Goal: Transaction & Acquisition: Book appointment/travel/reservation

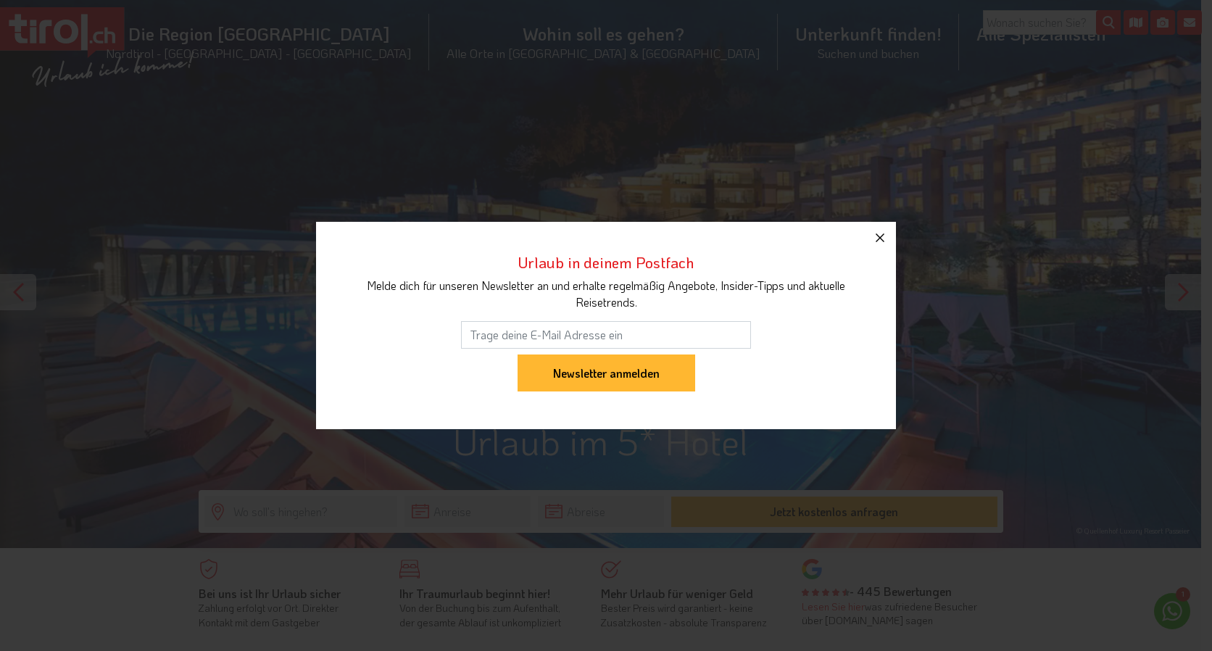
click at [877, 237] on icon "button" at bounding box center [879, 237] width 17 height 17
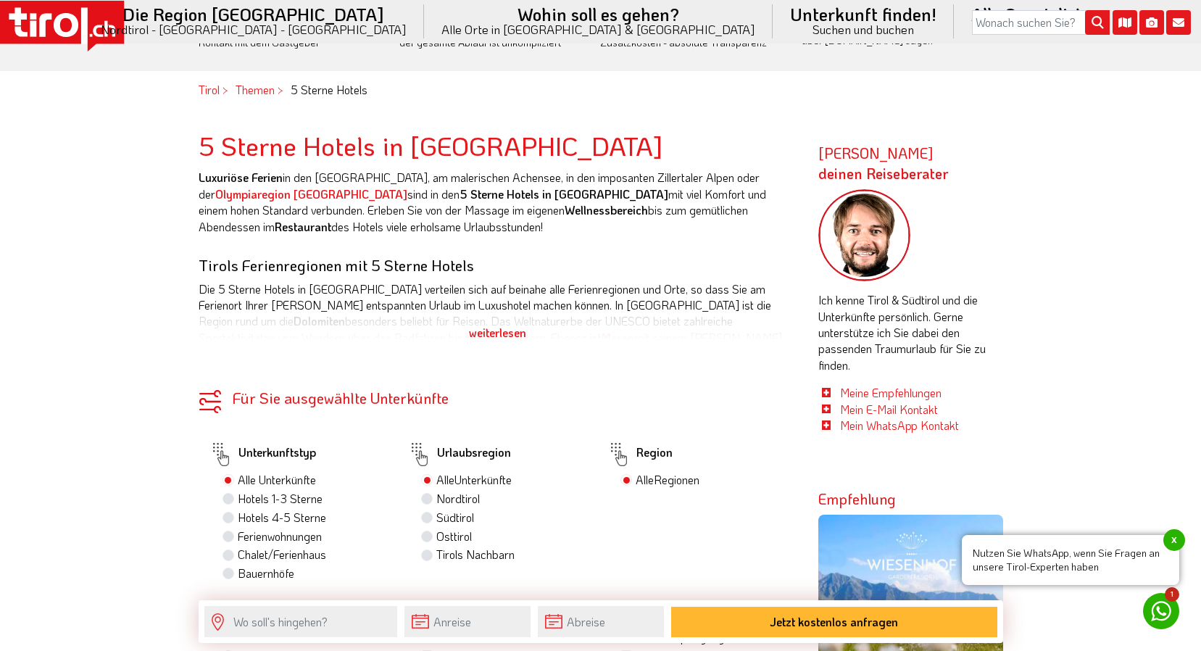
scroll to position [870, 0]
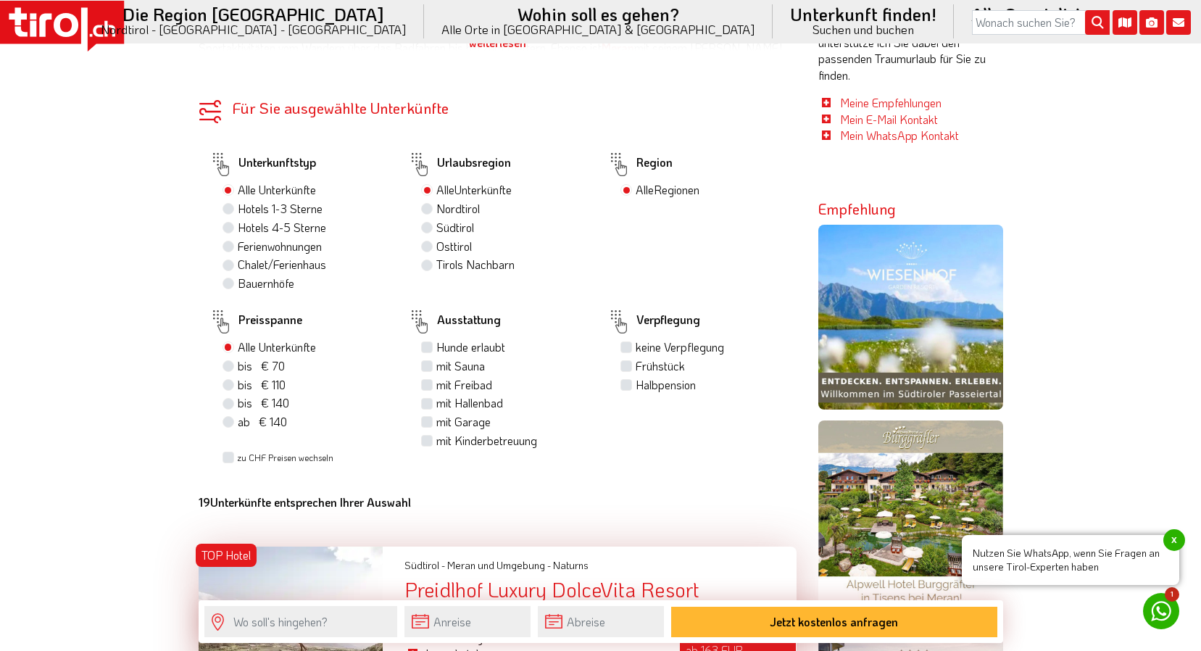
click at [280, 229] on label "Hotels 4-5 Sterne" at bounding box center [282, 228] width 88 height 16
click at [235, 229] on input "Hotels 4-5 Sterne" at bounding box center [229, 227] width 9 height 9
radio input "true"
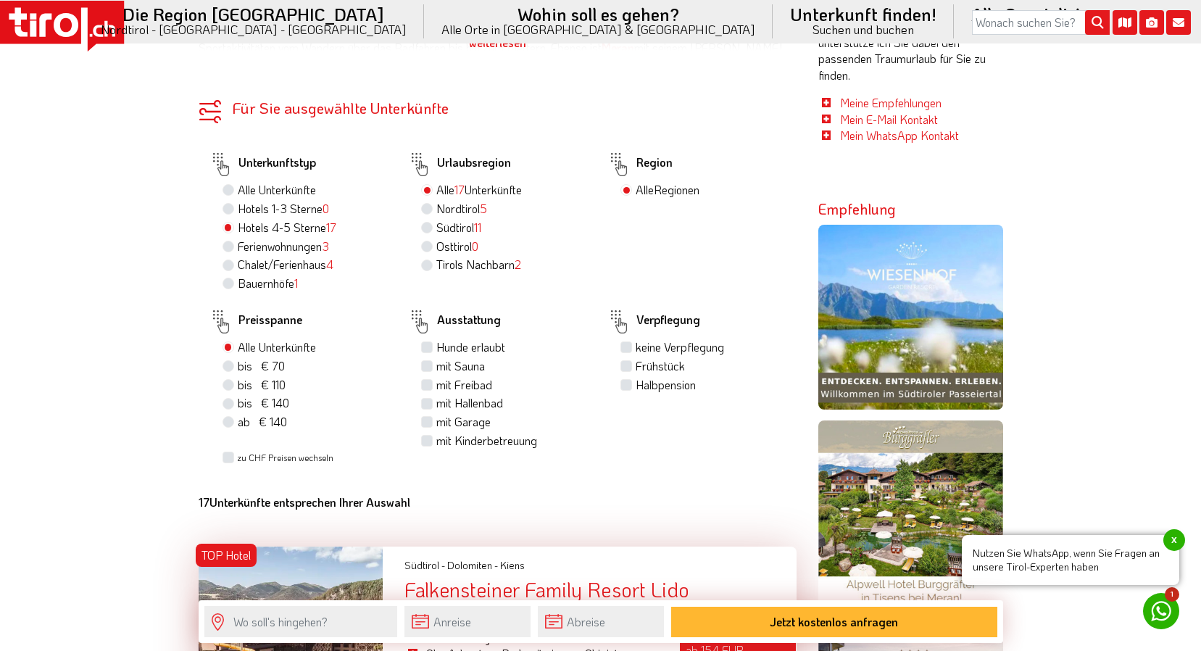
click at [636, 366] on label "Frühstück" at bounding box center [660, 366] width 49 height 16
click at [626, 366] on input "Frühstück" at bounding box center [627, 365] width 9 height 9
checkbox input "true"
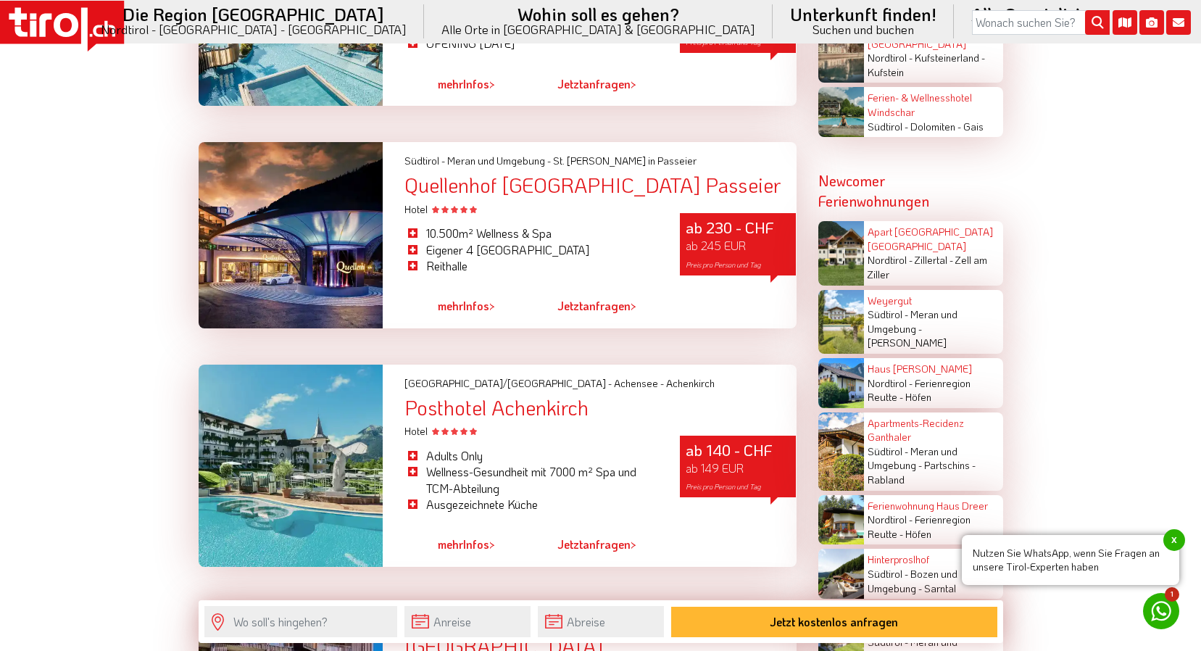
scroll to position [2682, 0]
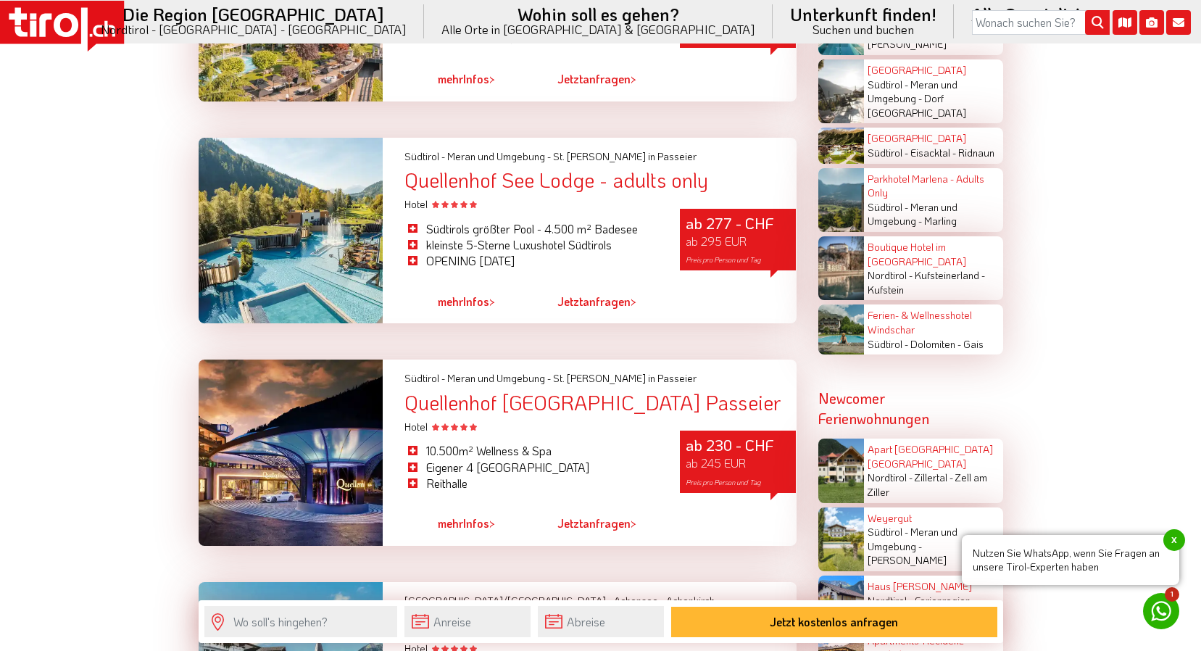
click at [525, 172] on div "Quellenhof See Lodge - adults only" at bounding box center [600, 180] width 391 height 22
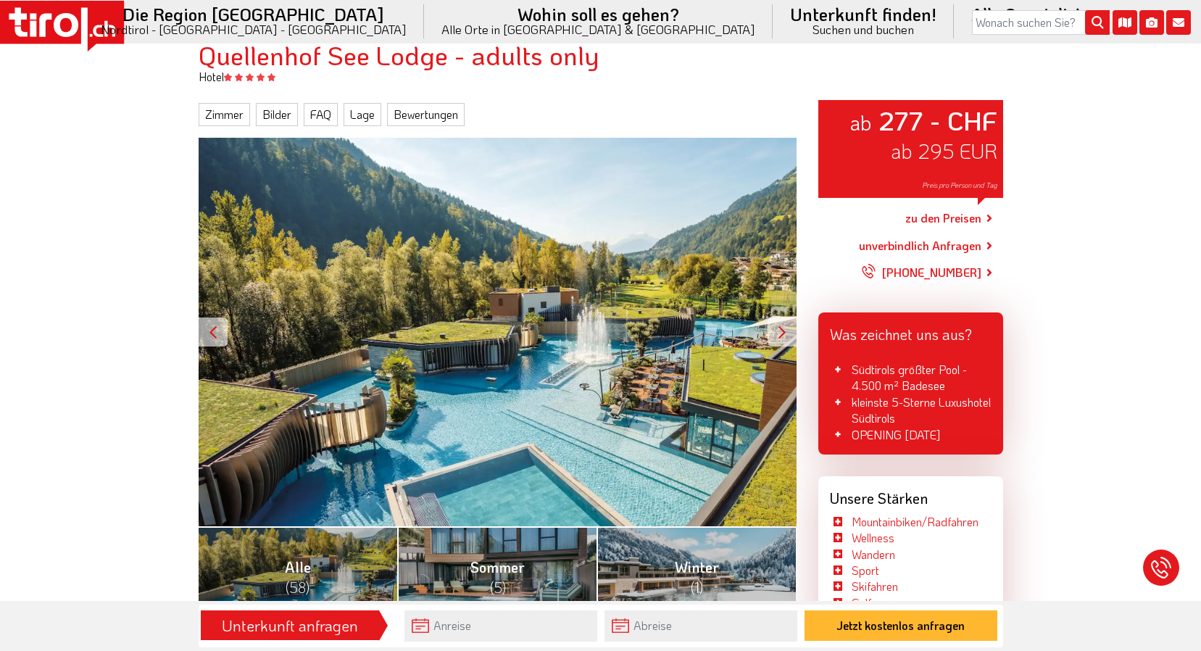
scroll to position [217, 0]
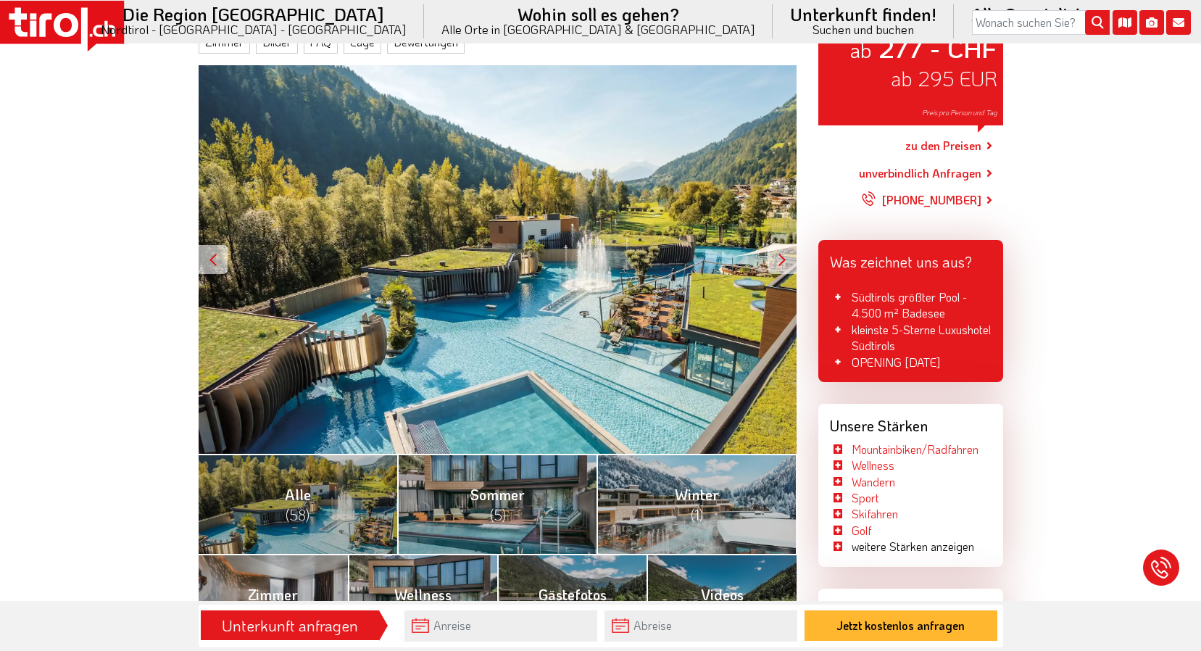
click at [782, 259] on div at bounding box center [782, 259] width 29 height 29
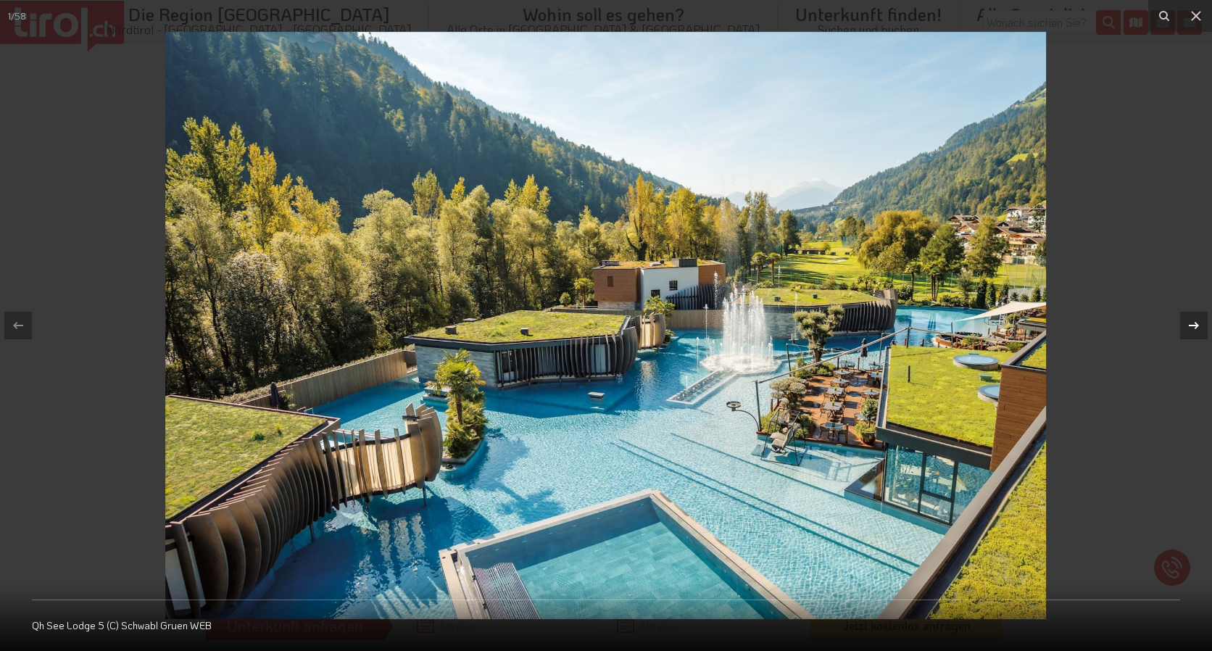
click at [1201, 325] on div at bounding box center [1194, 326] width 28 height 28
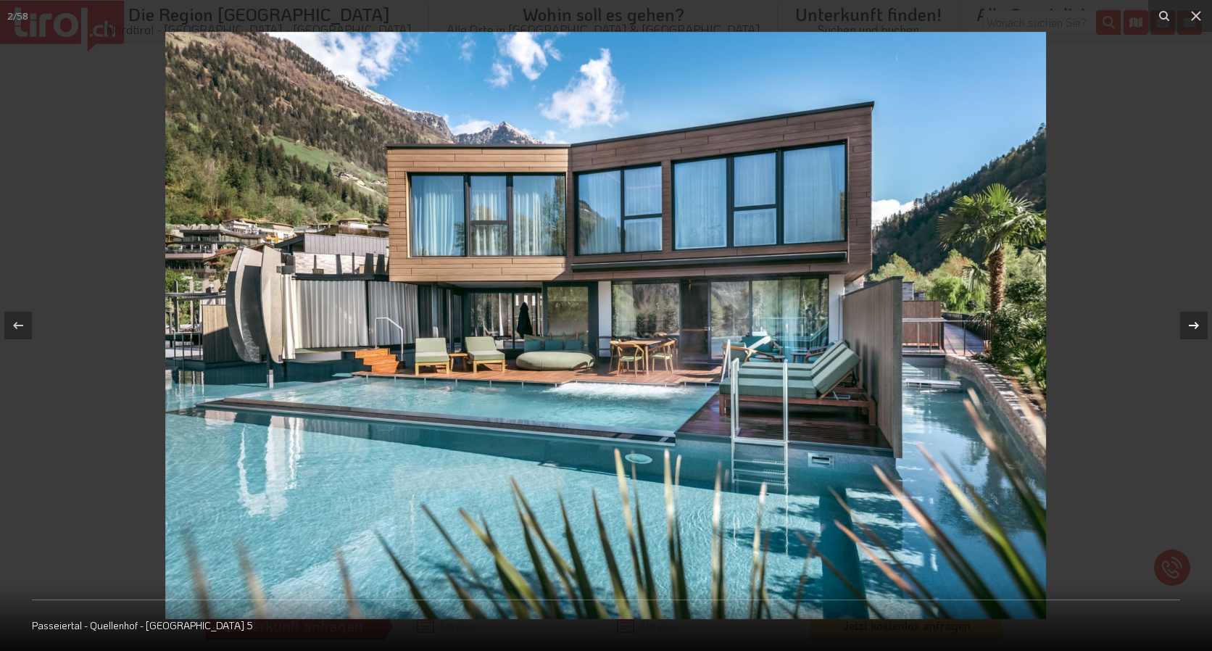
click at [1201, 325] on div at bounding box center [1194, 326] width 28 height 28
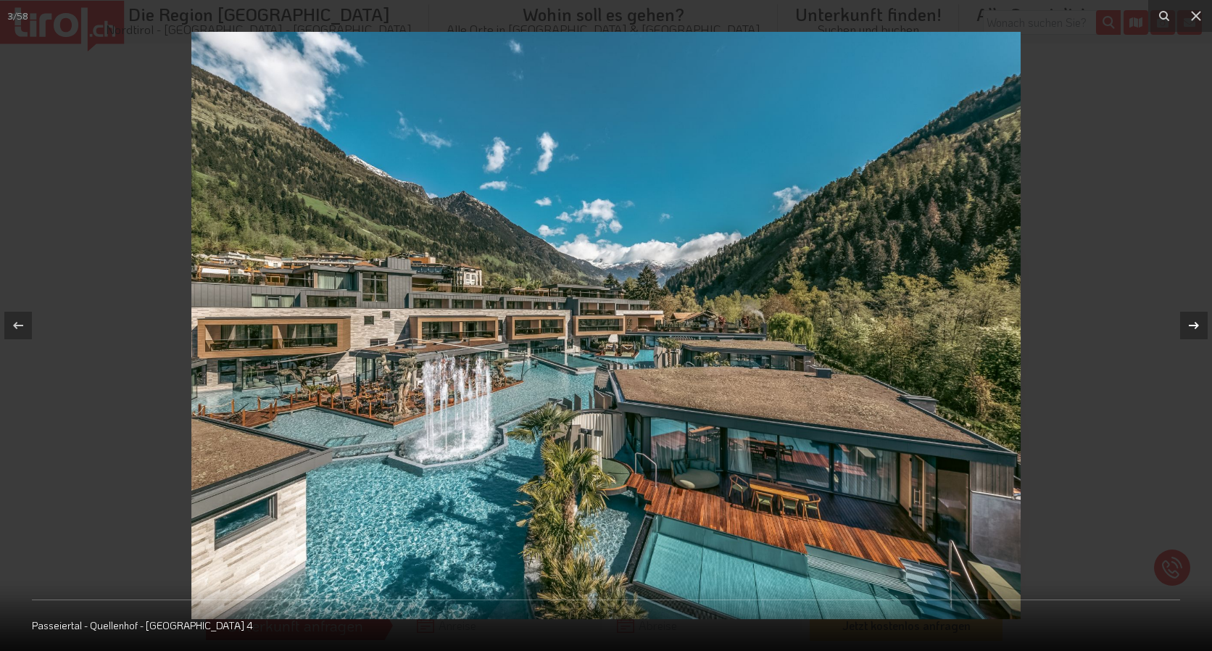
click at [1201, 325] on div at bounding box center [1194, 326] width 28 height 28
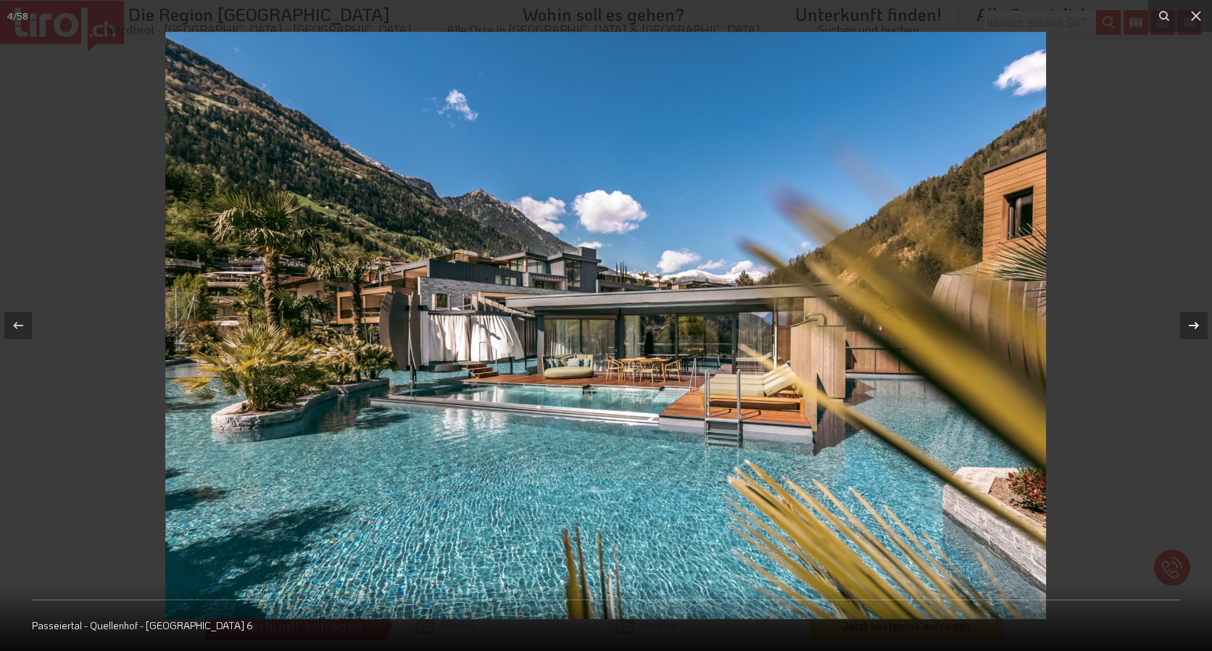
click at [1201, 325] on div at bounding box center [1194, 326] width 28 height 28
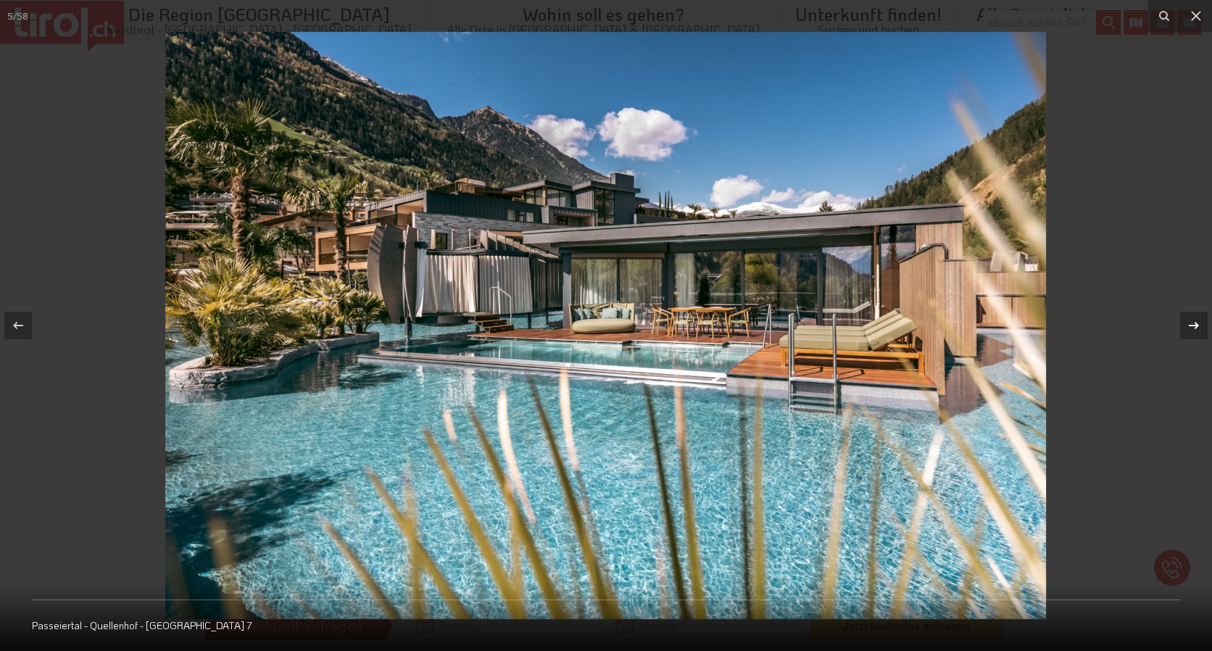
click at [1201, 325] on div at bounding box center [1194, 326] width 28 height 28
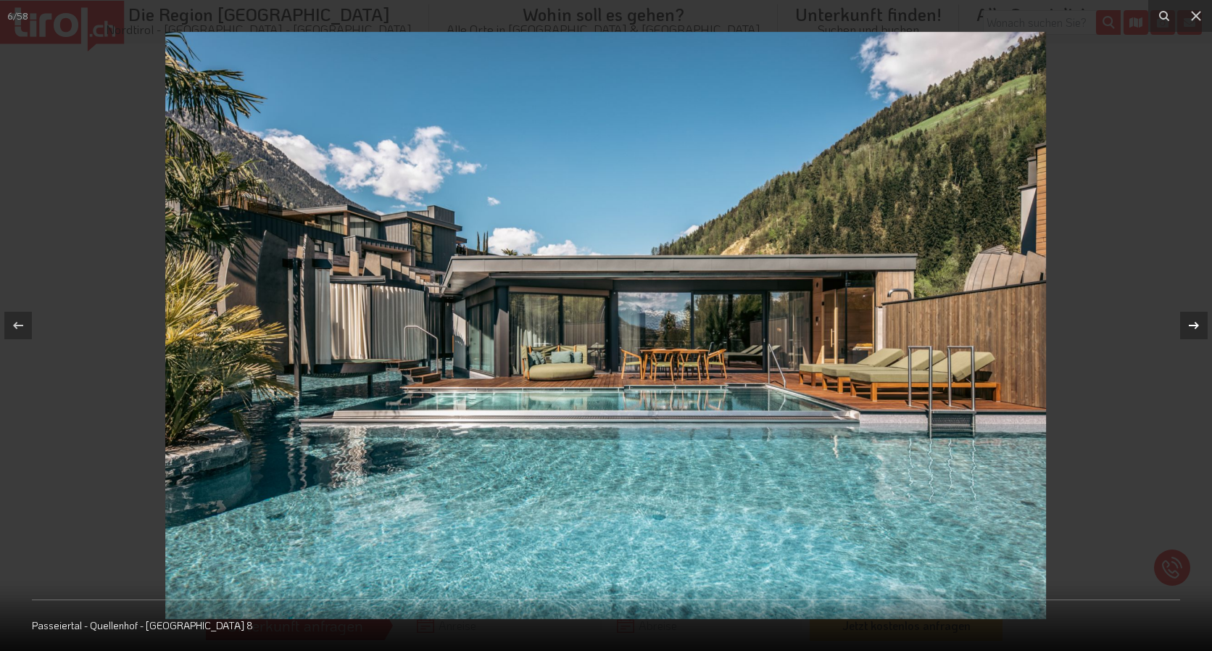
click at [1201, 325] on div at bounding box center [1194, 326] width 28 height 28
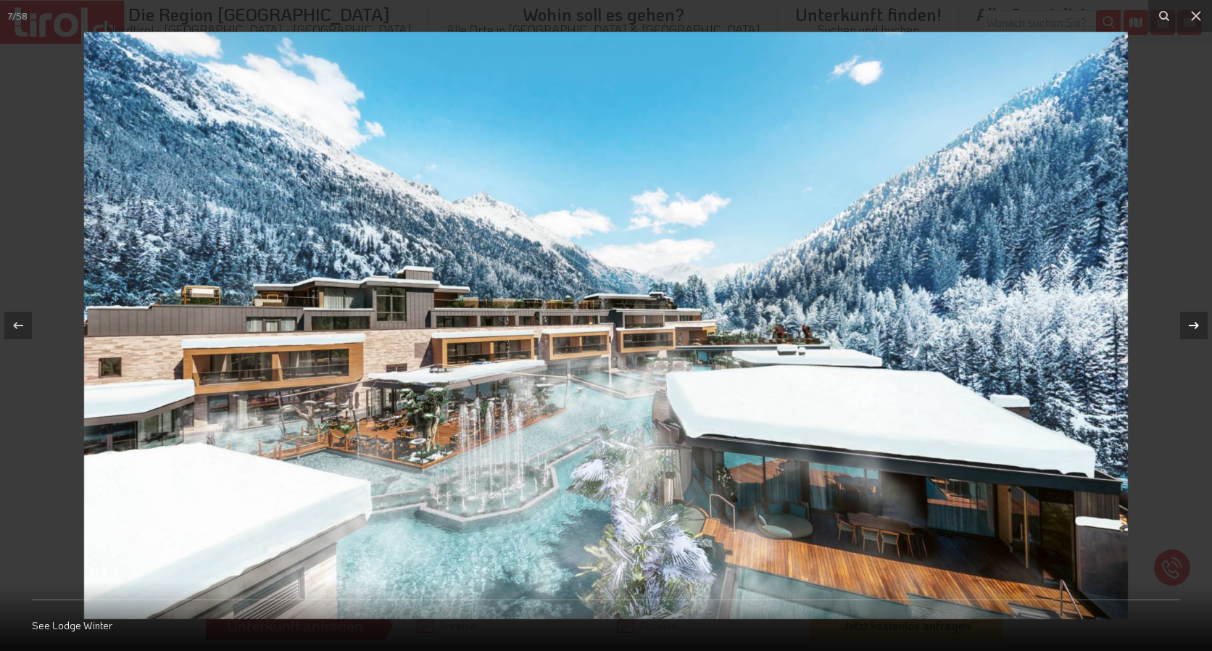
click at [1201, 325] on div "7 / 58 See Lodge Winter" at bounding box center [606, 325] width 1212 height 651
click at [1194, 321] on icon at bounding box center [1193, 325] width 17 height 17
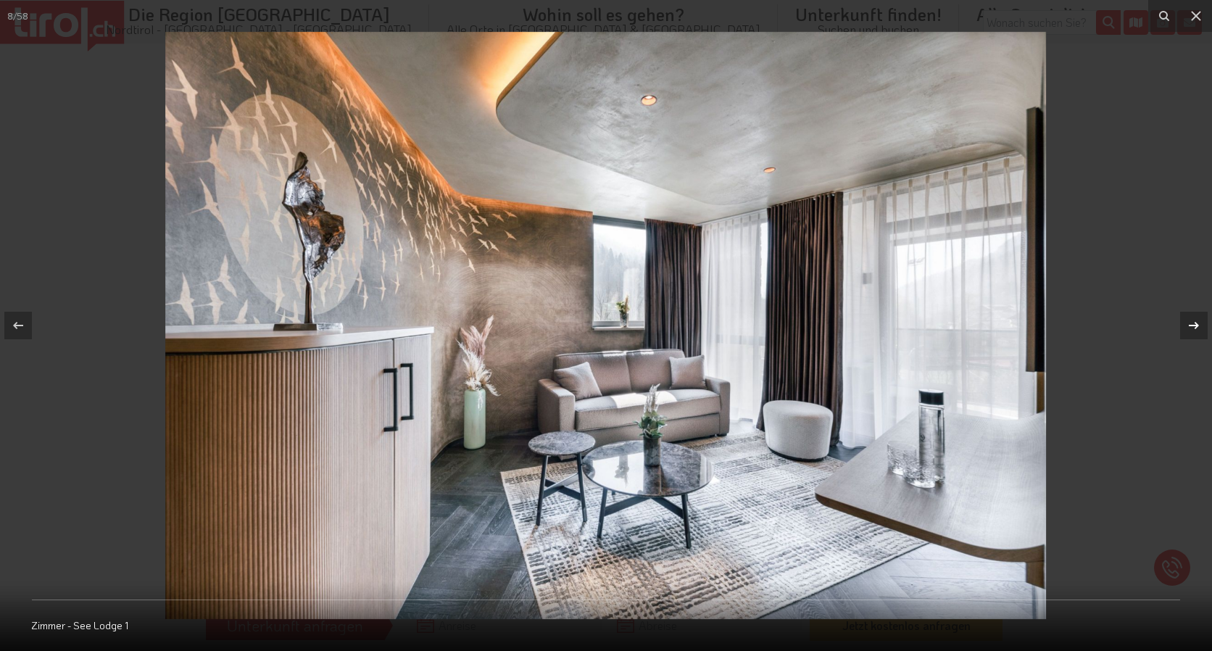
click at [1196, 321] on icon at bounding box center [1193, 325] width 17 height 17
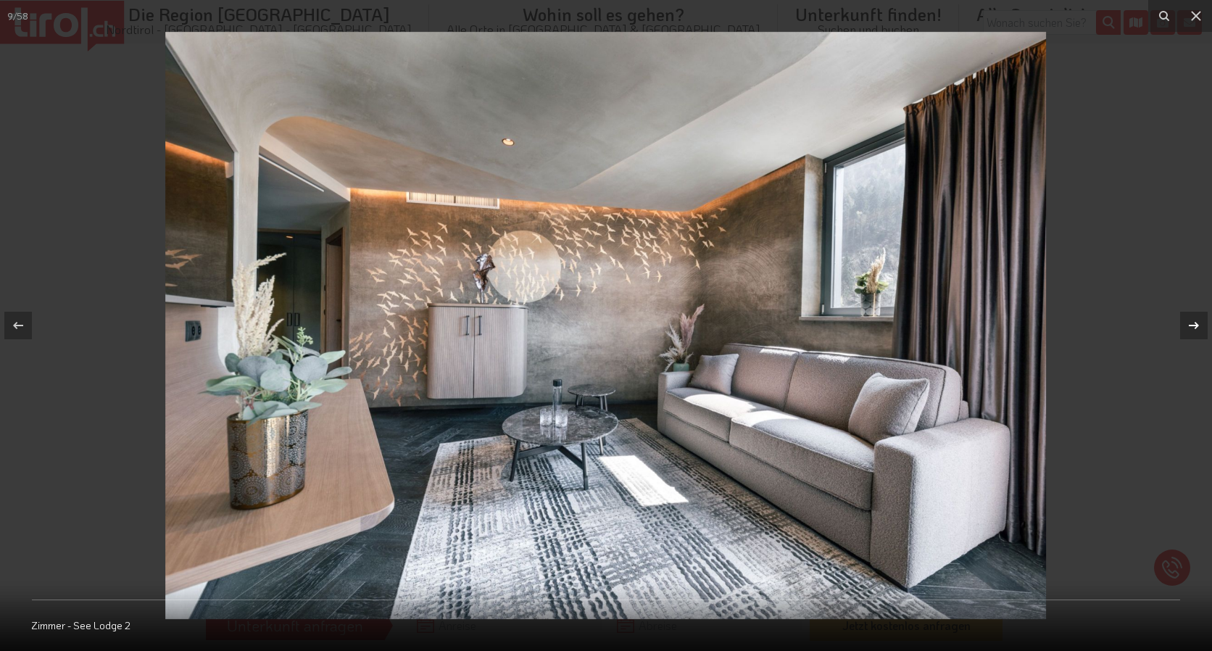
click at [1196, 321] on icon at bounding box center [1193, 325] width 17 height 17
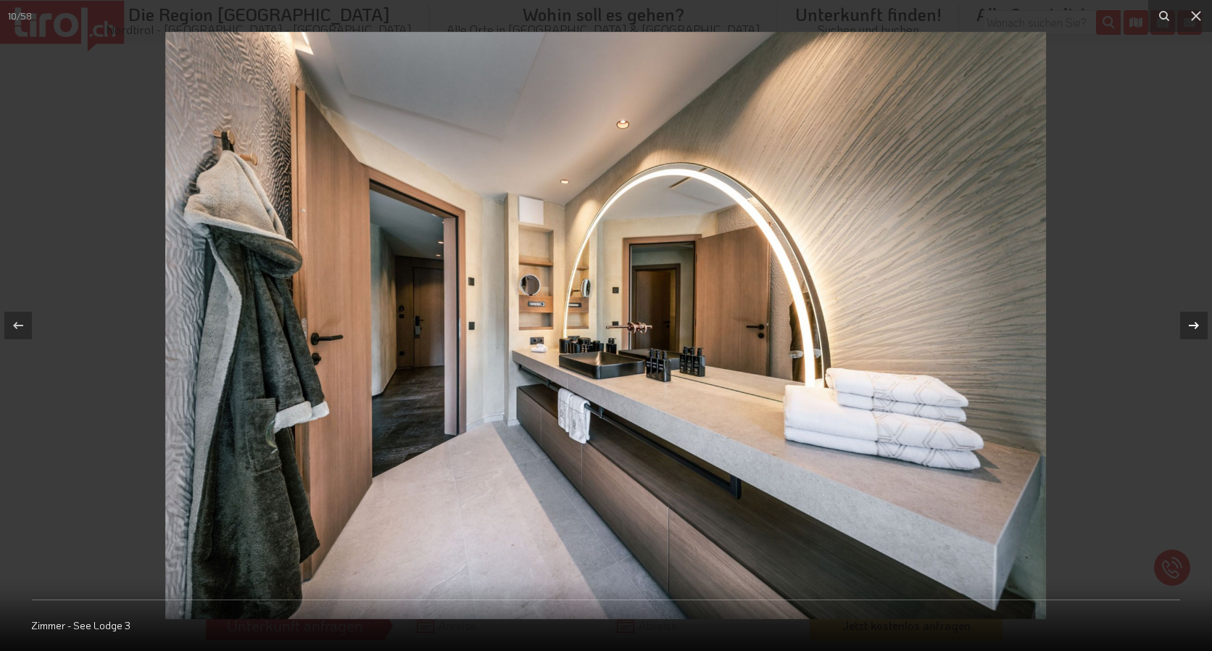
click at [1196, 321] on icon at bounding box center [1193, 325] width 17 height 17
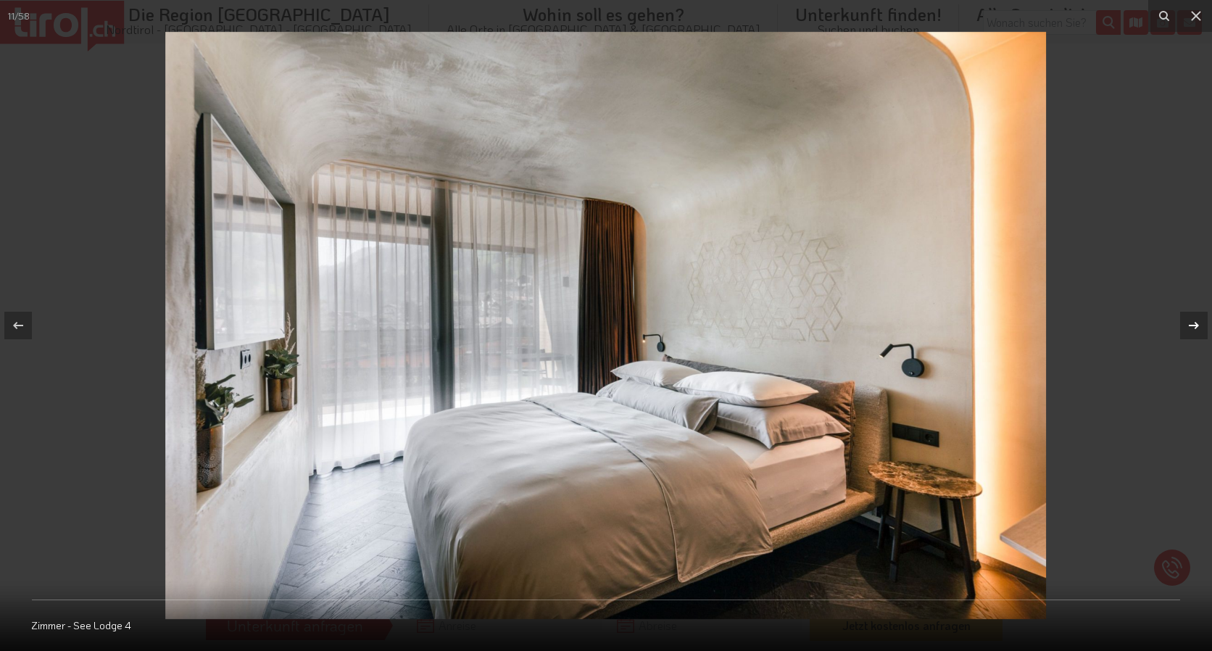
click at [1196, 321] on icon at bounding box center [1193, 325] width 17 height 17
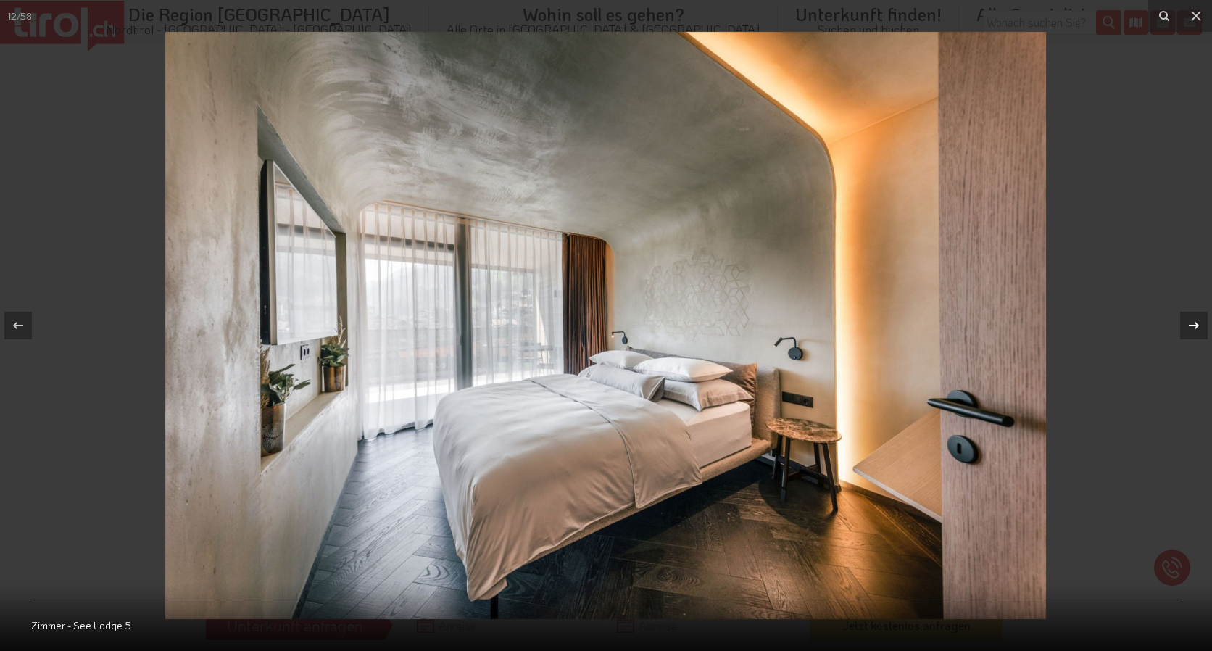
click at [1196, 321] on icon at bounding box center [1193, 325] width 17 height 17
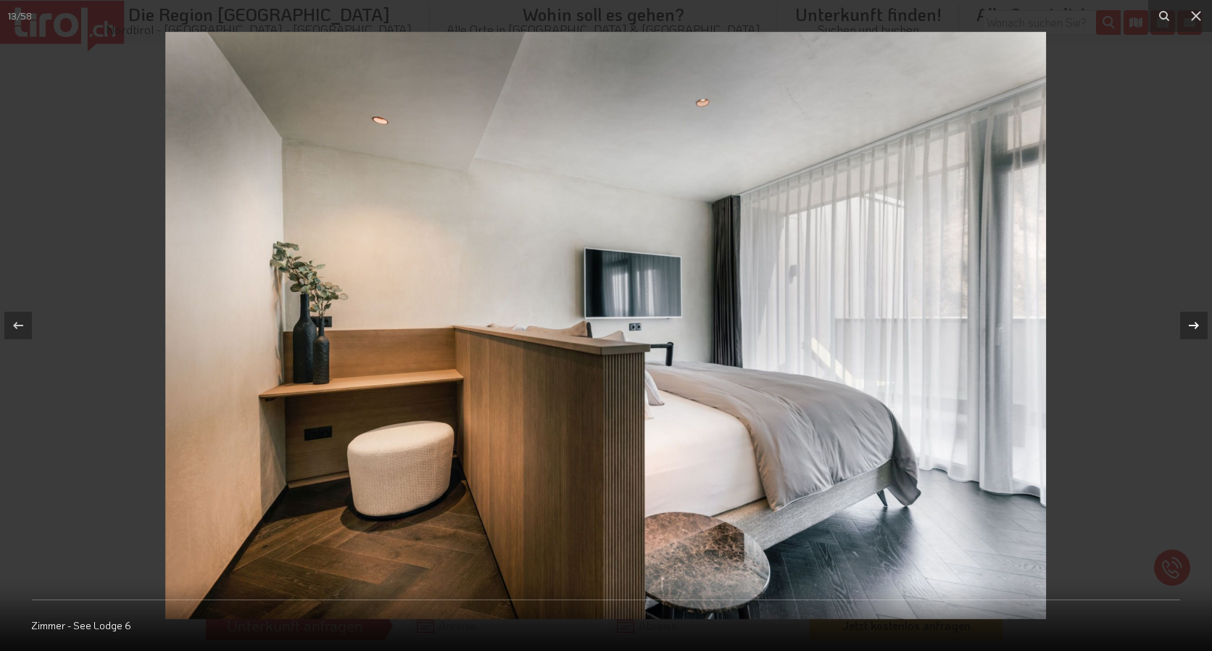
click at [1196, 321] on icon at bounding box center [1193, 325] width 17 height 17
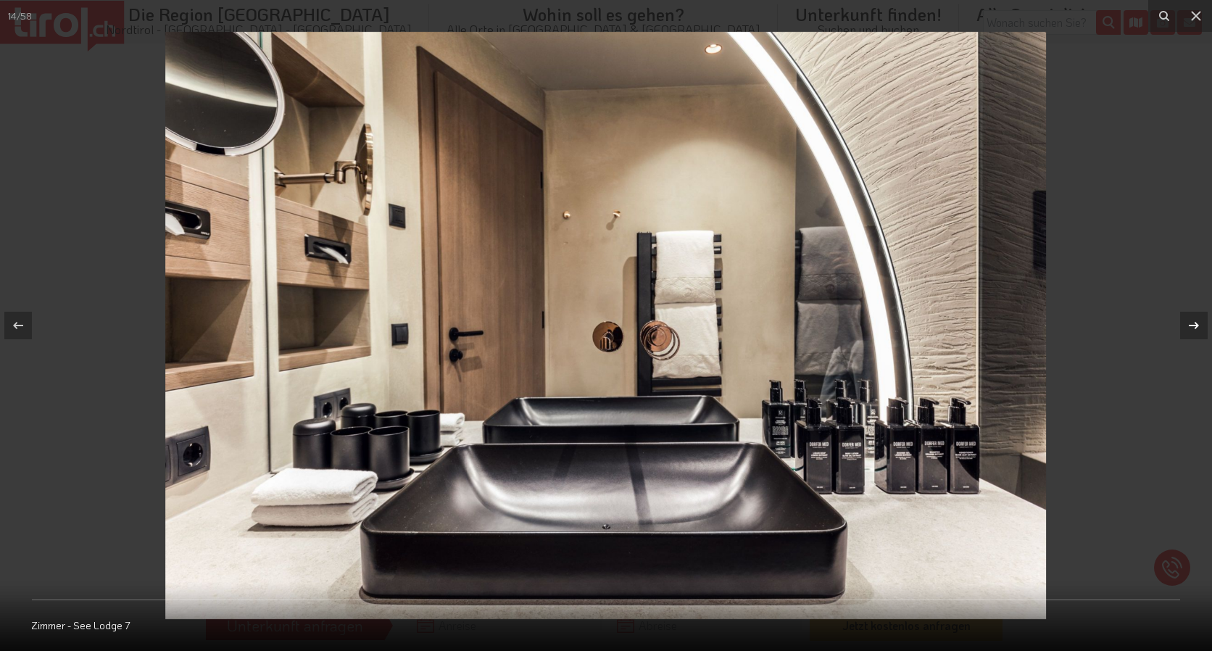
click at [1196, 321] on icon at bounding box center [1193, 325] width 17 height 17
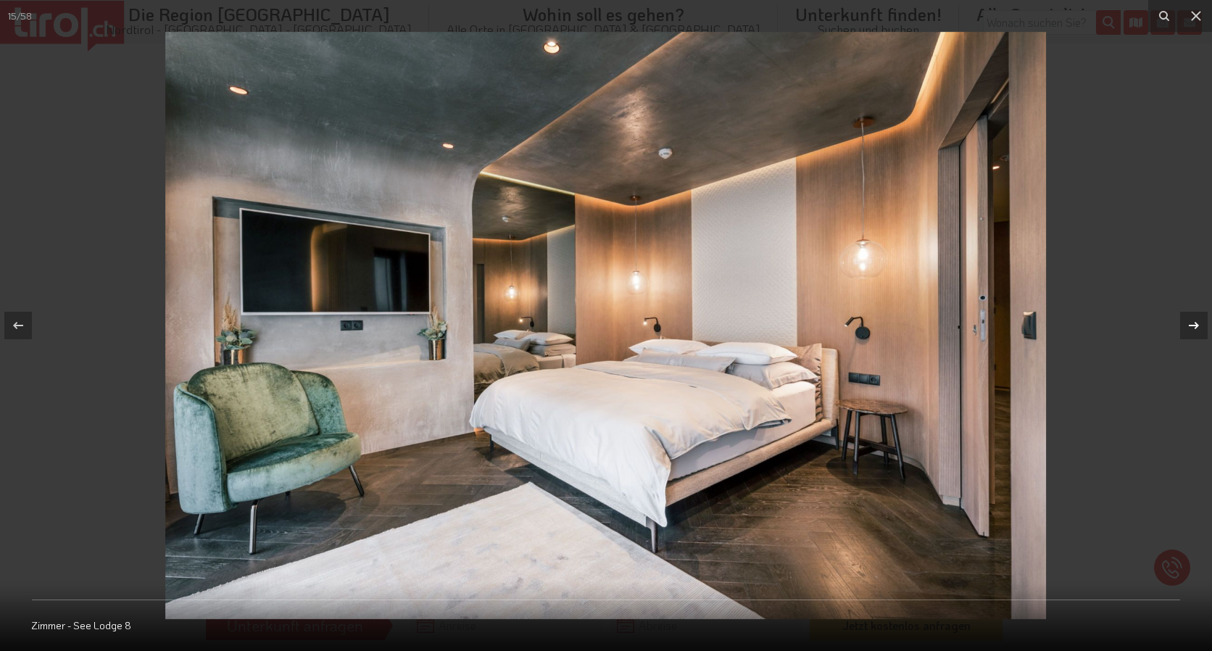
click at [1196, 321] on icon at bounding box center [1193, 325] width 17 height 17
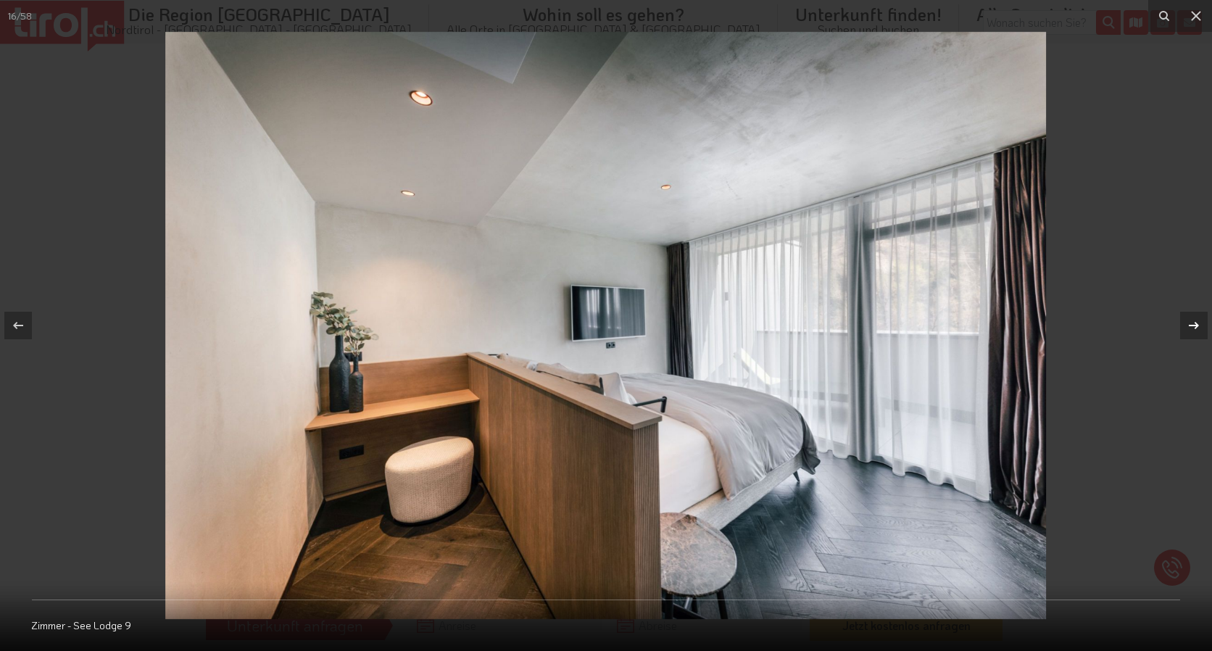
click at [1196, 321] on icon at bounding box center [1193, 325] width 17 height 17
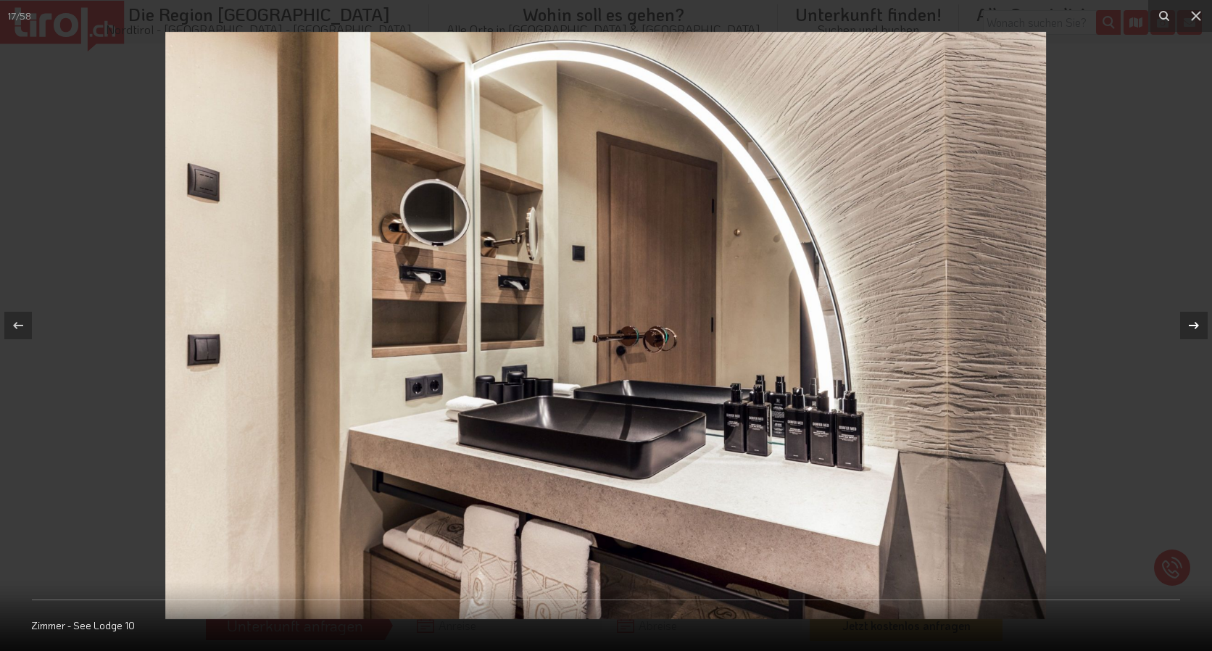
click at [1196, 321] on icon at bounding box center [1193, 325] width 17 height 17
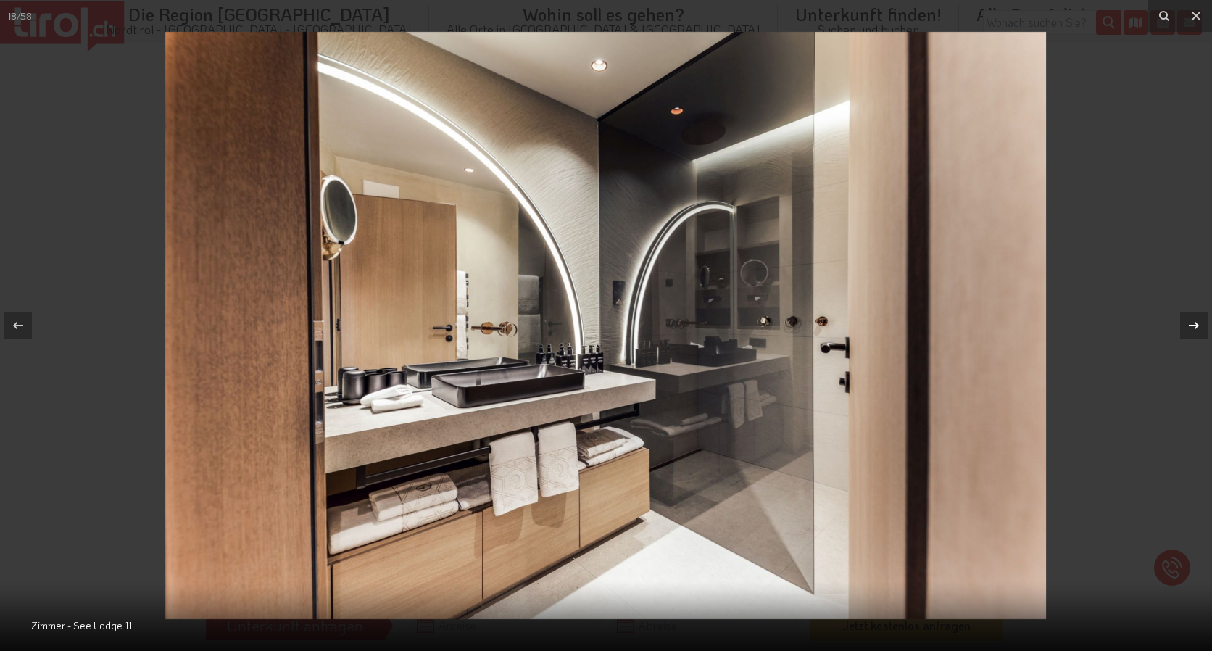
click at [1196, 321] on icon at bounding box center [1193, 325] width 17 height 17
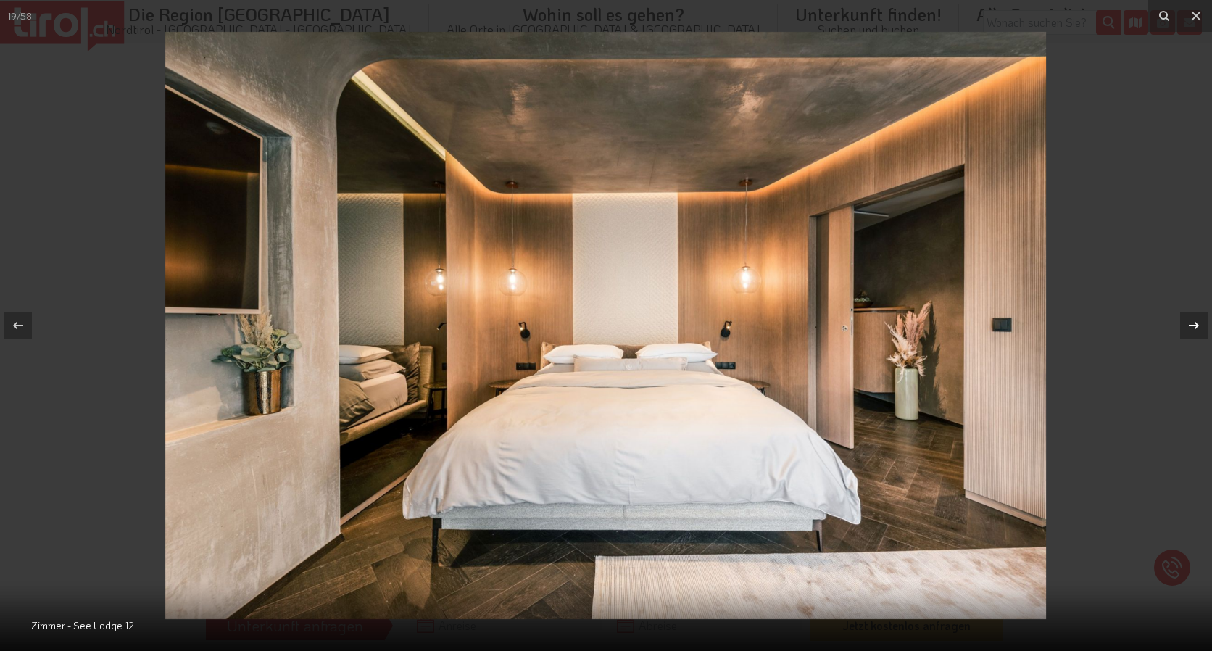
click at [1196, 321] on icon at bounding box center [1193, 325] width 17 height 17
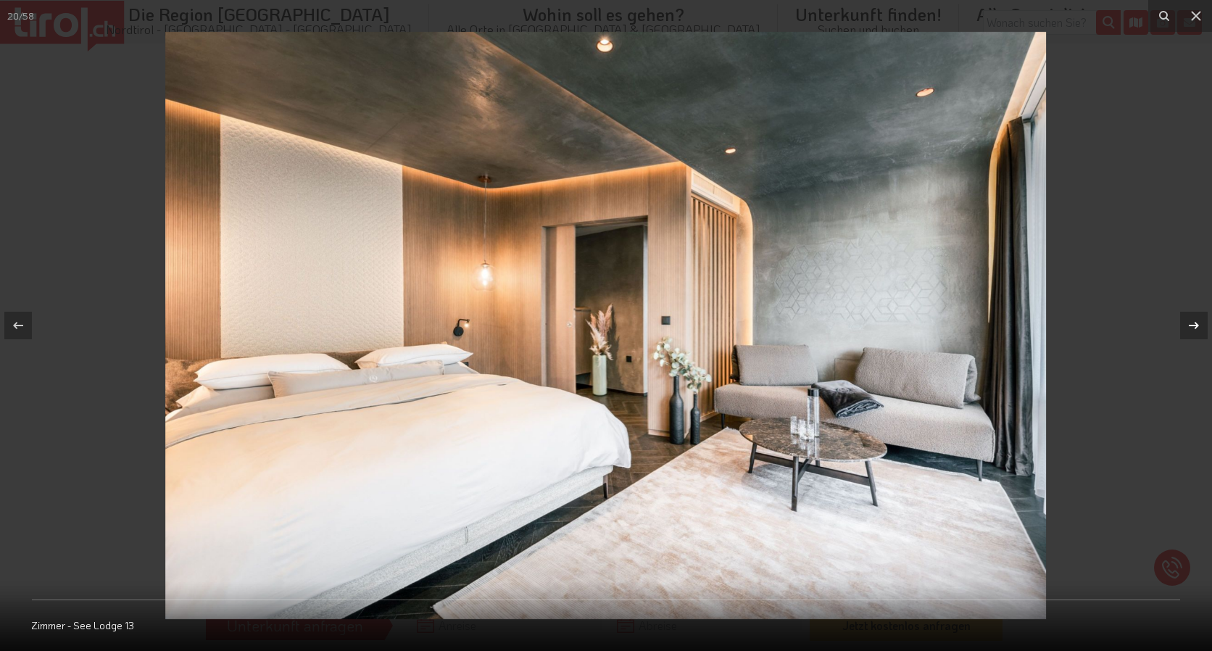
click at [1196, 321] on icon at bounding box center [1193, 325] width 17 height 17
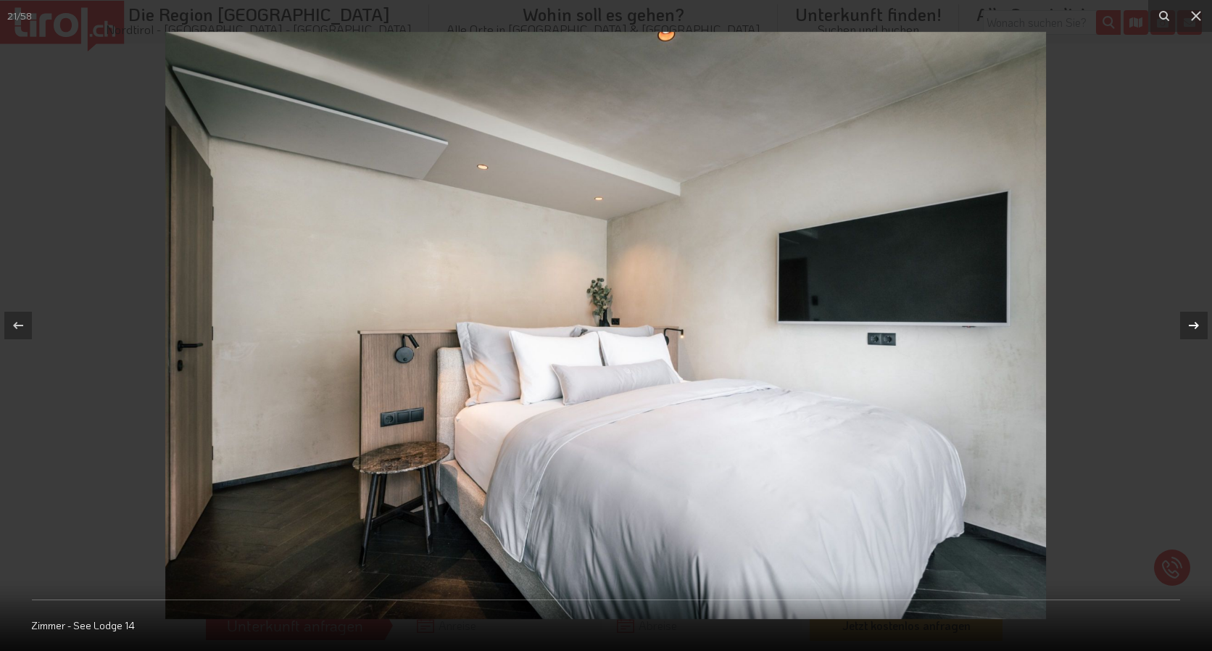
click at [1196, 321] on icon at bounding box center [1193, 325] width 17 height 17
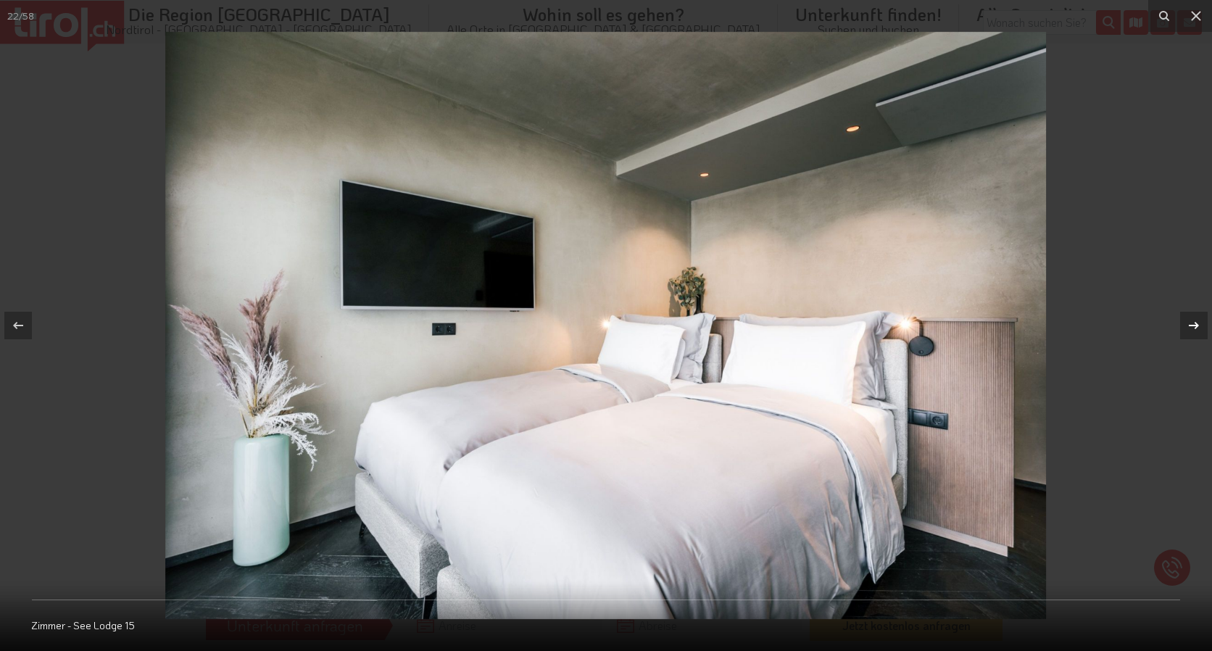
click at [1196, 321] on icon at bounding box center [1193, 325] width 17 height 17
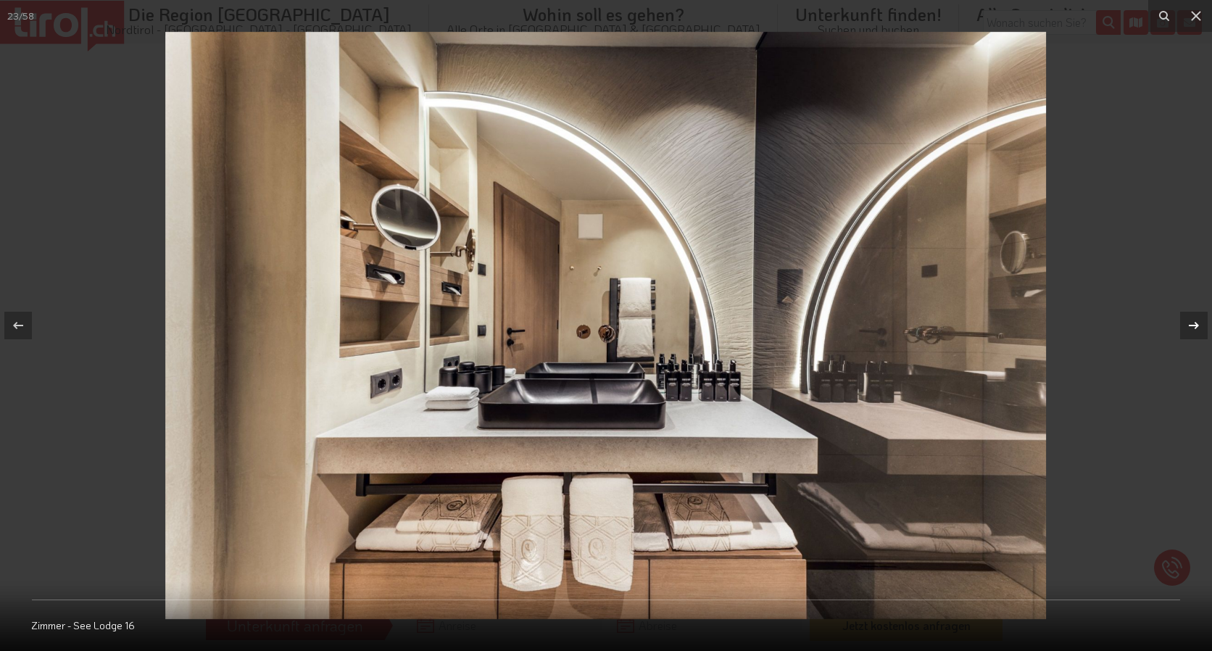
click at [1196, 321] on icon at bounding box center [1193, 325] width 17 height 17
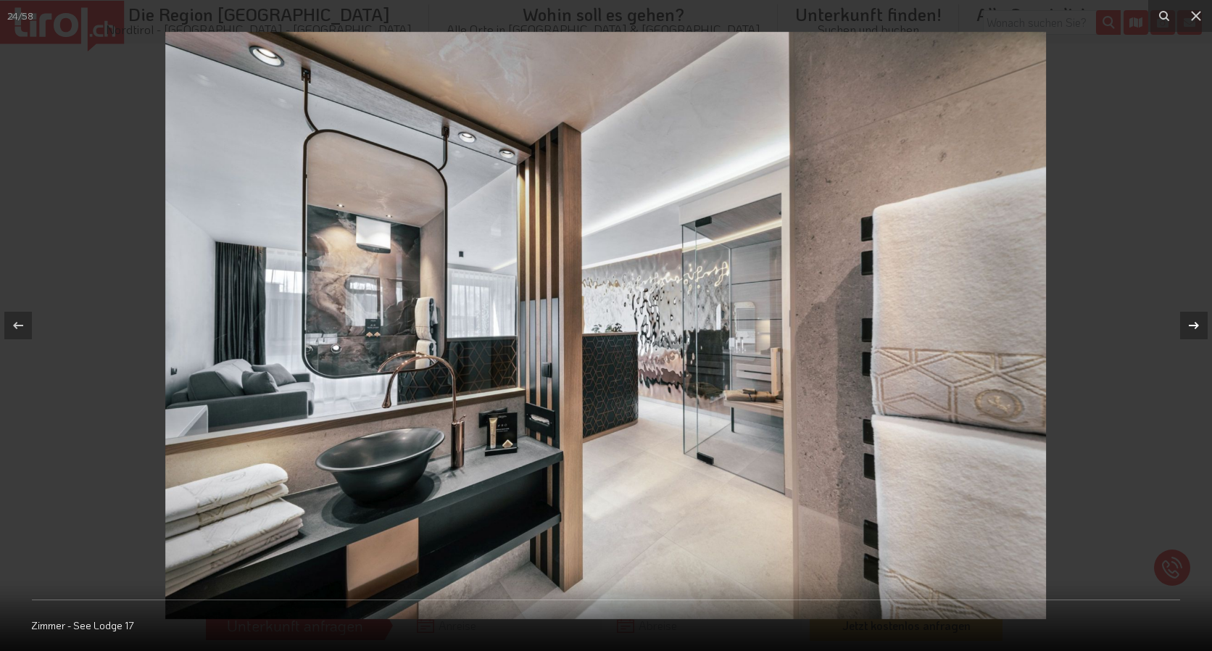
click at [1196, 321] on icon at bounding box center [1193, 325] width 17 height 17
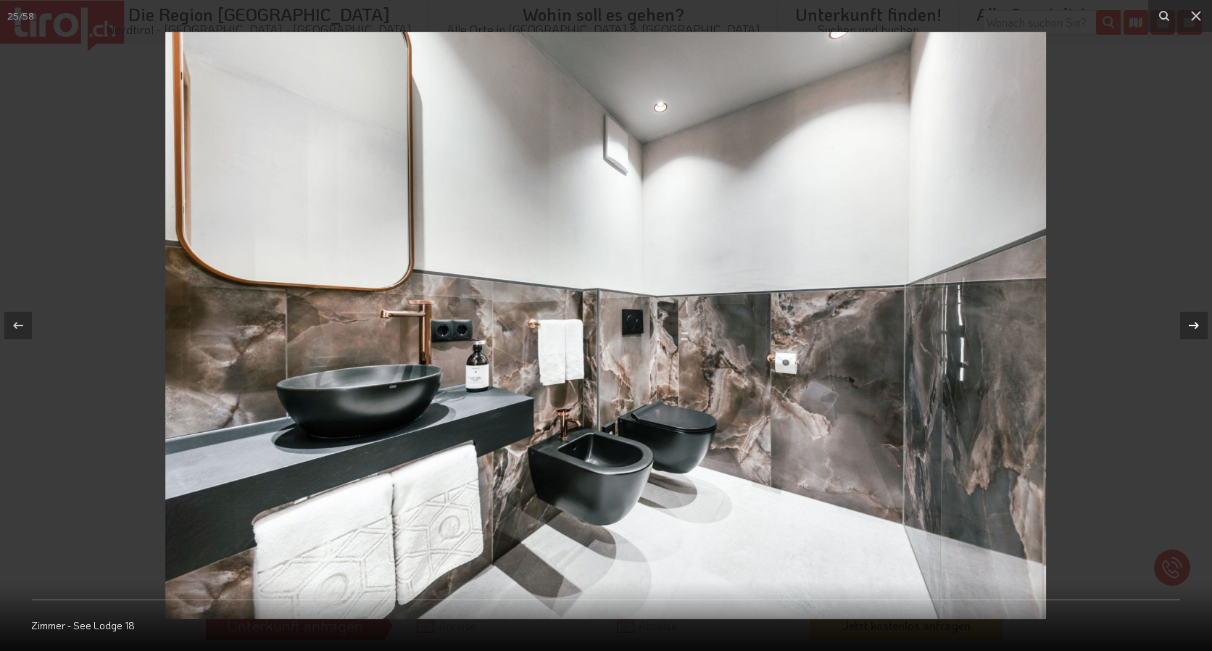
click at [1196, 321] on icon at bounding box center [1193, 325] width 17 height 17
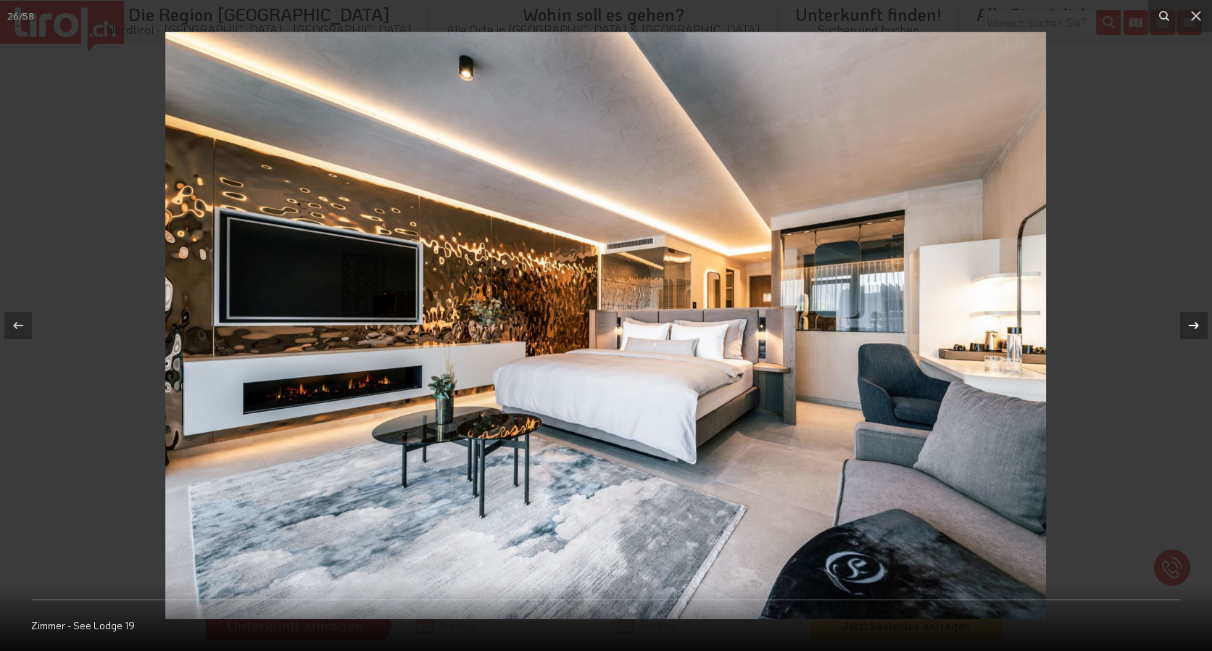
click at [1196, 321] on icon at bounding box center [1193, 325] width 17 height 17
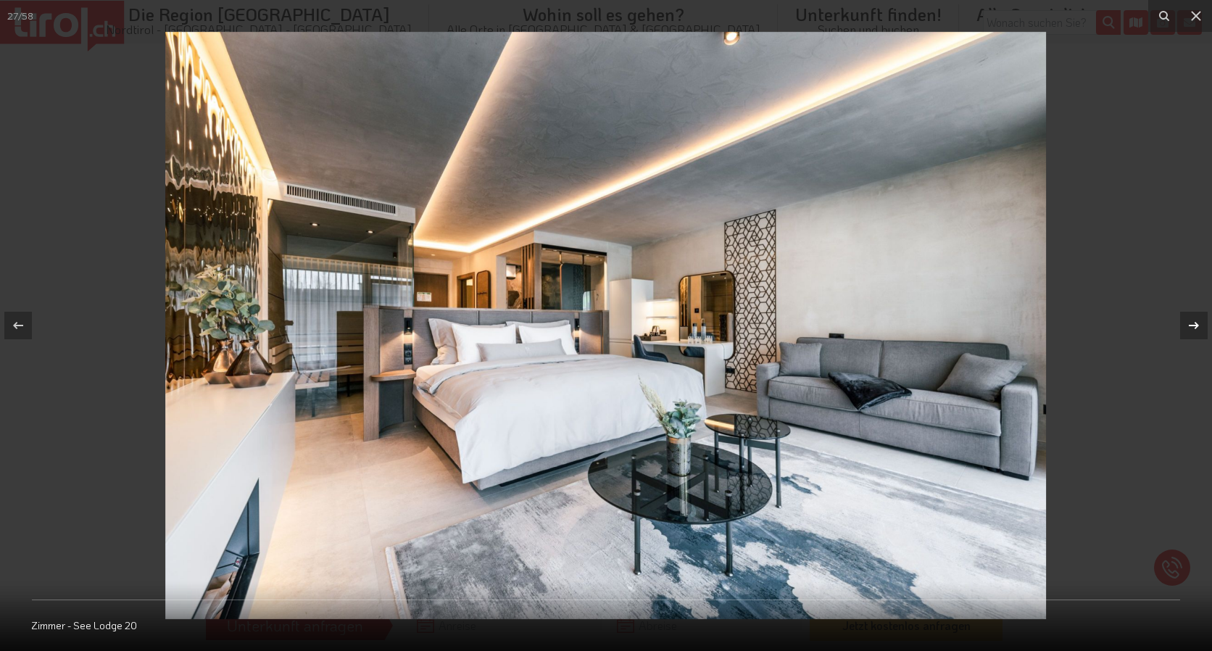
click at [1196, 321] on div "27 / 58 Zimmer - See Lodge 20" at bounding box center [606, 325] width 1212 height 651
click at [1196, 321] on icon at bounding box center [1193, 325] width 17 height 17
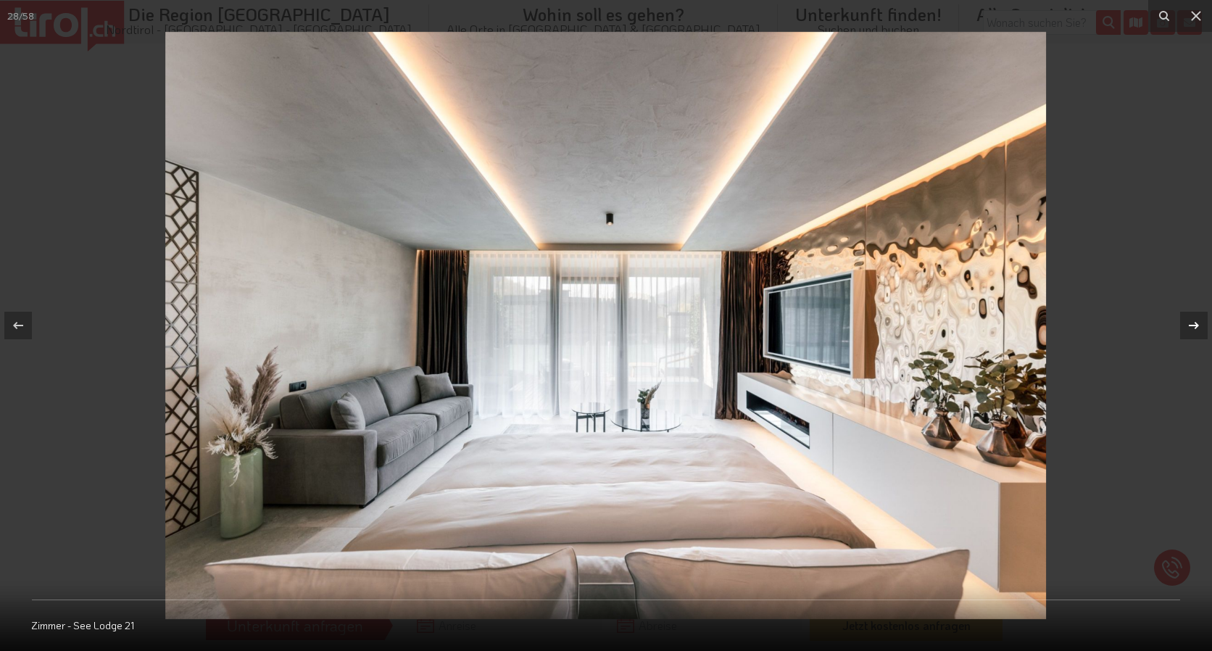
click at [1185, 321] on div at bounding box center [1194, 326] width 28 height 28
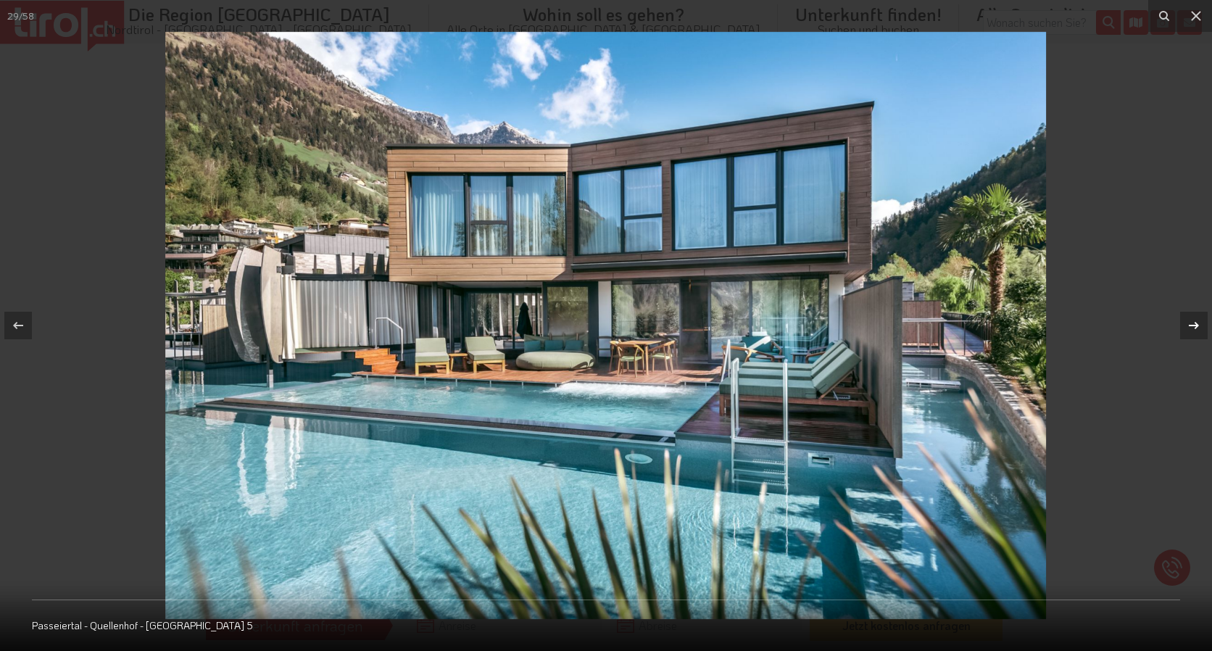
click at [1193, 319] on icon at bounding box center [1193, 325] width 17 height 17
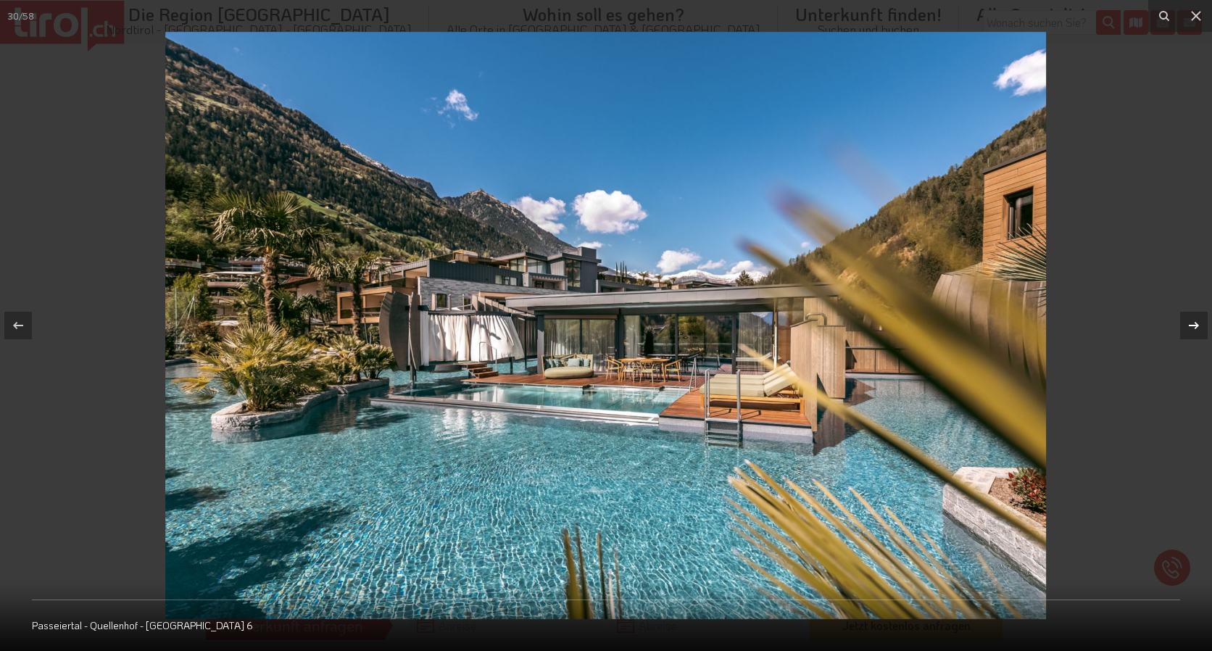
click at [1193, 319] on icon at bounding box center [1193, 325] width 17 height 17
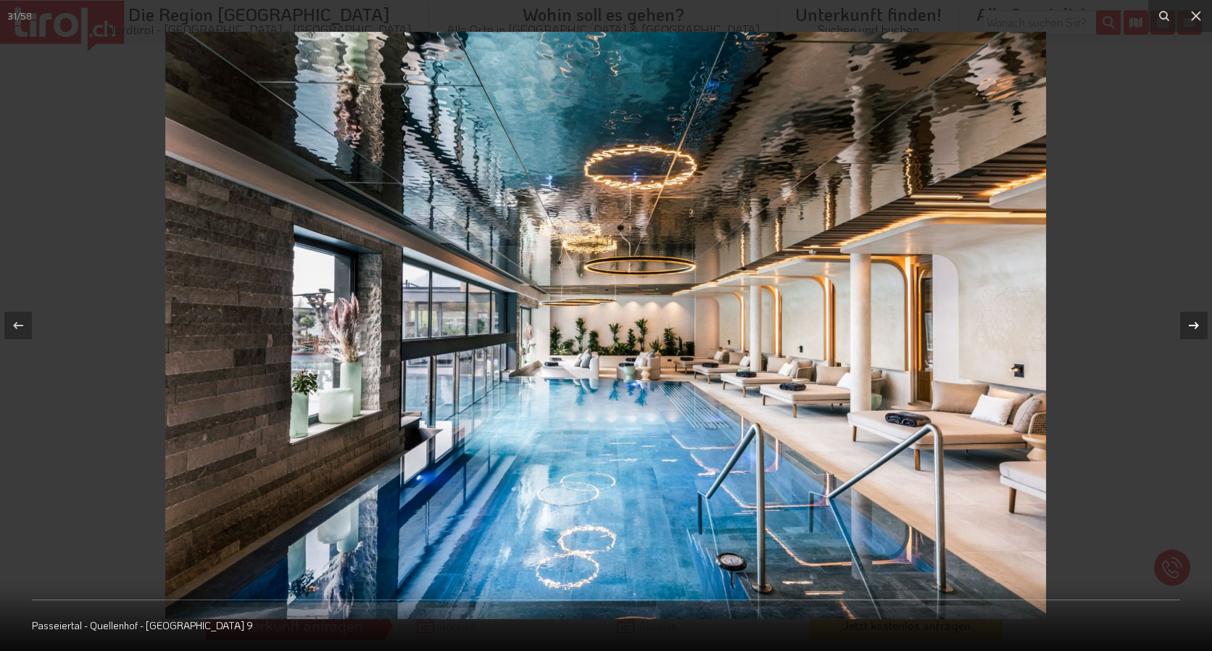
click at [1193, 319] on icon at bounding box center [1193, 325] width 17 height 17
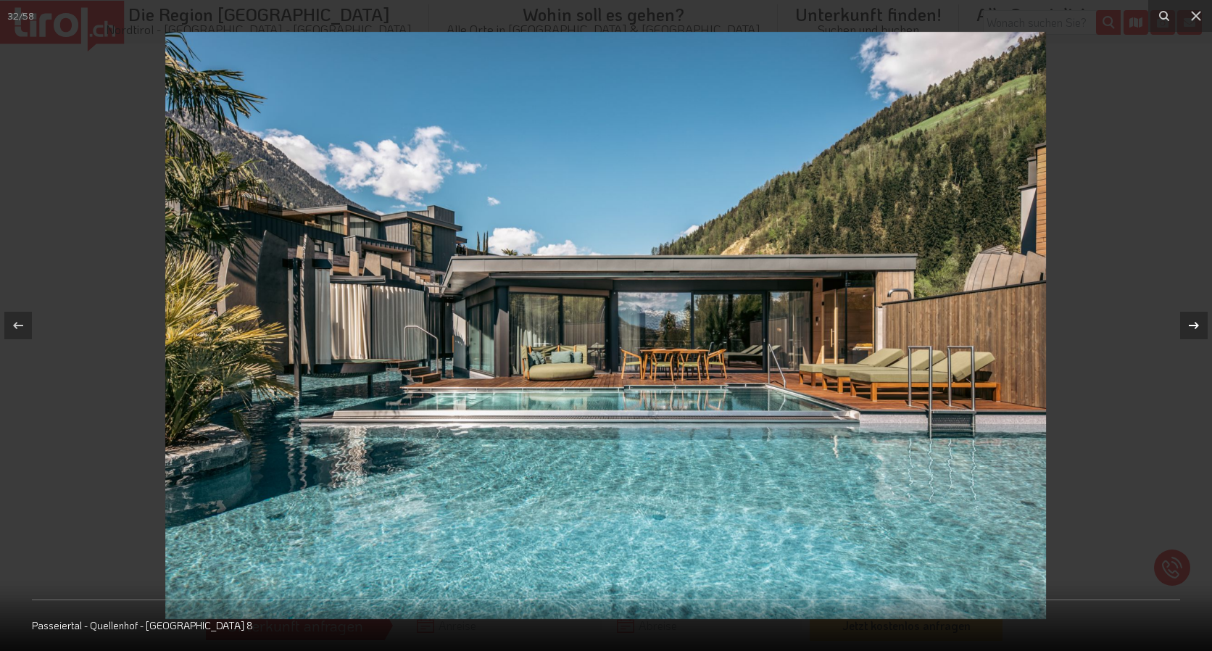
click at [1193, 319] on icon at bounding box center [1193, 325] width 17 height 17
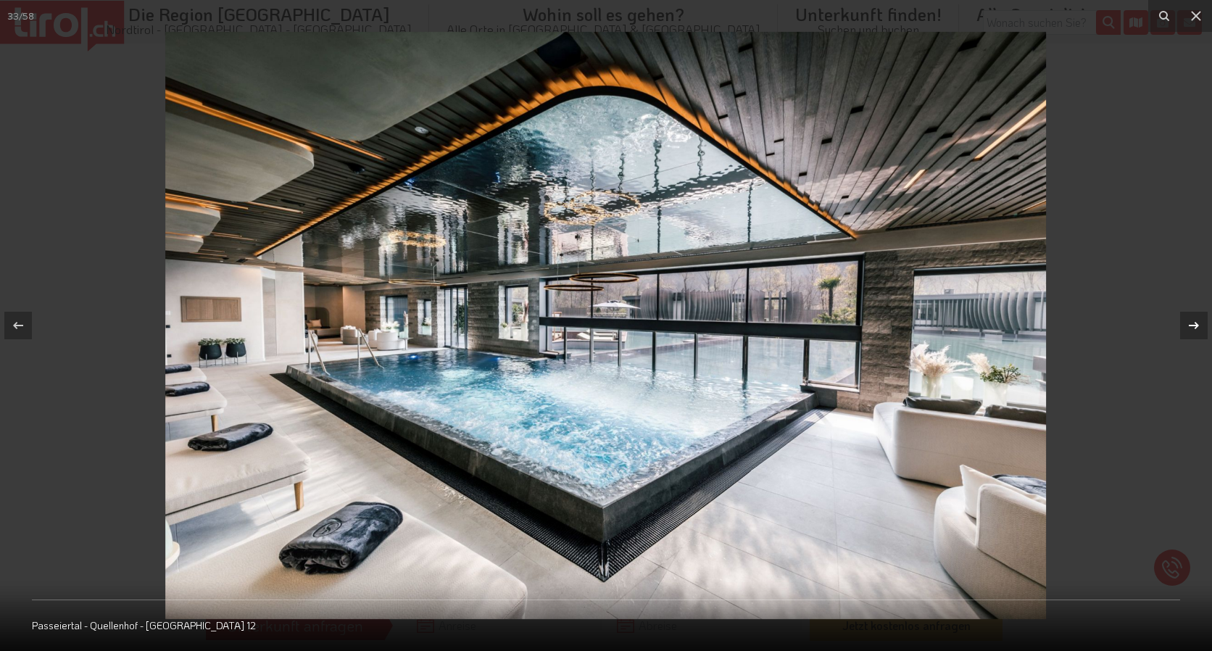
click at [1193, 319] on div "33 / 58 Passeiertal - Quellenhof - See Lodge 12" at bounding box center [606, 325] width 1212 height 651
click at [1193, 324] on icon at bounding box center [1193, 325] width 17 height 17
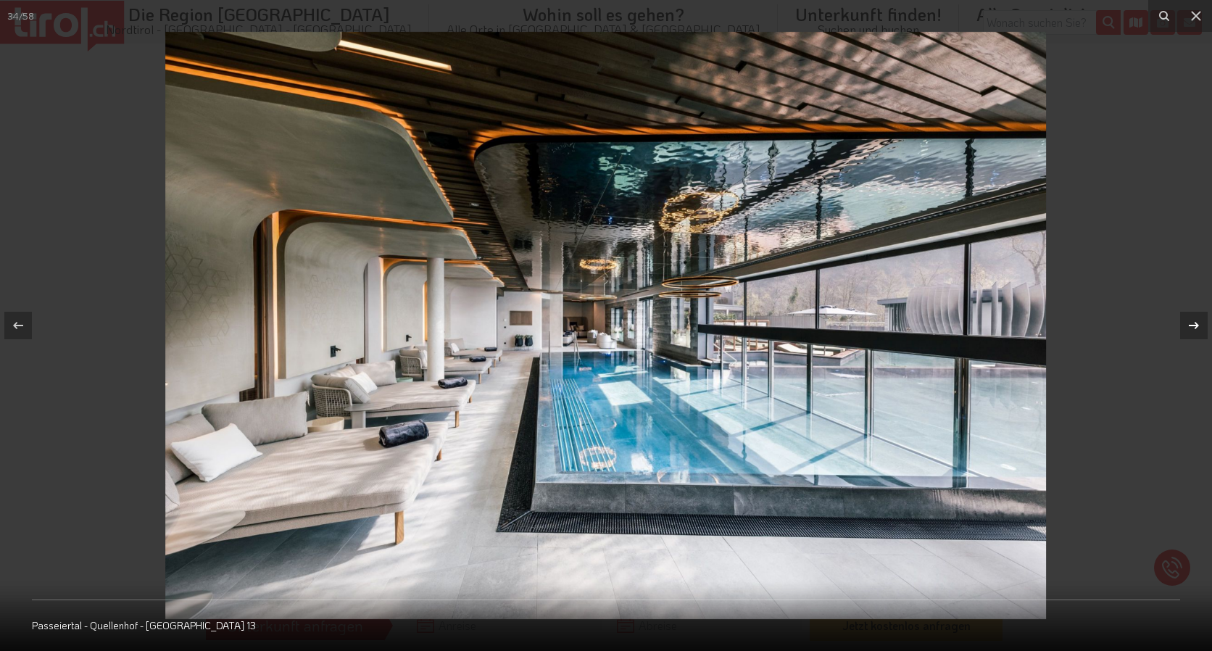
click at [1193, 331] on icon at bounding box center [1193, 325] width 17 height 17
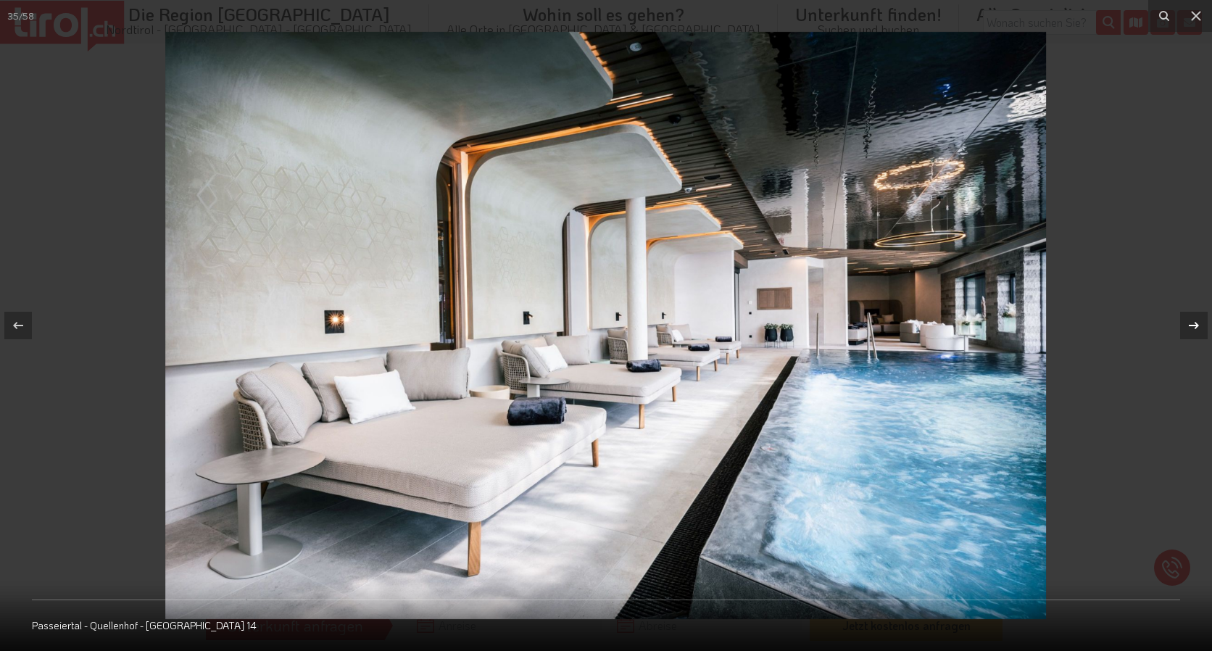
drag, startPoint x: 1193, startPoint y: 330, endPoint x: 1193, endPoint y: 320, distance: 10.1
click at [1193, 326] on icon at bounding box center [1193, 325] width 17 height 17
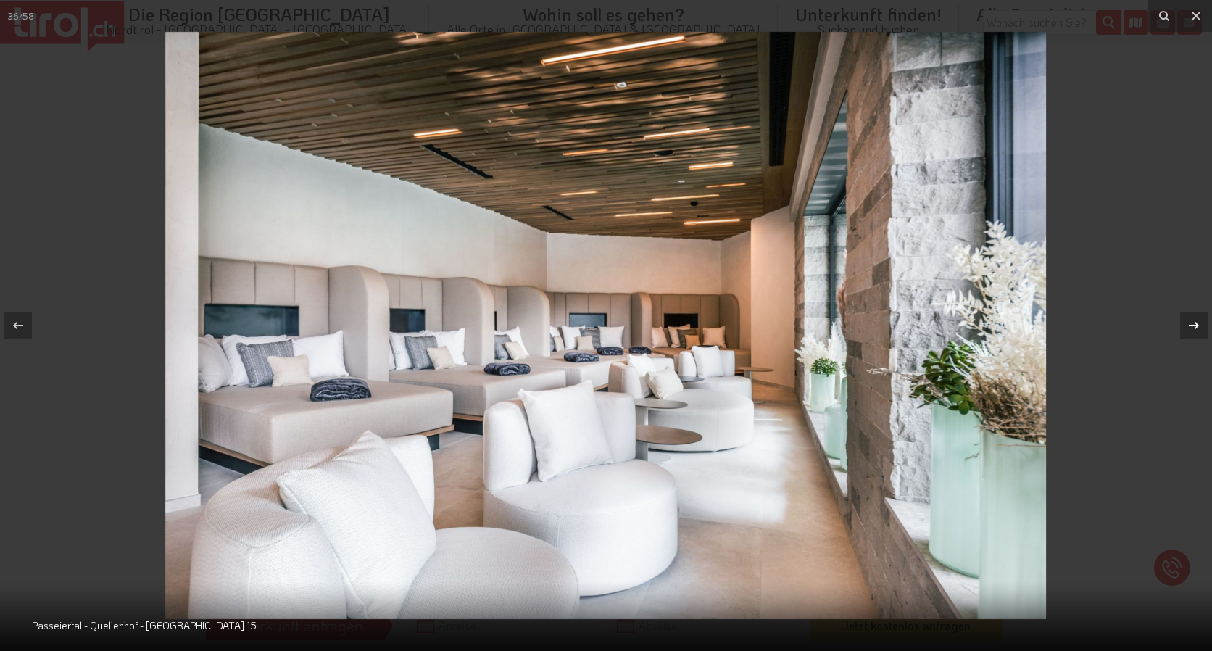
click at [1192, 320] on icon at bounding box center [1193, 325] width 17 height 17
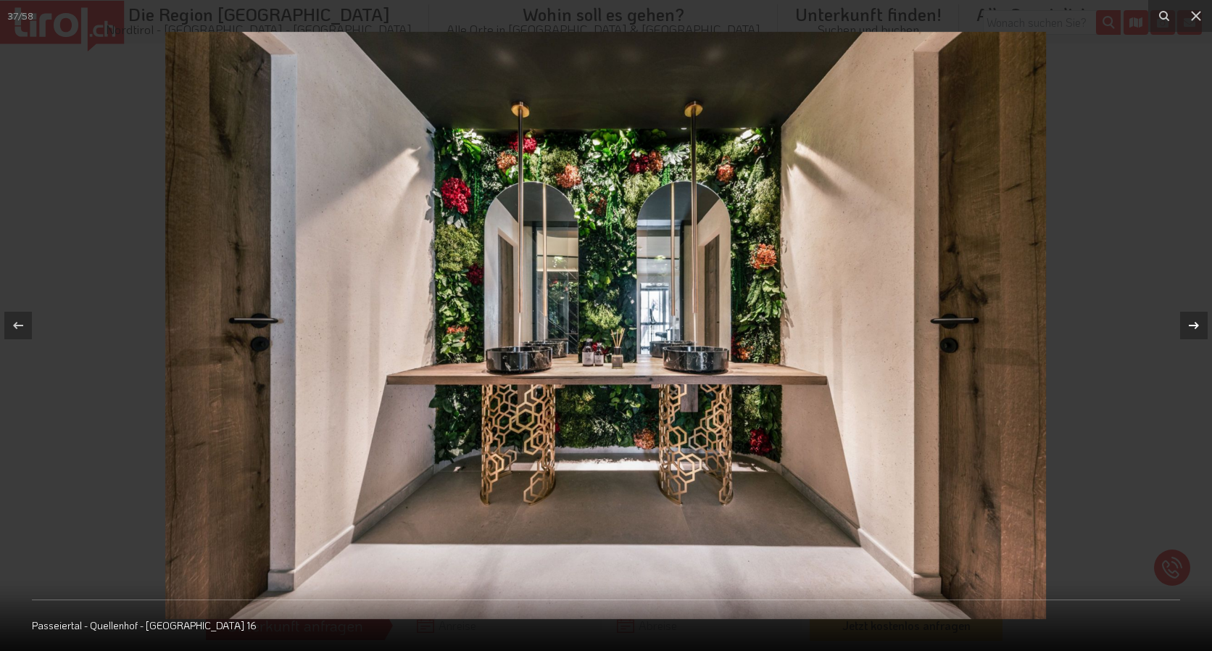
click at [1192, 320] on icon at bounding box center [1193, 325] width 17 height 17
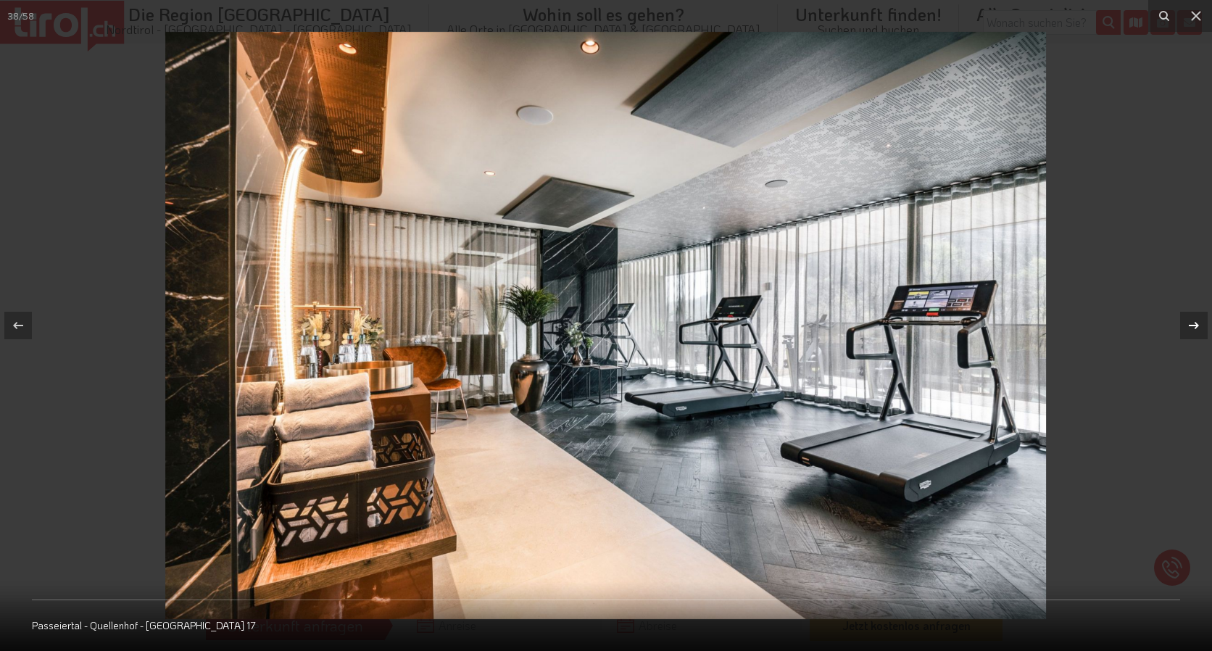
click at [1192, 320] on icon at bounding box center [1193, 325] width 17 height 17
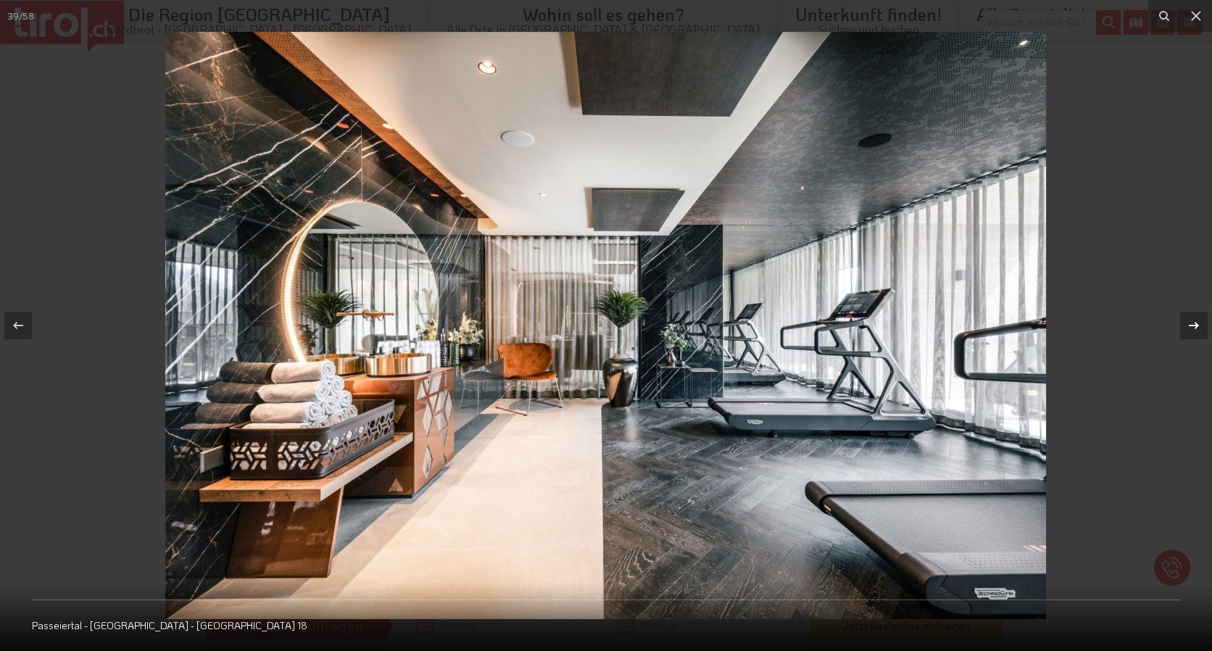
click at [1192, 320] on icon at bounding box center [1193, 325] width 17 height 17
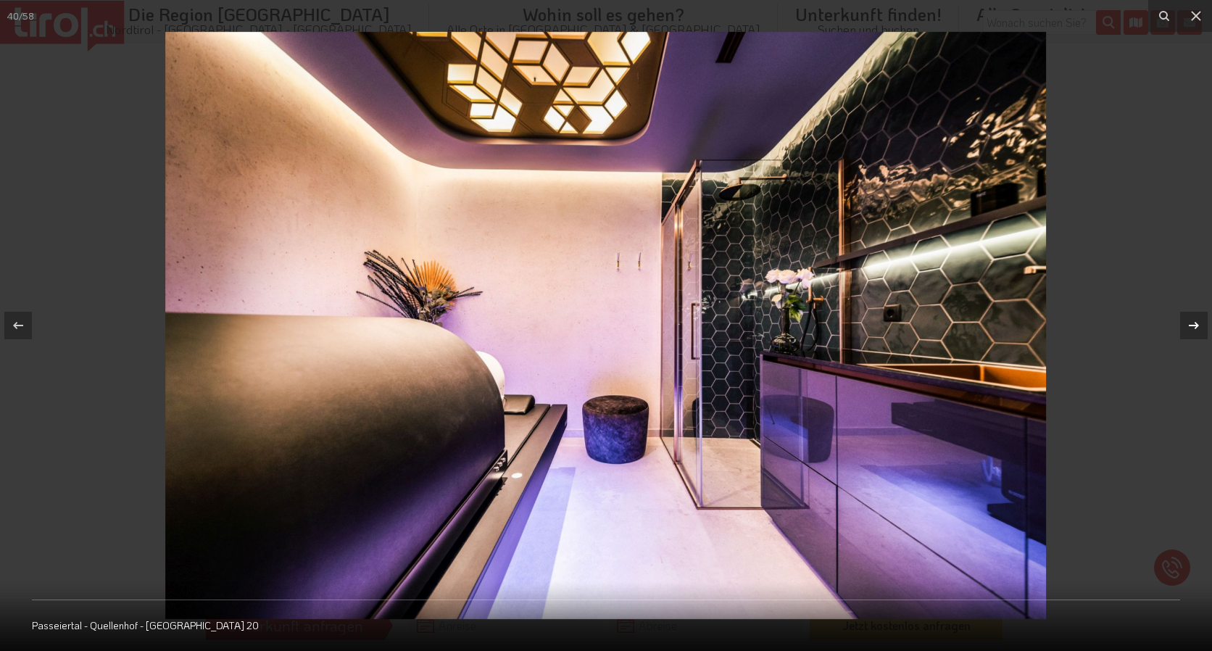
click at [1192, 320] on icon at bounding box center [1193, 325] width 17 height 17
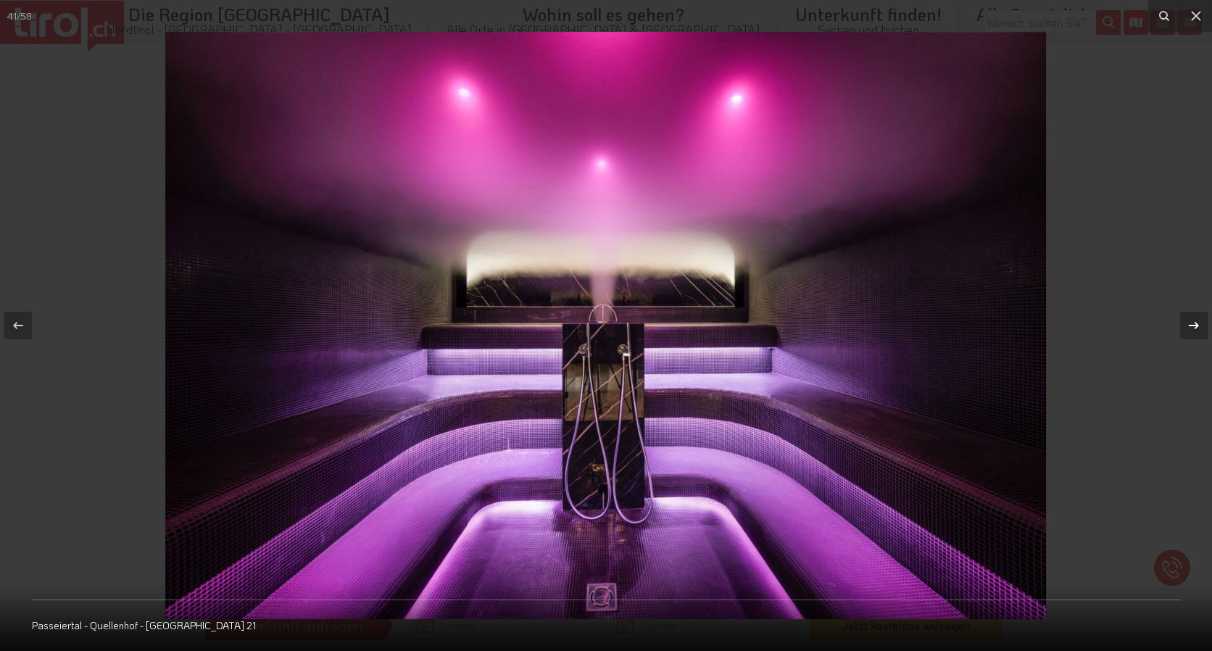
click at [1192, 320] on icon at bounding box center [1193, 325] width 17 height 17
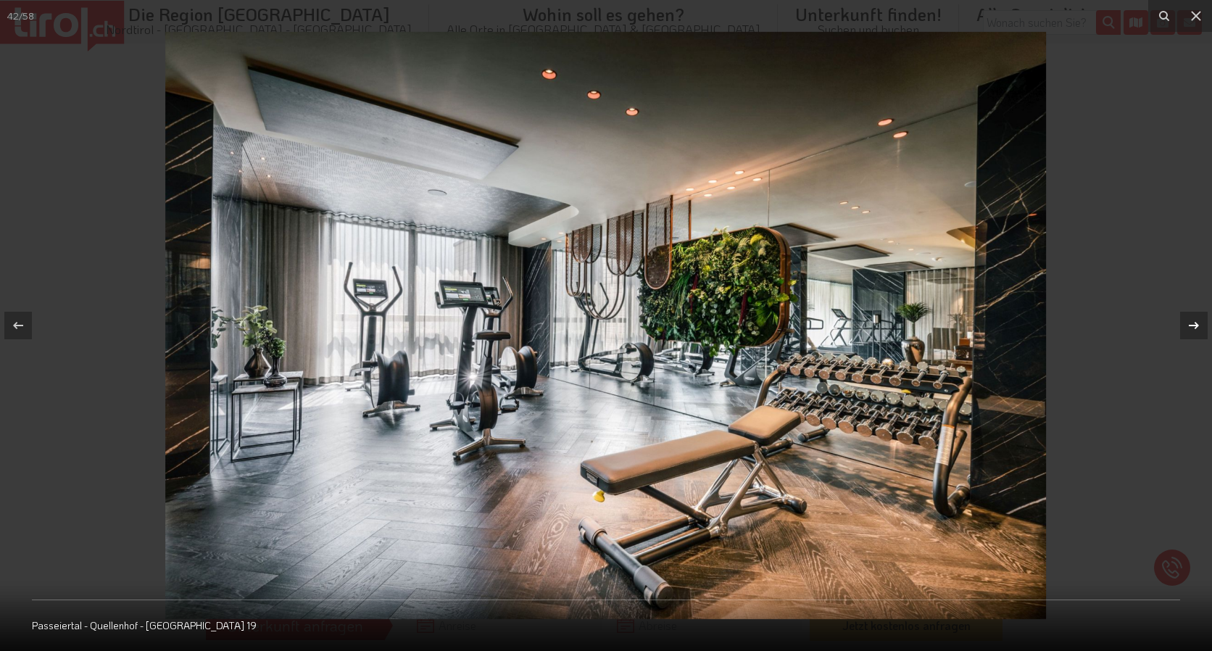
click at [1192, 320] on icon at bounding box center [1193, 325] width 17 height 17
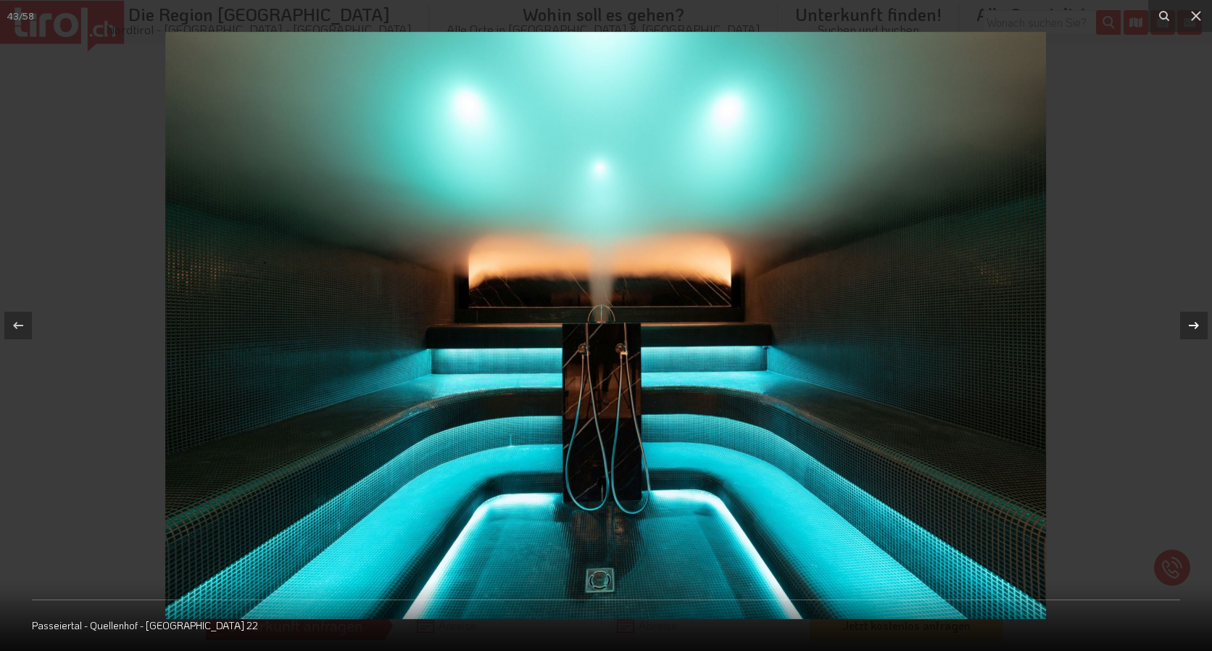
click at [1192, 320] on icon at bounding box center [1193, 325] width 17 height 17
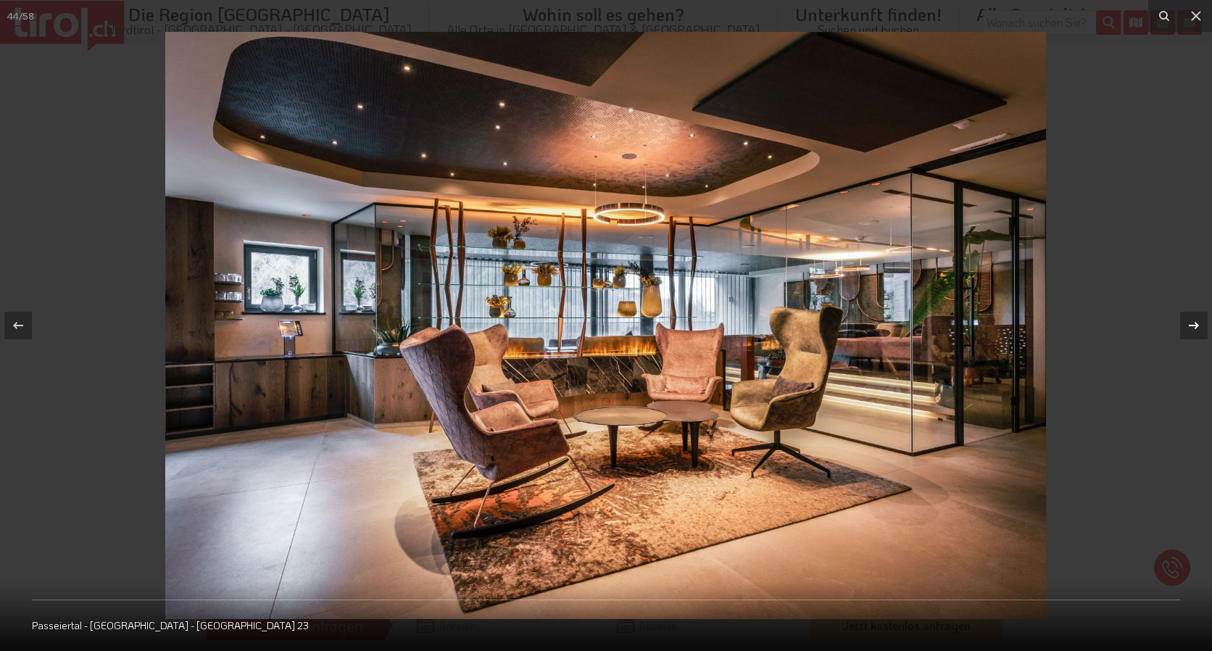
click at [1192, 320] on icon at bounding box center [1193, 325] width 17 height 17
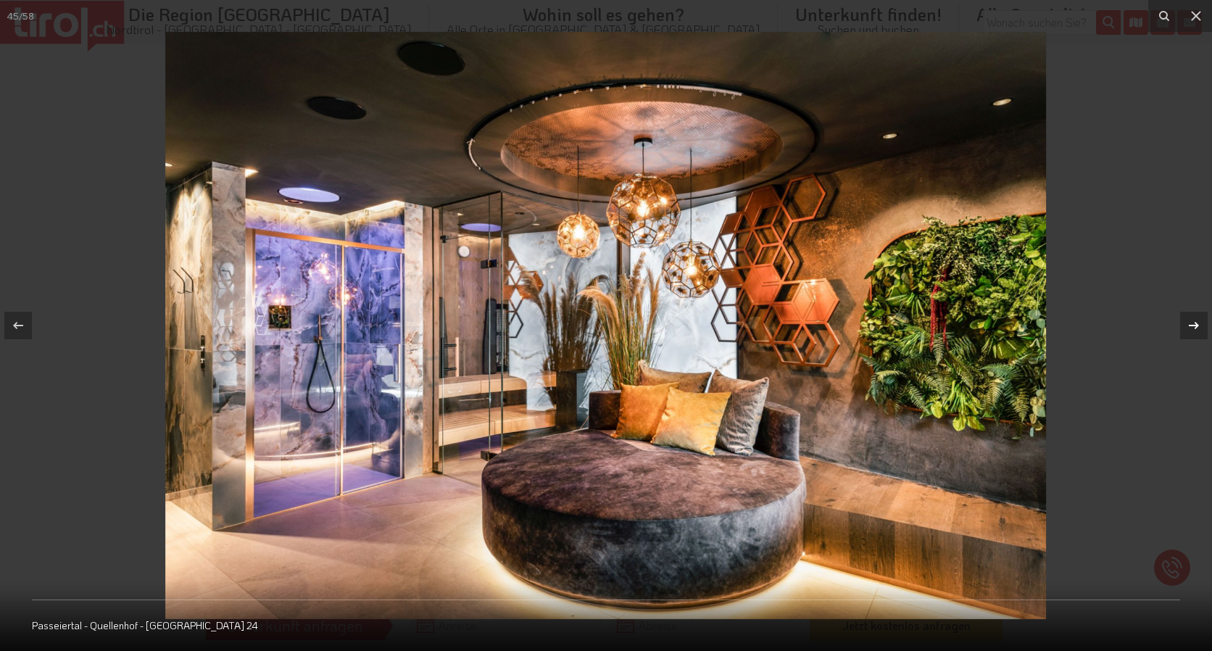
click at [1192, 320] on icon at bounding box center [1193, 325] width 17 height 17
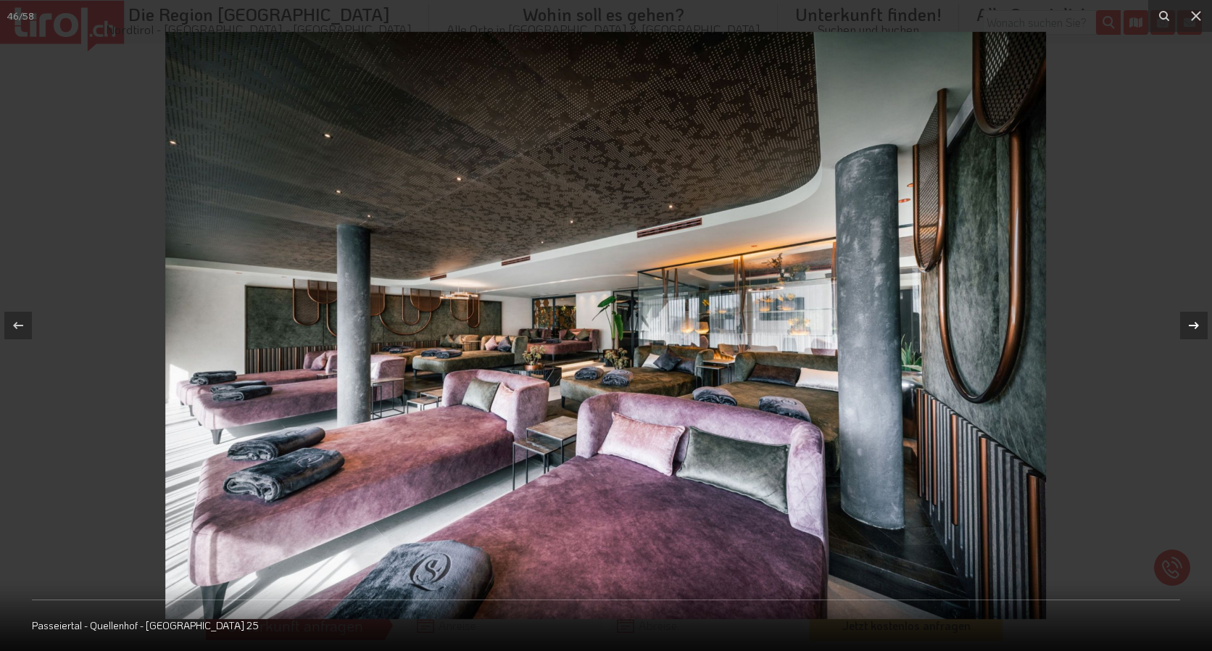
click at [1192, 320] on icon at bounding box center [1193, 325] width 17 height 17
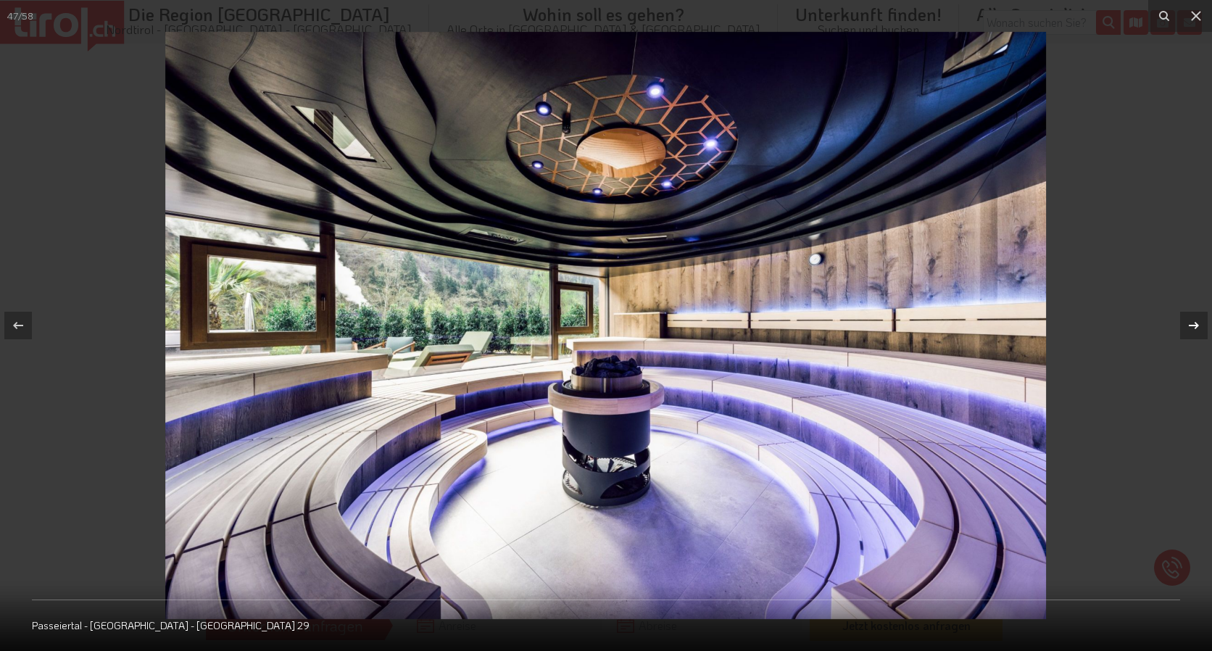
click at [1192, 320] on icon at bounding box center [1193, 325] width 17 height 17
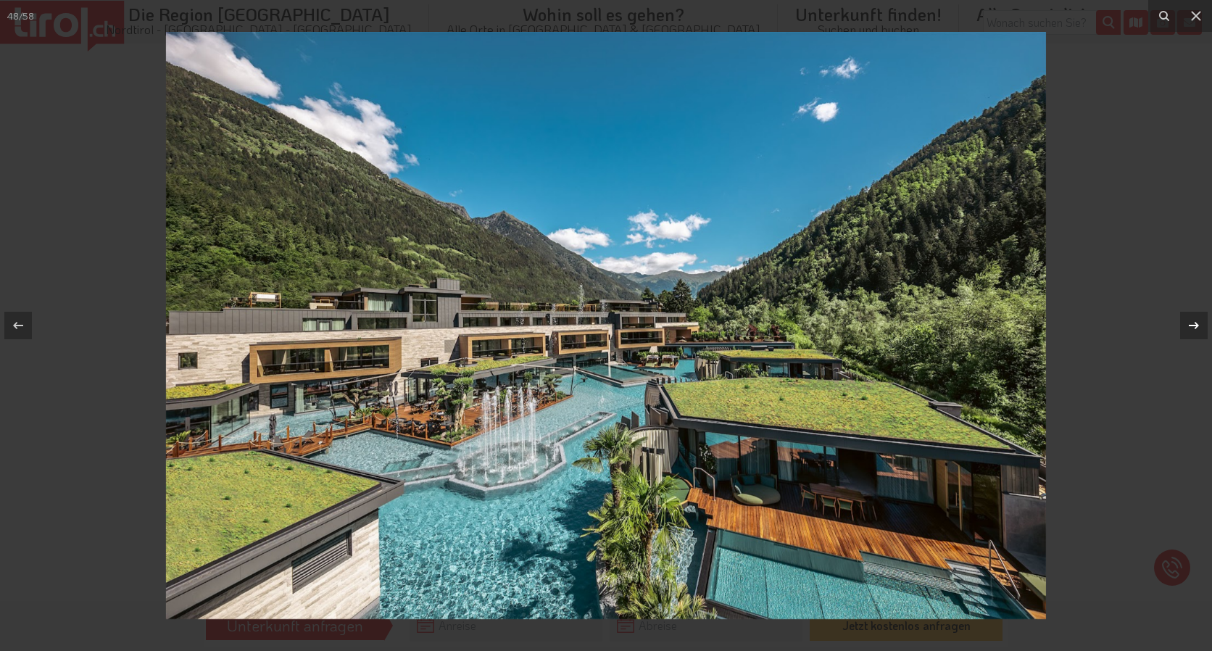
click at [1192, 320] on icon at bounding box center [1193, 325] width 17 height 17
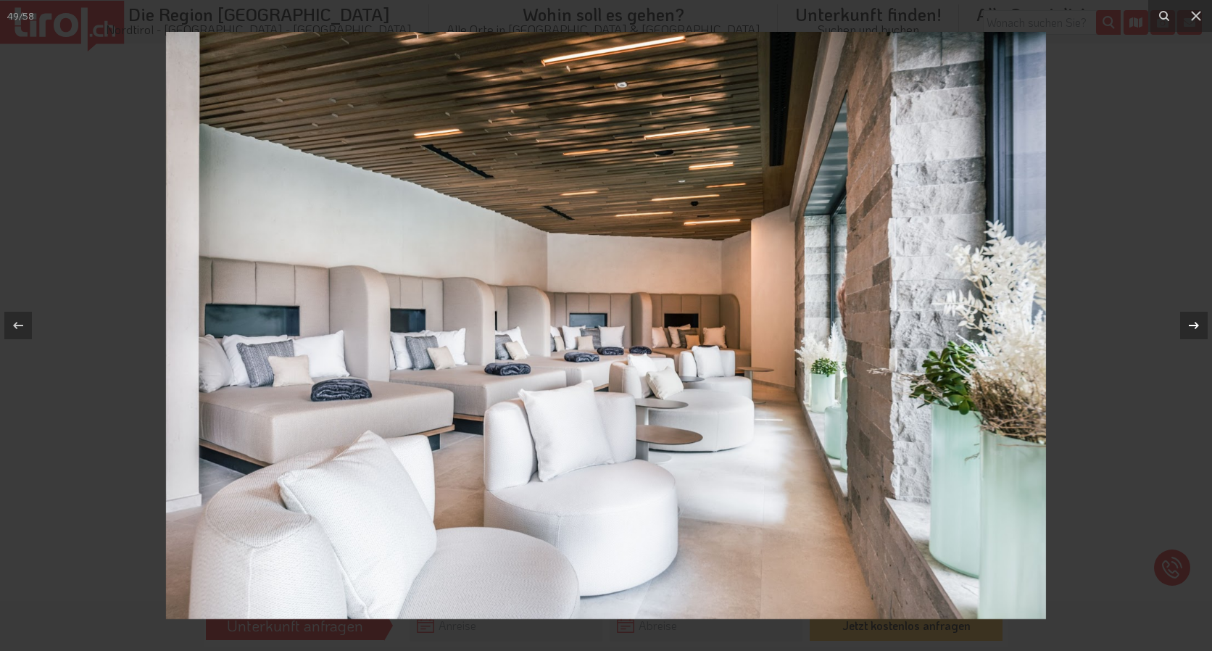
click at [1192, 320] on icon at bounding box center [1193, 325] width 17 height 17
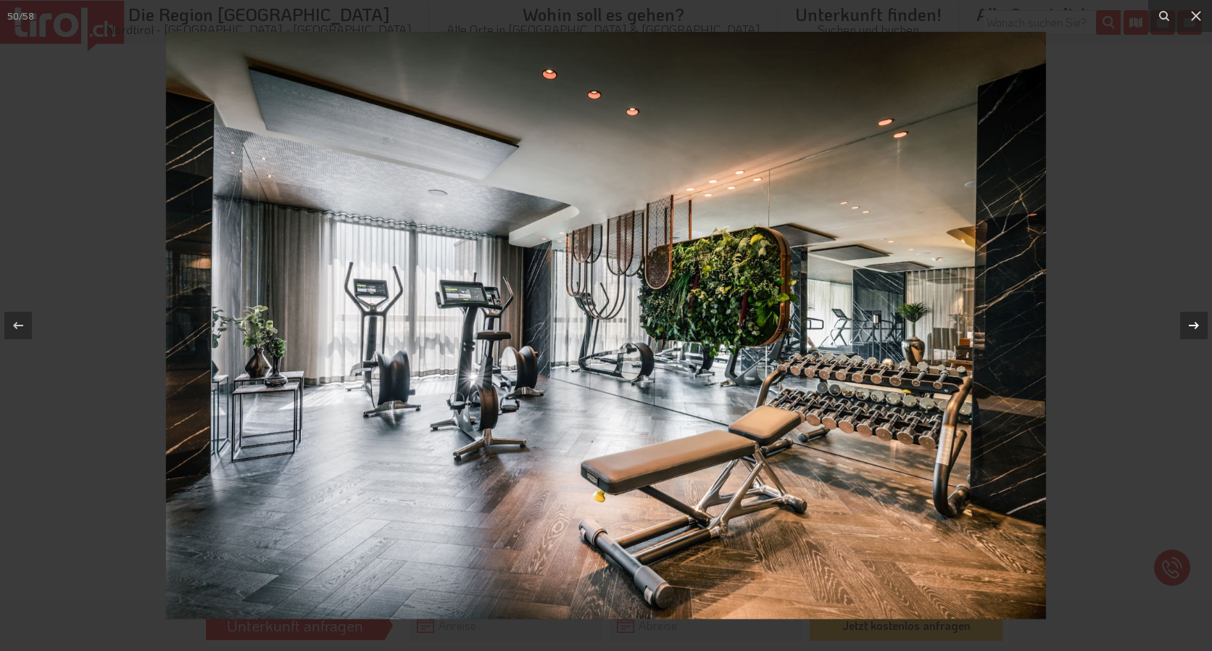
click at [1192, 320] on icon at bounding box center [1193, 325] width 17 height 17
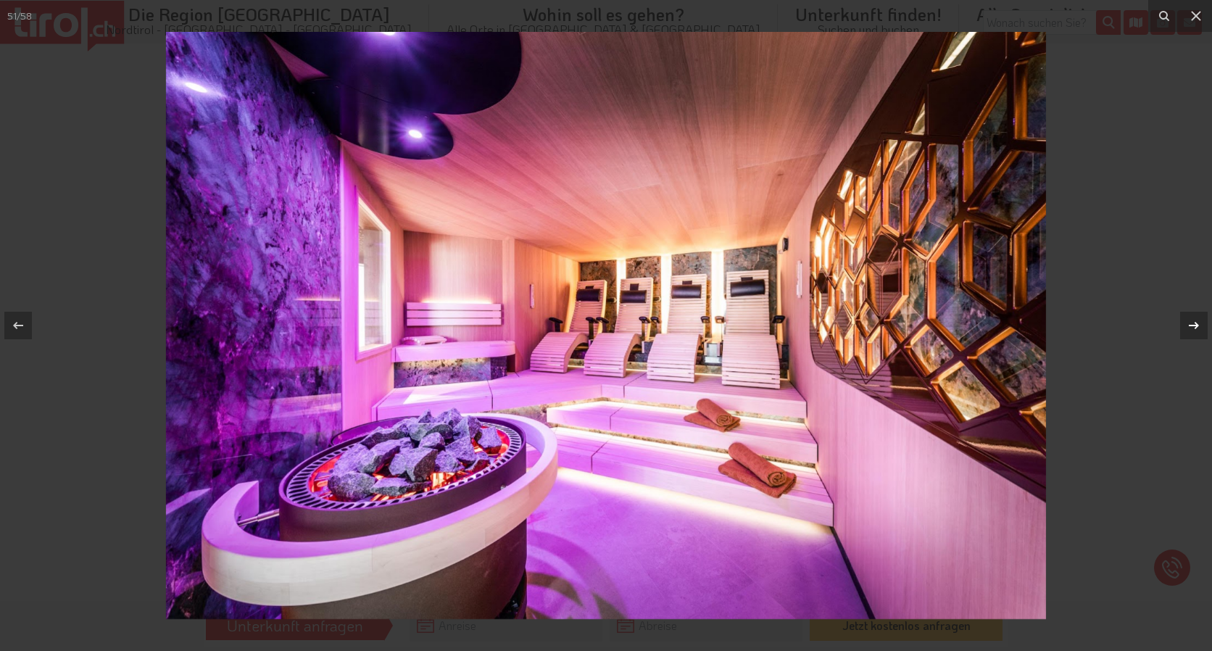
click at [1190, 326] on icon at bounding box center [1193, 325] width 17 height 17
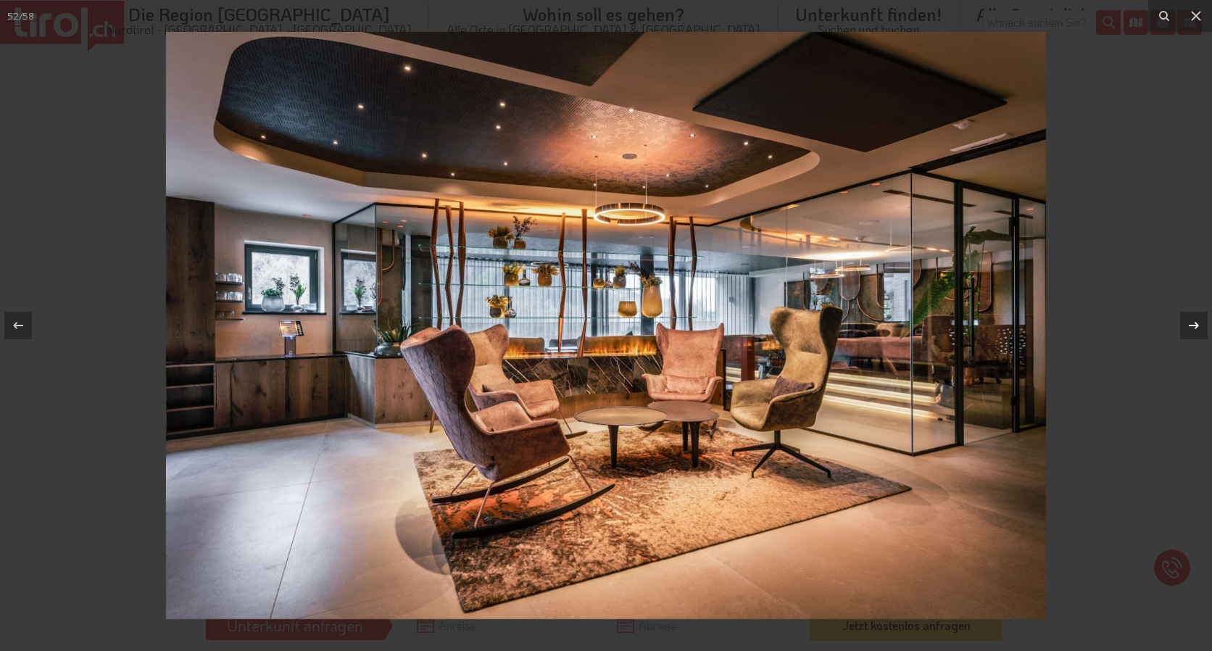
click at [1191, 326] on icon at bounding box center [1194, 325] width 10 height 7
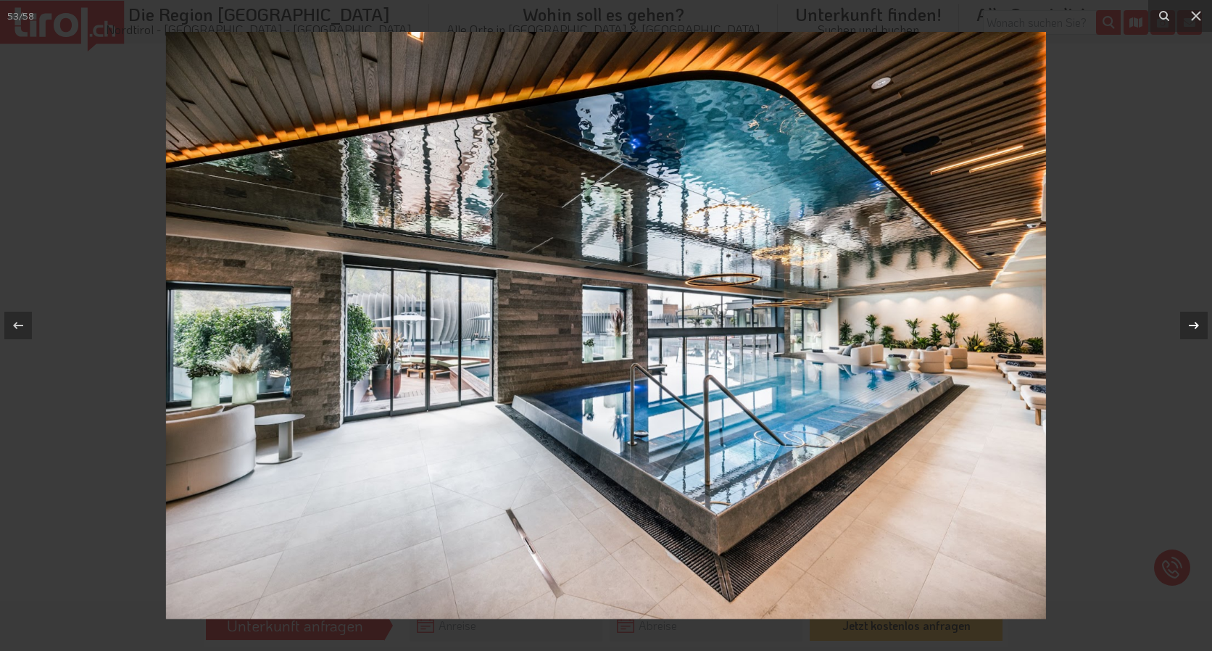
click at [1191, 326] on icon at bounding box center [1194, 325] width 10 height 7
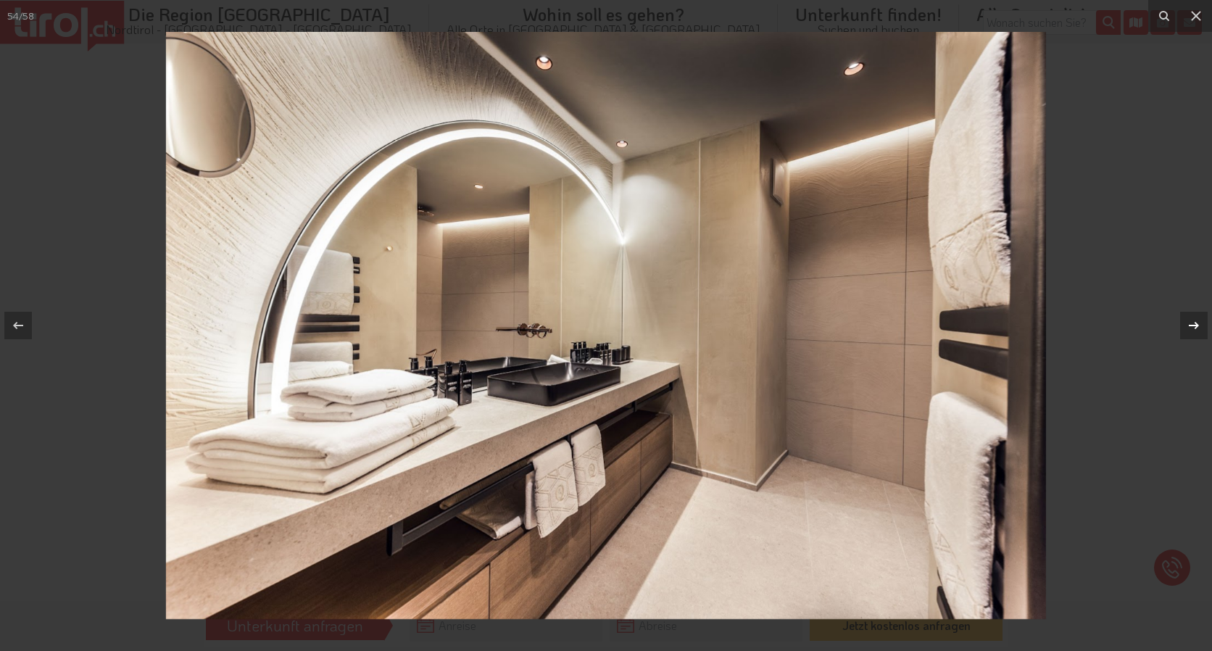
click at [1191, 326] on icon at bounding box center [1194, 325] width 10 height 7
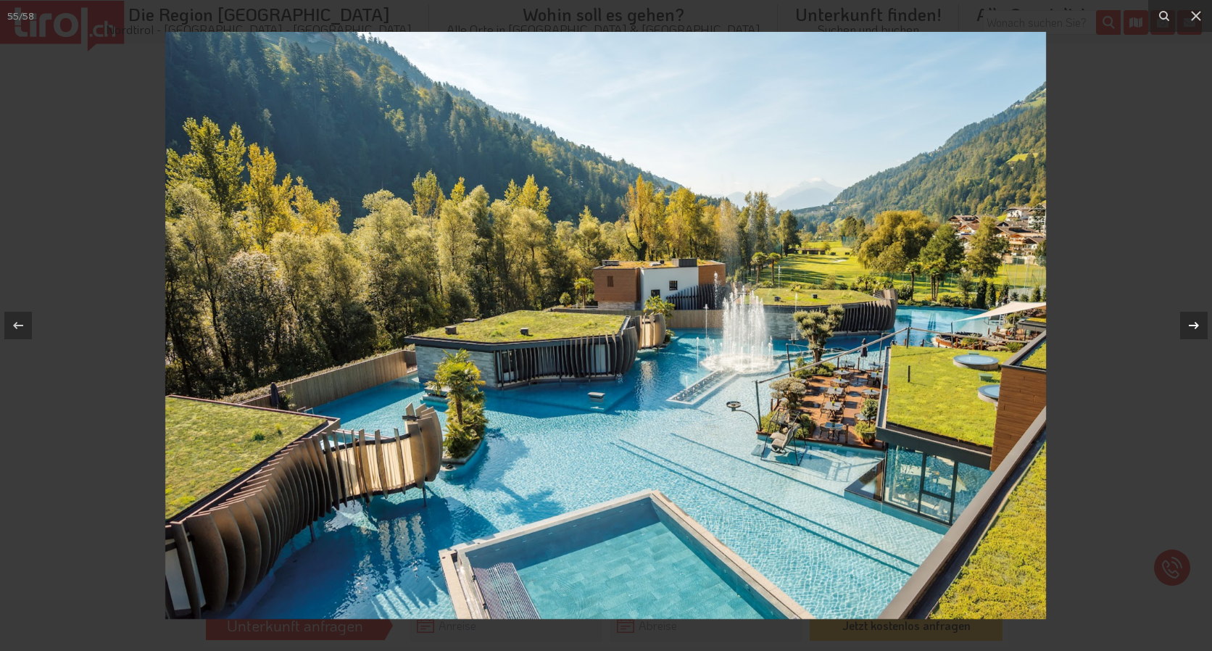
click at [1191, 326] on icon at bounding box center [1194, 325] width 10 height 7
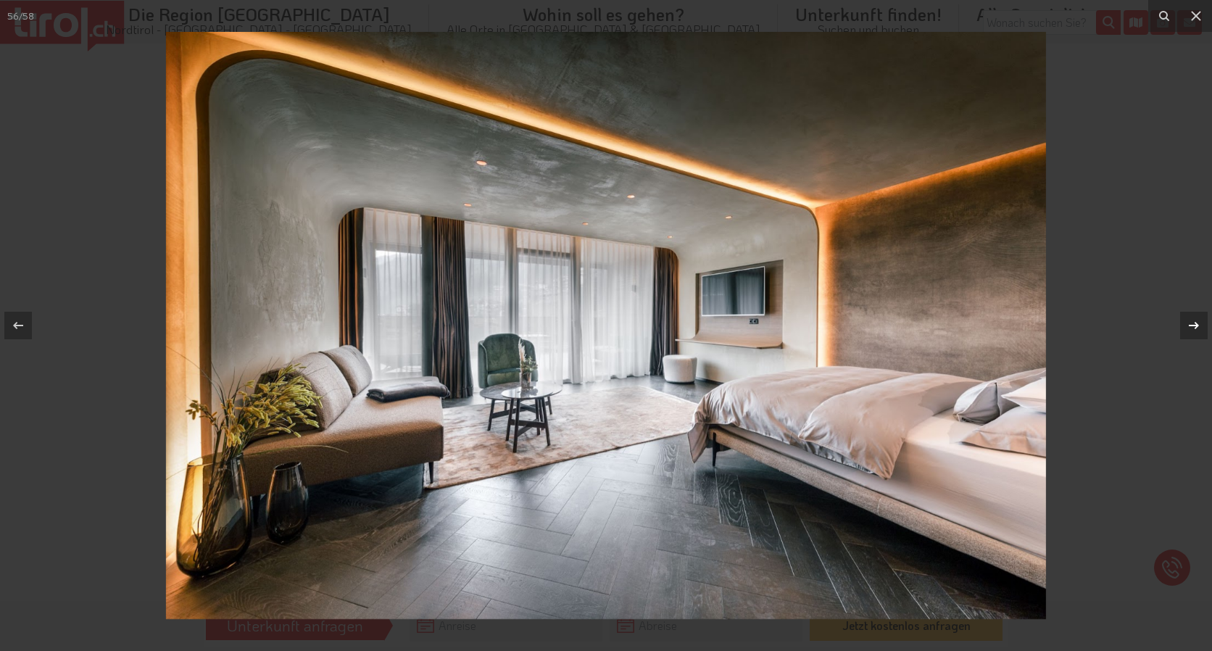
click at [1191, 326] on icon at bounding box center [1194, 325] width 10 height 7
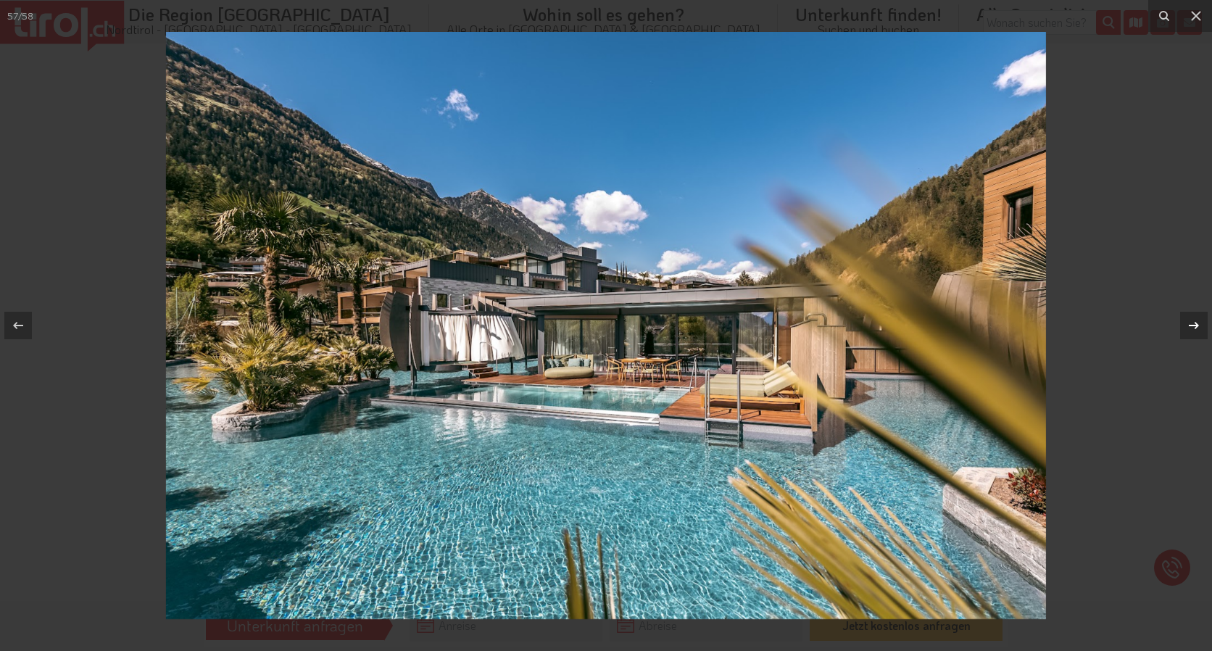
click at [1191, 326] on icon at bounding box center [1194, 325] width 10 height 7
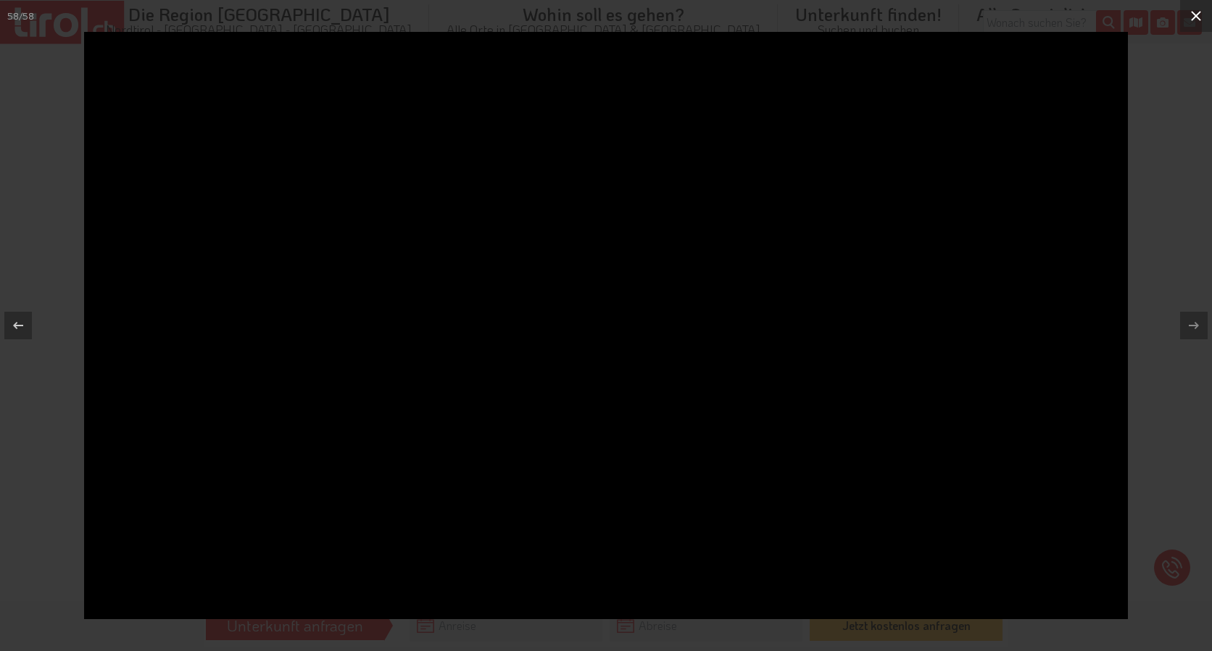
click at [1192, 13] on icon at bounding box center [1196, 15] width 17 height 17
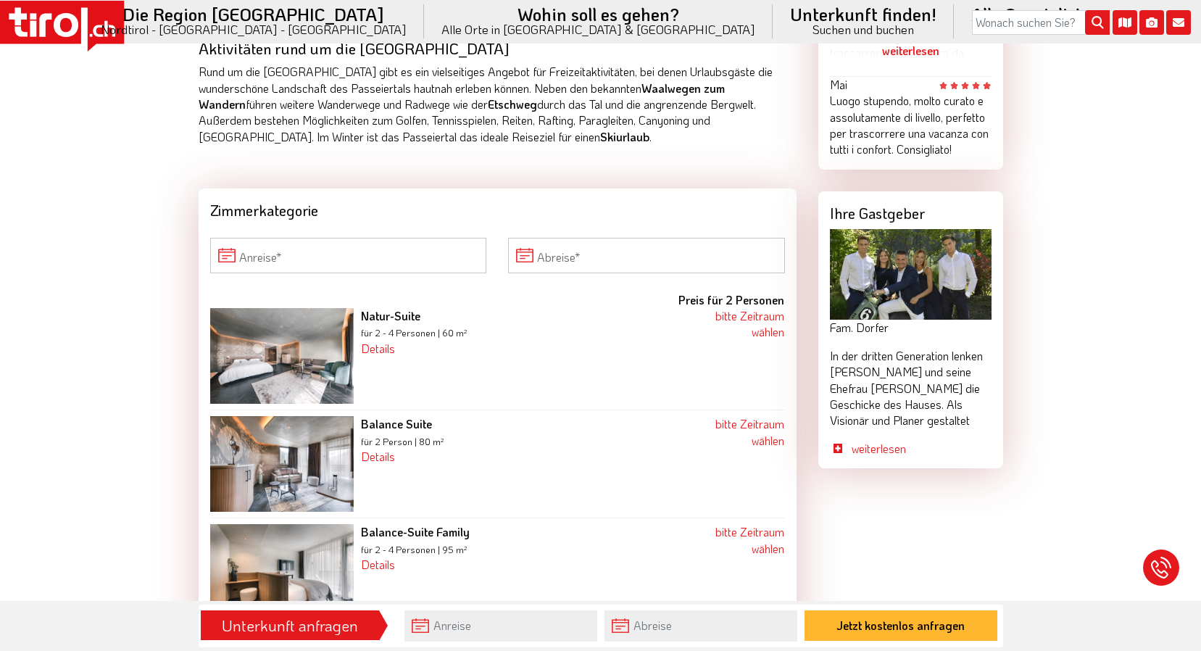
scroll to position [1305, 0]
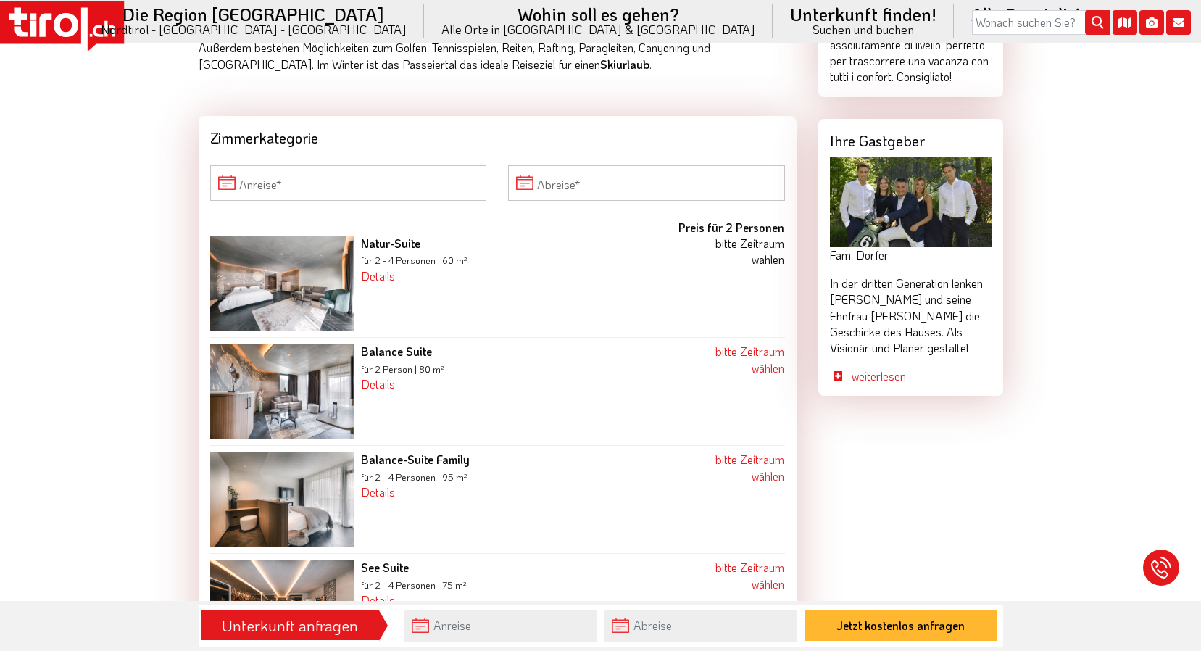
click at [722, 244] on link "bitte Zeitraum wählen" at bounding box center [750, 251] width 69 height 31
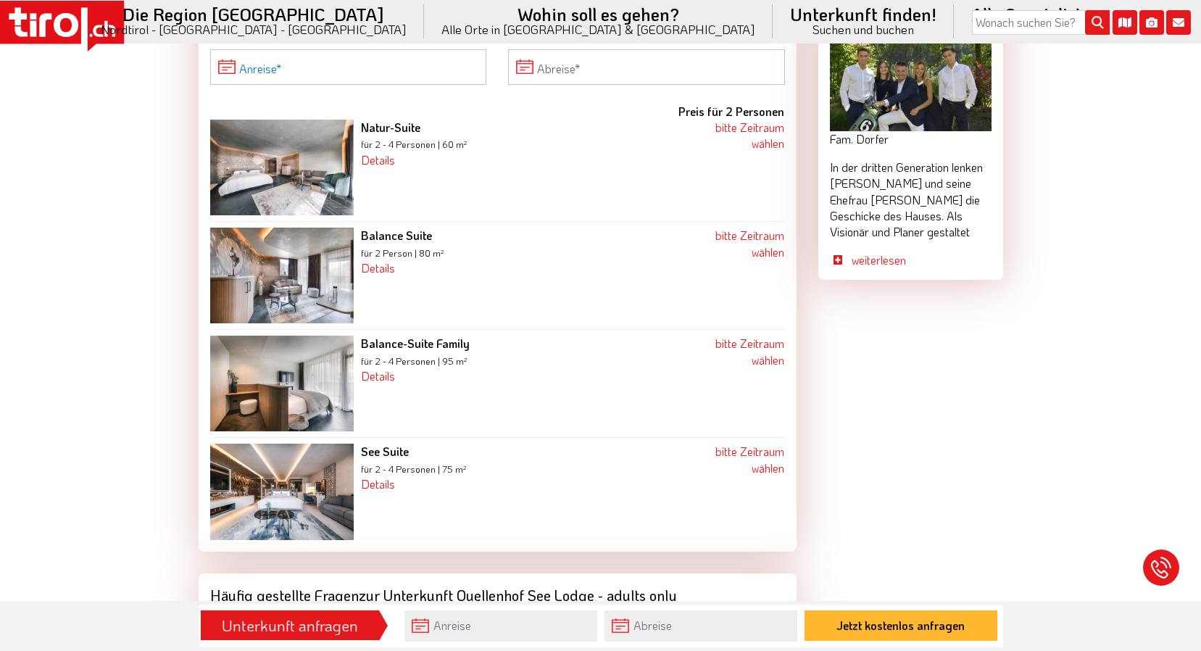
click at [432, 72] on input "Anreise" at bounding box center [348, 66] width 277 height 35
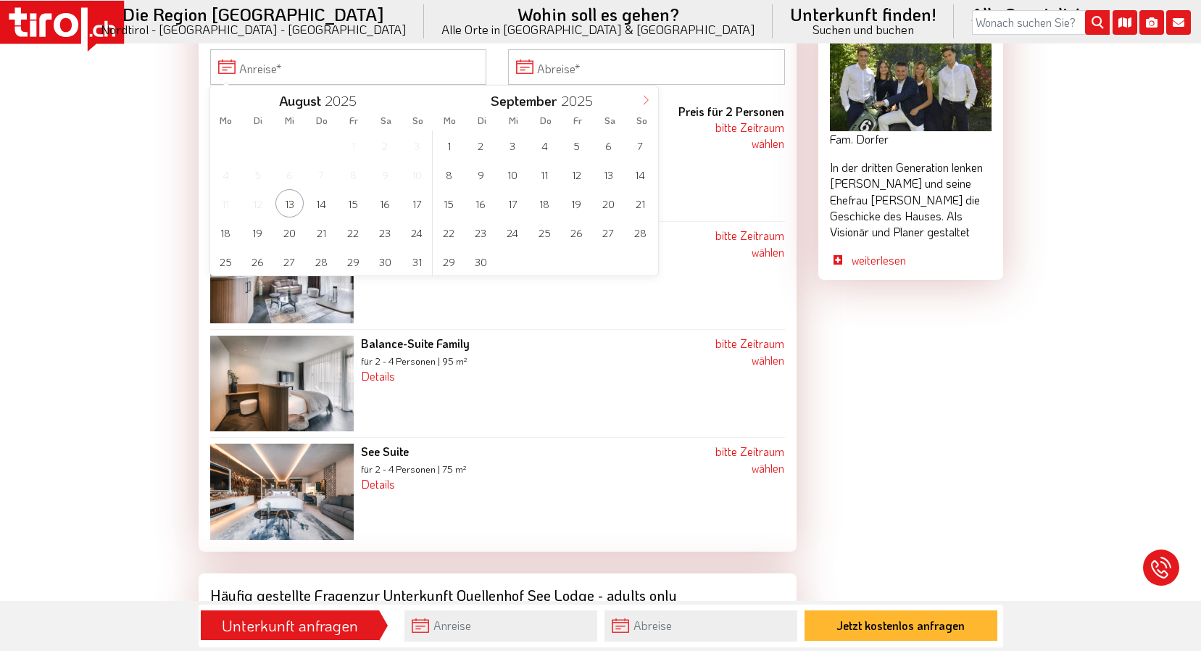
click at [642, 97] on icon at bounding box center [646, 100] width 10 height 10
click at [645, 96] on icon at bounding box center [645, 100] width 5 height 9
click at [453, 261] on span "29" at bounding box center [449, 261] width 28 height 28
type input "29-12-2025"
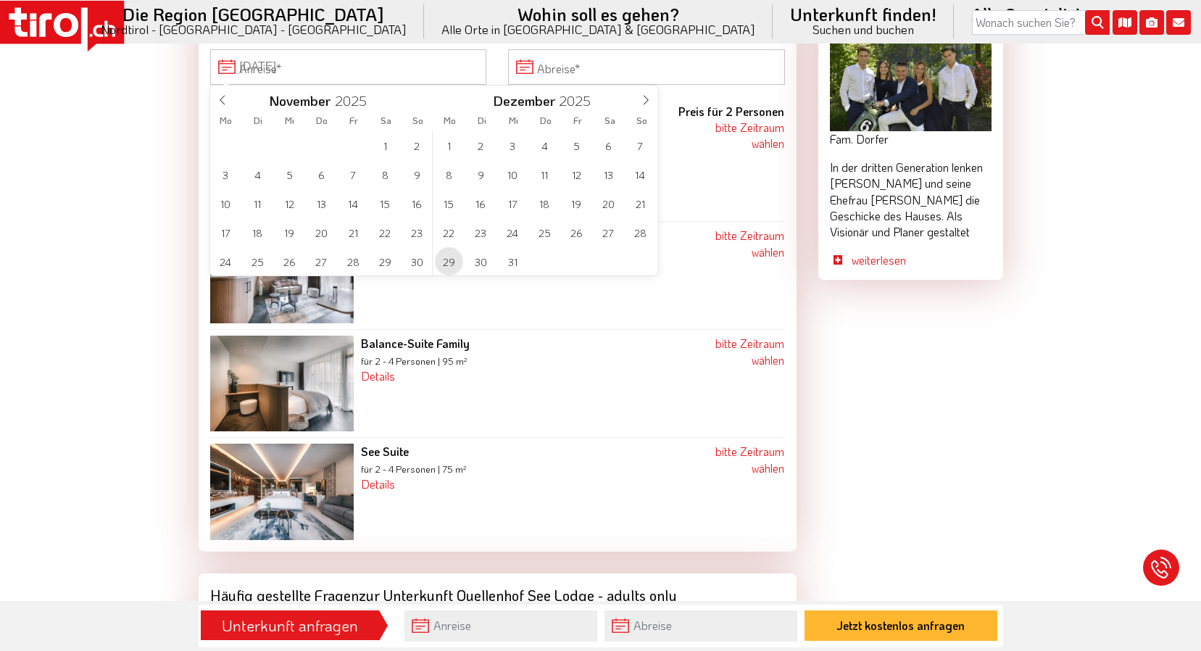
type input "2026"
click at [507, 144] on div "29 30 31 1 2 3 4 5 6 7 8 9 10 11 12 13 14 15 16 17 18 19 20 21 22 23 24 25 26 2…" at bounding box center [544, 202] width 223 height 145
click at [543, 144] on span "1" at bounding box center [545, 145] width 28 height 28
type input "29-12-2025"
type input "01-01-2026"
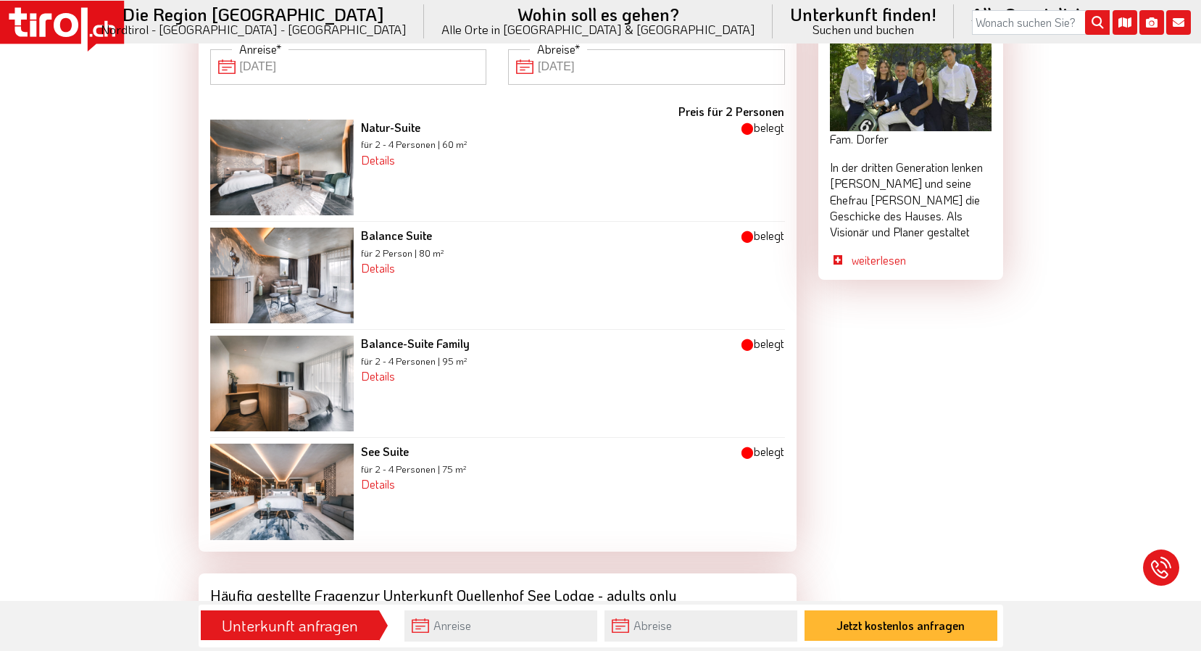
click at [463, 66] on input "29-12-2025" at bounding box center [348, 66] width 277 height 35
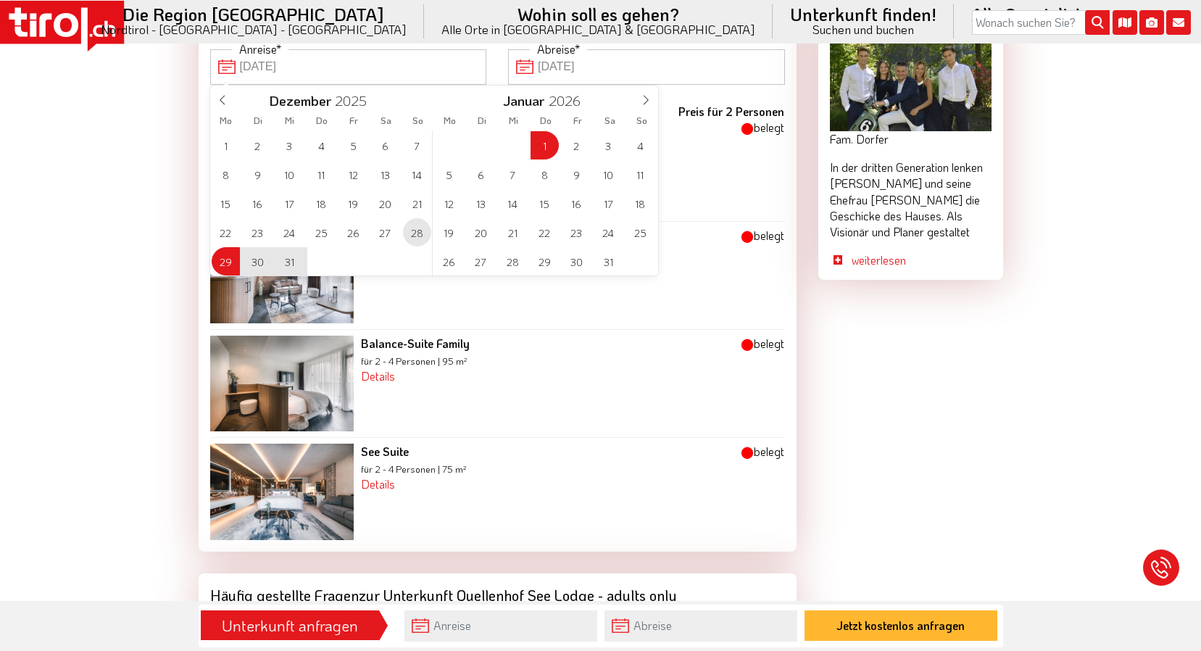
click at [412, 231] on span "28" at bounding box center [417, 232] width 28 height 28
type input "28-12-2025"
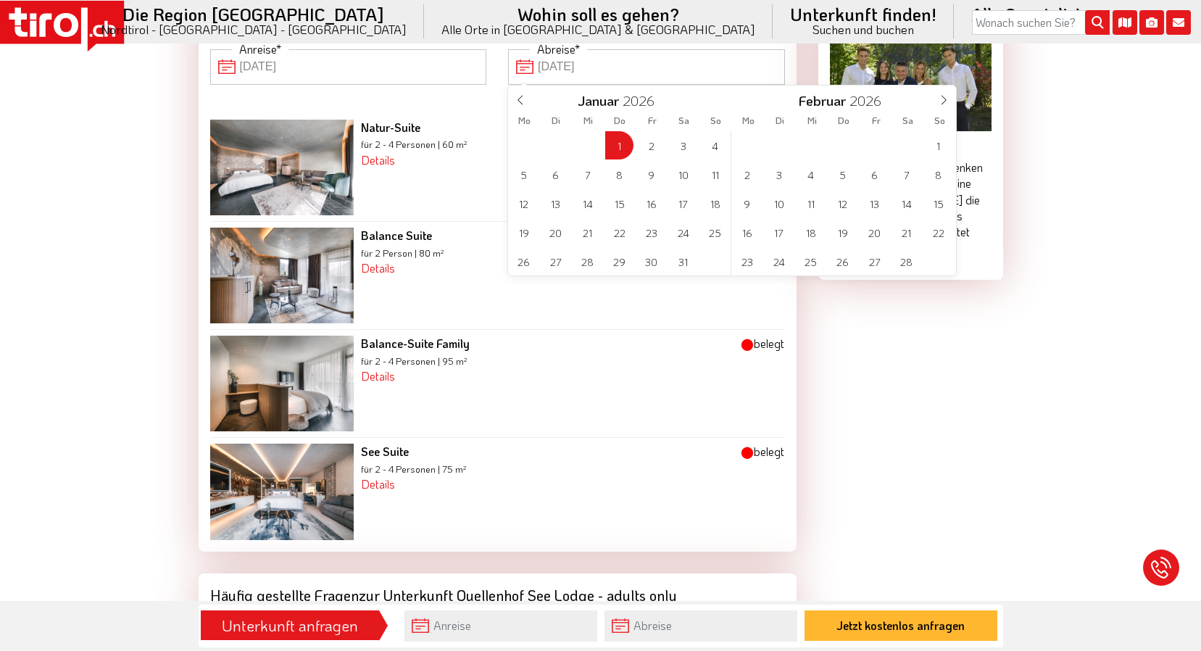
click at [618, 73] on input "01-01-2026" at bounding box center [646, 66] width 277 height 35
click at [518, 98] on icon at bounding box center [520, 100] width 10 height 10
type input "2025"
click at [593, 260] on span "31" at bounding box center [587, 261] width 28 height 28
type input "28-12-2025"
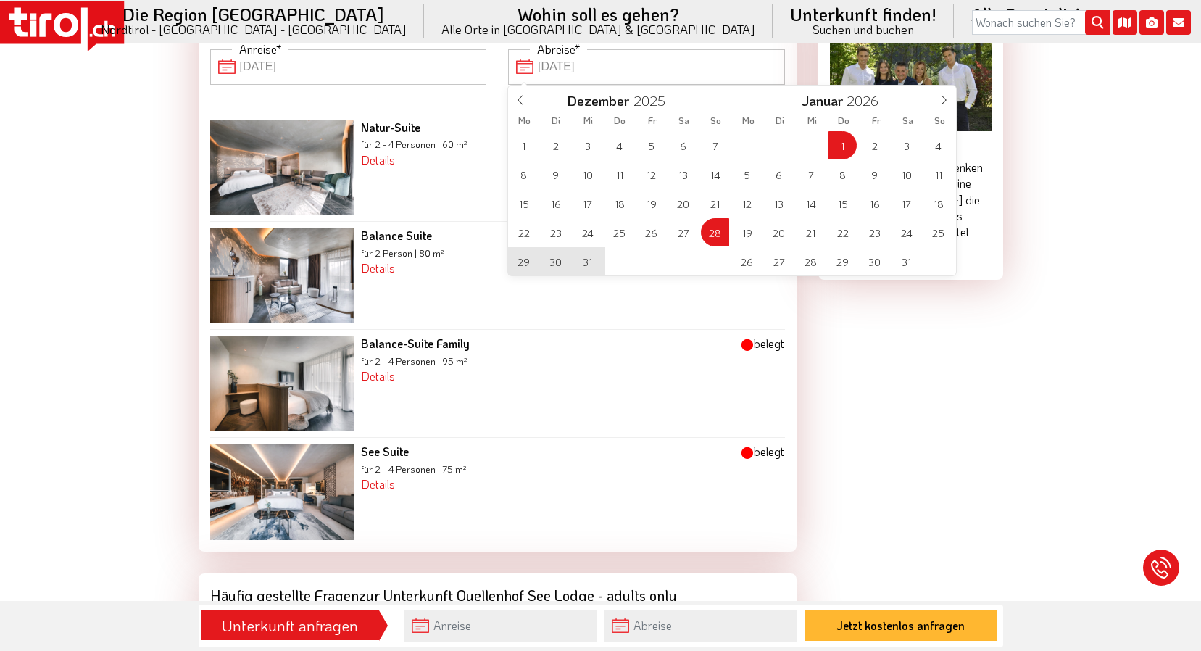
type input "31-12-2025"
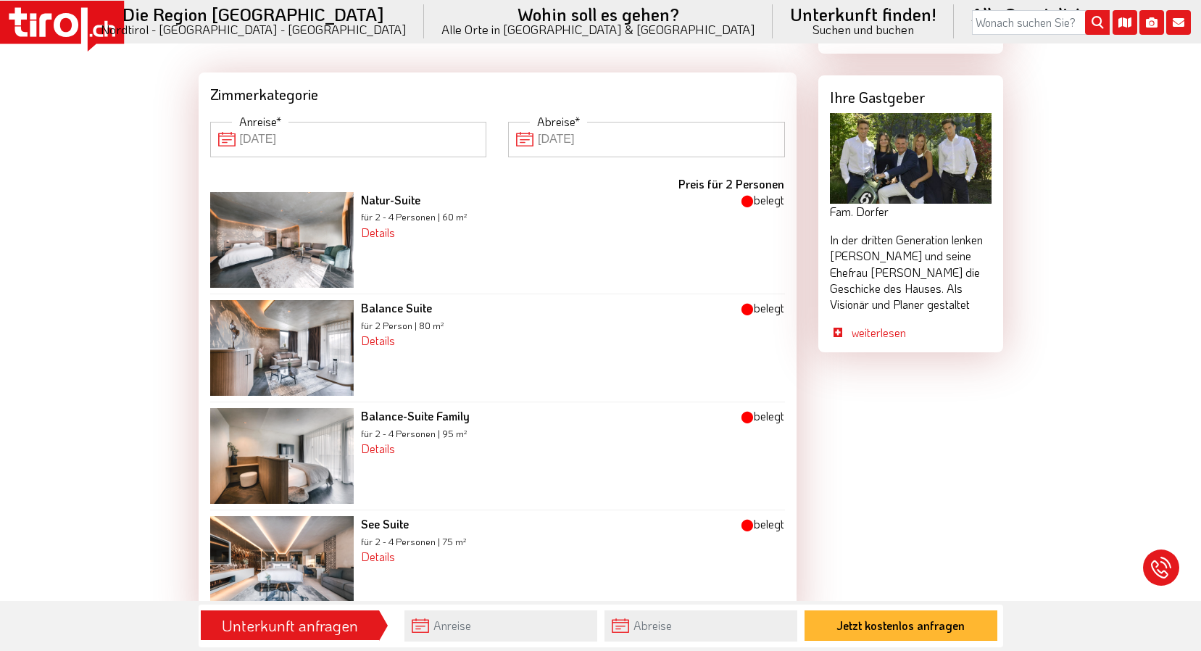
scroll to position [1276, 0]
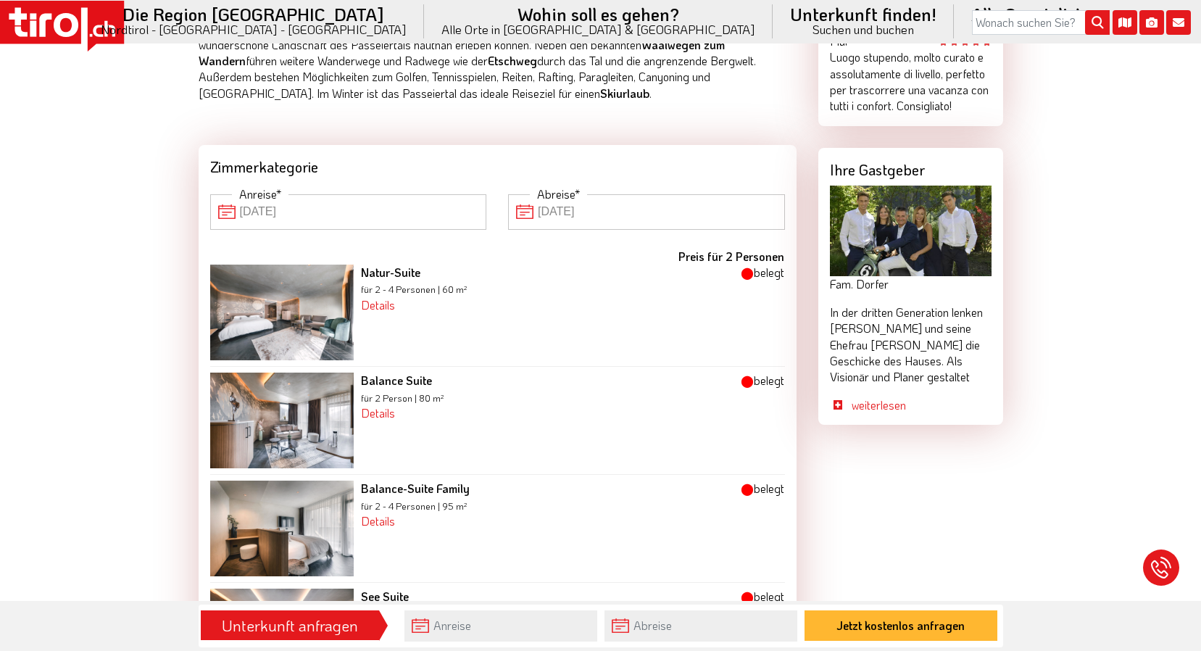
click at [434, 210] on input "28-12-2025" at bounding box center [348, 211] width 277 height 35
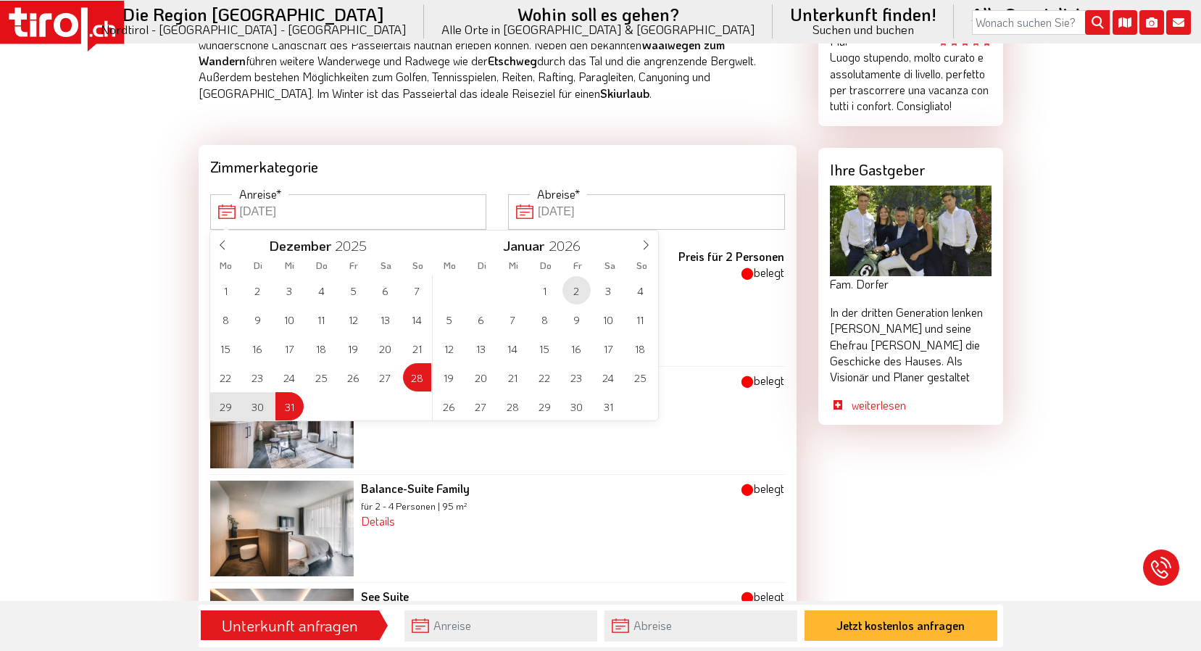
click at [581, 289] on span "2" at bounding box center [577, 290] width 28 height 28
type input "31-12-2025"
type input "02-01-2026"
type input "2025"
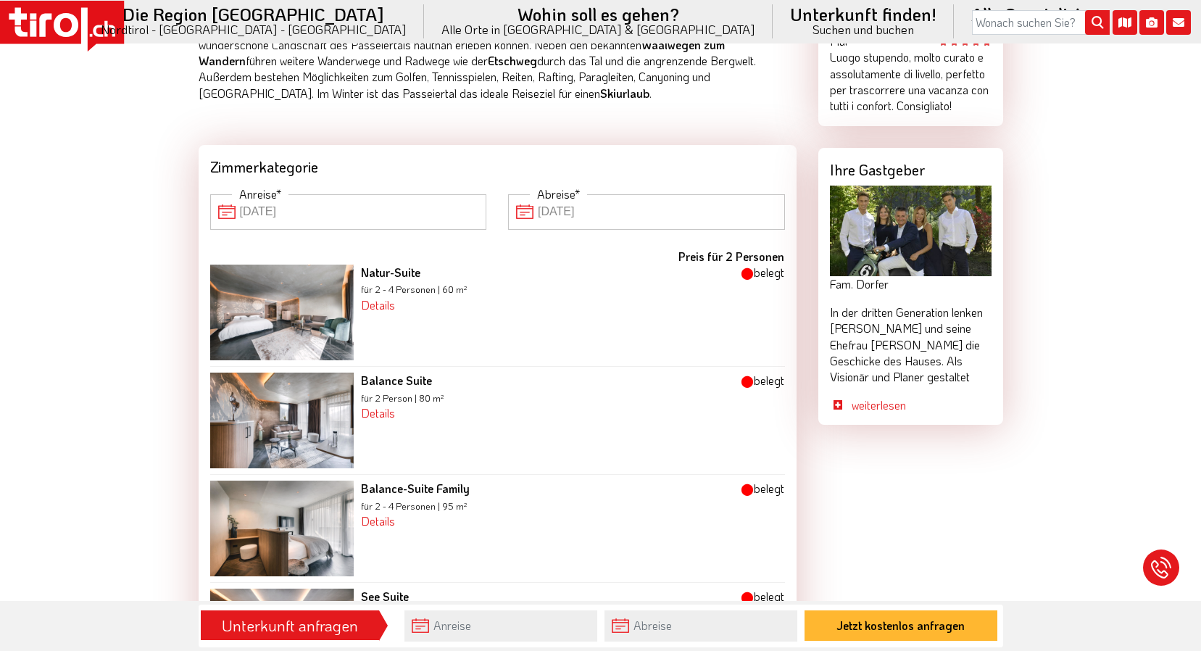
click at [362, 212] on input "31-12-2025" at bounding box center [348, 211] width 277 height 35
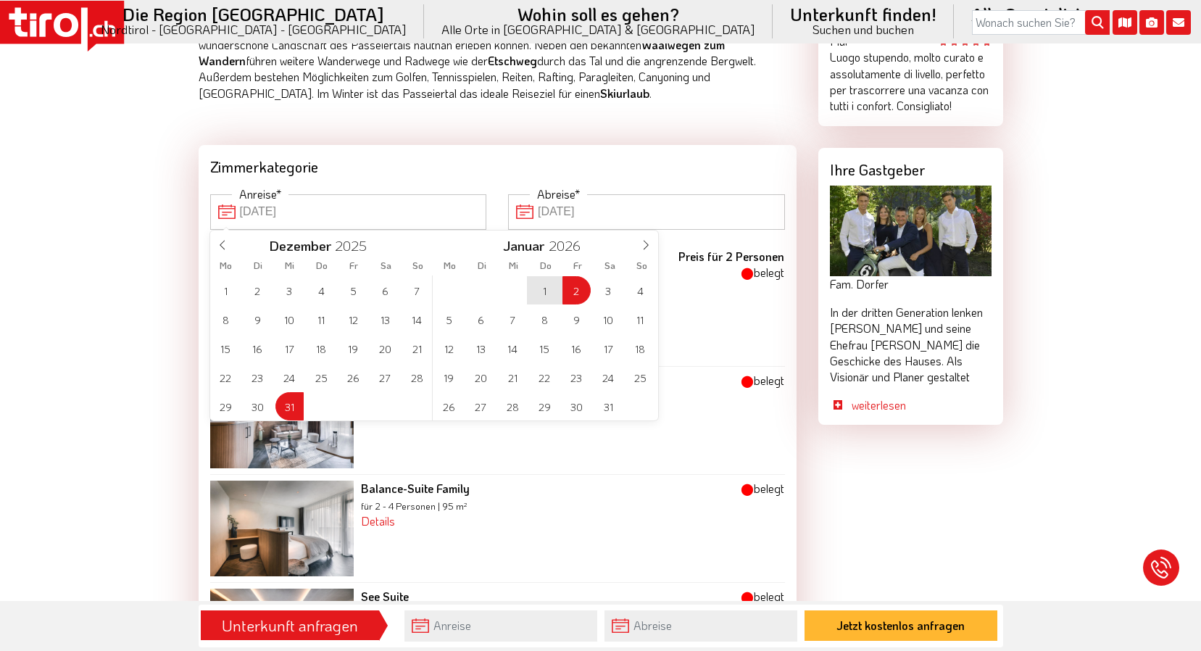
click at [572, 291] on div "29 30 31 1 2 3 4 5 6 7 8 9 10 11 12 13 14 15 16 17 18 19 20 21 22 23 24 25 26 2…" at bounding box center [544, 347] width 223 height 145
drag, startPoint x: 294, startPoint y: 402, endPoint x: 471, endPoint y: 326, distance: 193.2
click at [472, 327] on div "1 2 3 4 5 6 7 8 9 10 11 12 13 14 15 16 17 18 19 20 21 22 23 24 25 26 27 28 29 3…" at bounding box center [434, 347] width 448 height 145
click at [476, 337] on span "13" at bounding box center [481, 348] width 28 height 28
type input "02-01-2026"
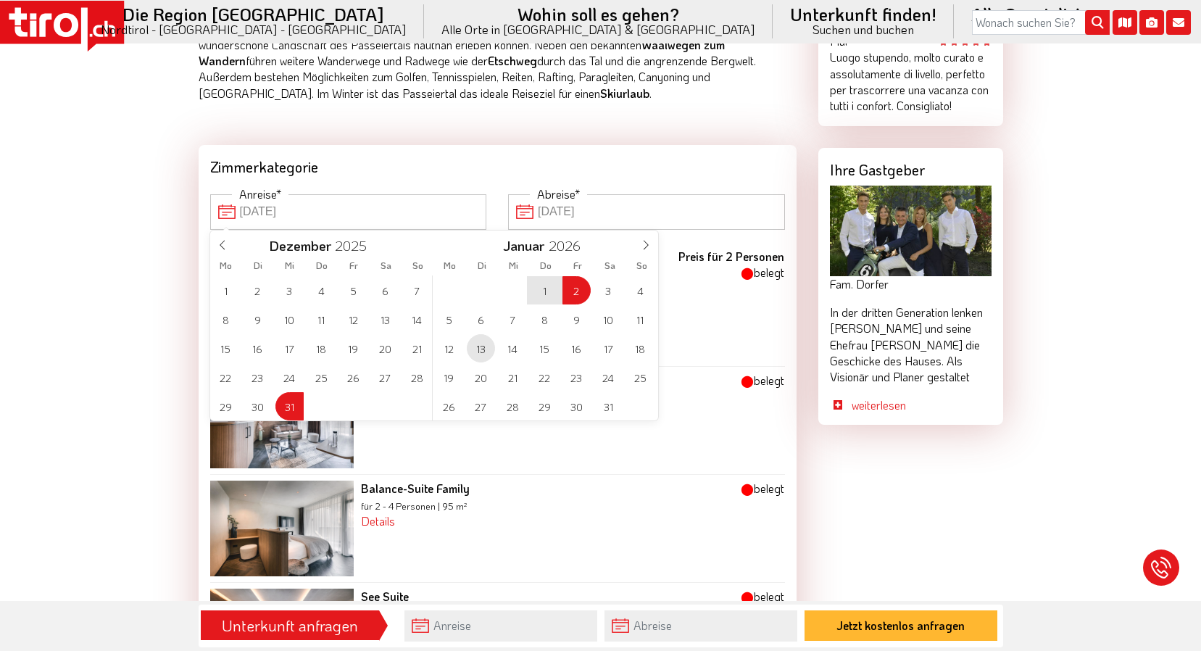
type input "13-01-2026"
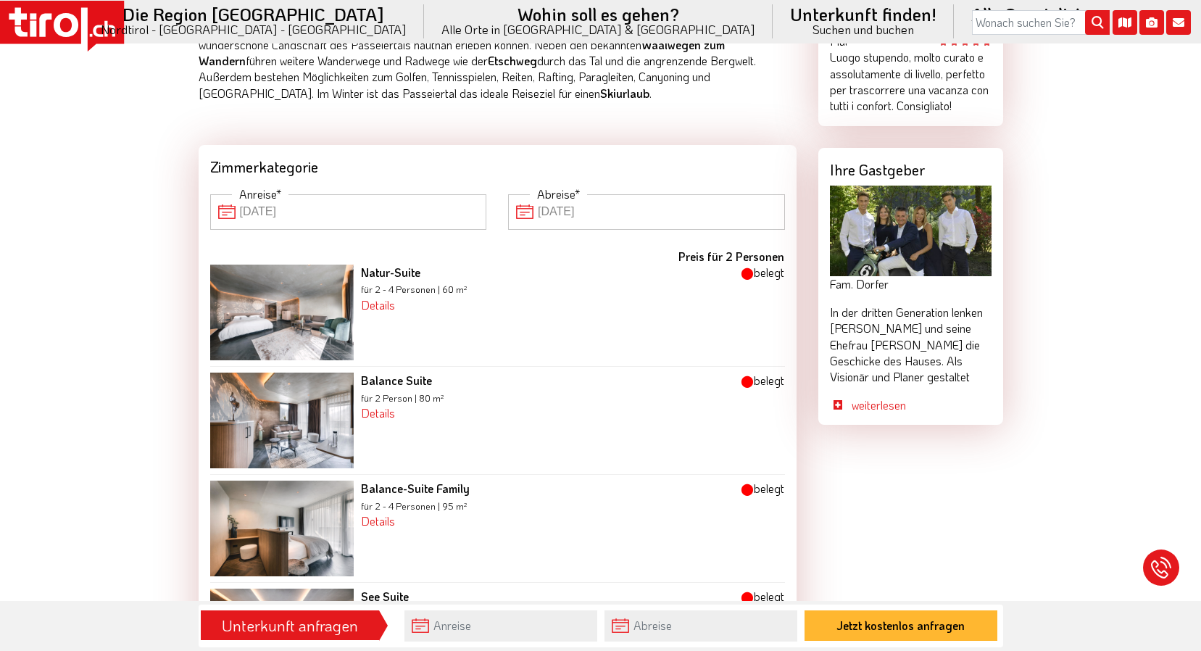
click at [353, 214] on input "02-01-2026" at bounding box center [348, 211] width 277 height 35
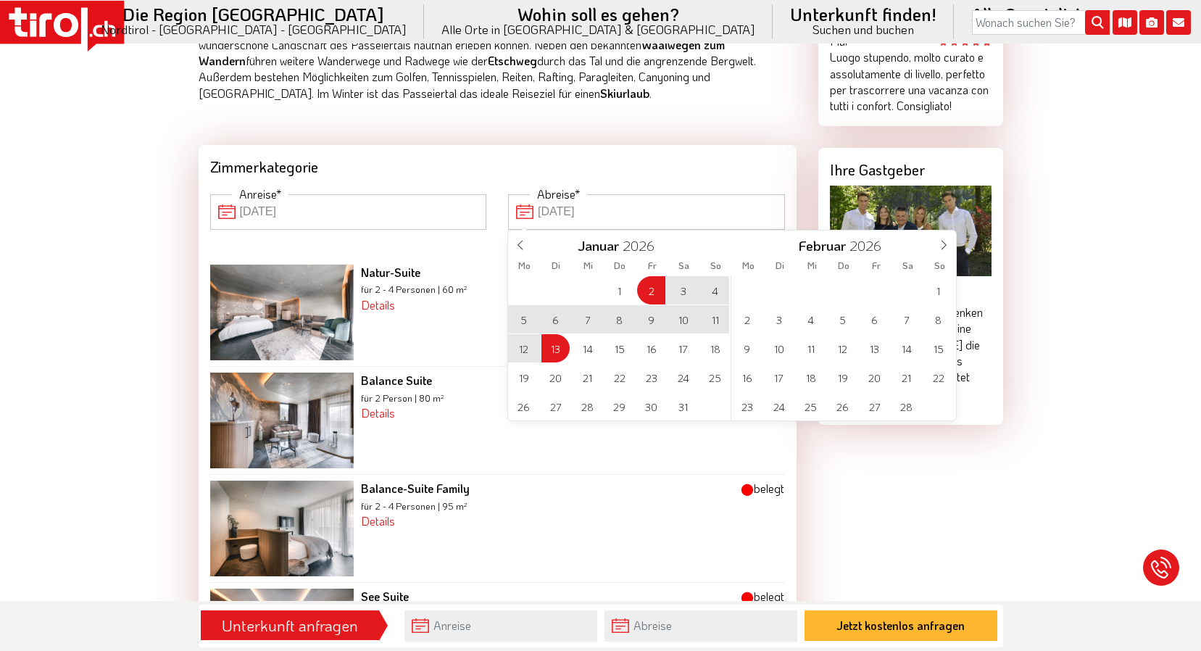
click at [607, 214] on input "13-01-2026" at bounding box center [646, 211] width 277 height 35
click at [525, 320] on span "5" at bounding box center [524, 319] width 28 height 28
type input "02-01-2026"
type input "05-01-2026"
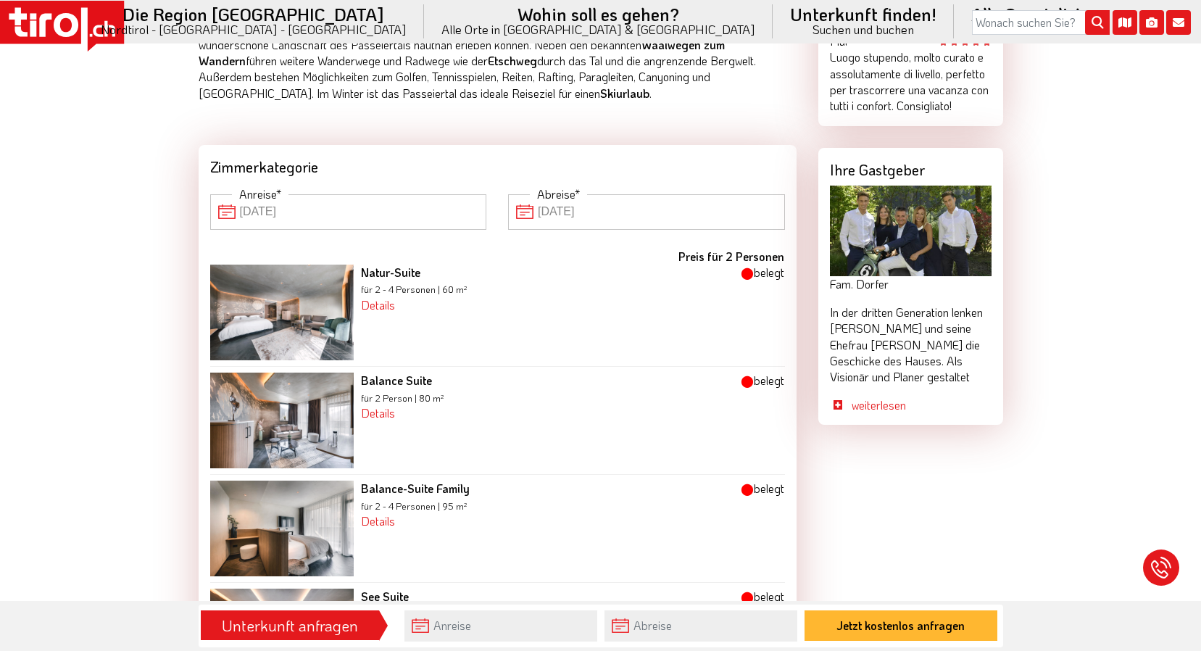
click at [407, 218] on input "02-01-2026" at bounding box center [348, 211] width 277 height 35
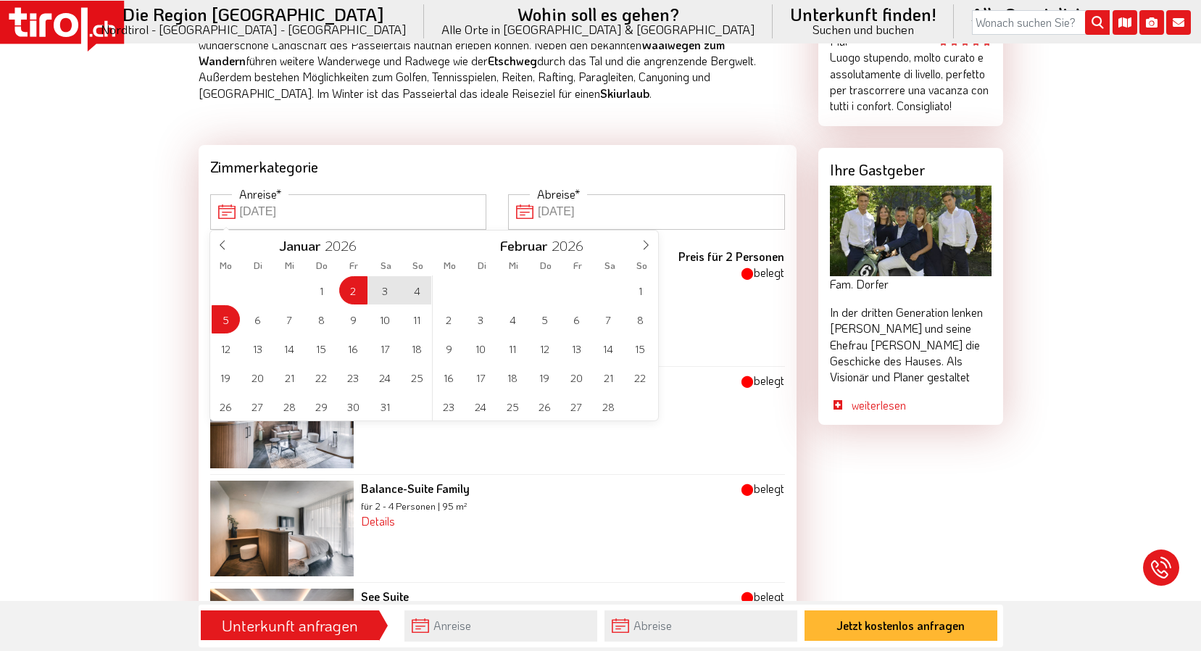
click at [225, 318] on div "29 30 31 1 2 3 4 5 6 7 8 9 10 11 12 13 14 15 16 17 18 19 20 21 22 23 24 25 26 2…" at bounding box center [321, 347] width 223 height 145
click at [228, 318] on div "29 30 31 1 2 3 4 5 6 7 8 9 10 11 12 13 14 15 16 17 18 19 20 21 22 23 24 25 26 2…" at bounding box center [321, 347] width 223 height 145
click at [294, 202] on input "02-01-2026" at bounding box center [348, 211] width 277 height 35
click at [348, 210] on input "02-01-2026" at bounding box center [348, 211] width 277 height 35
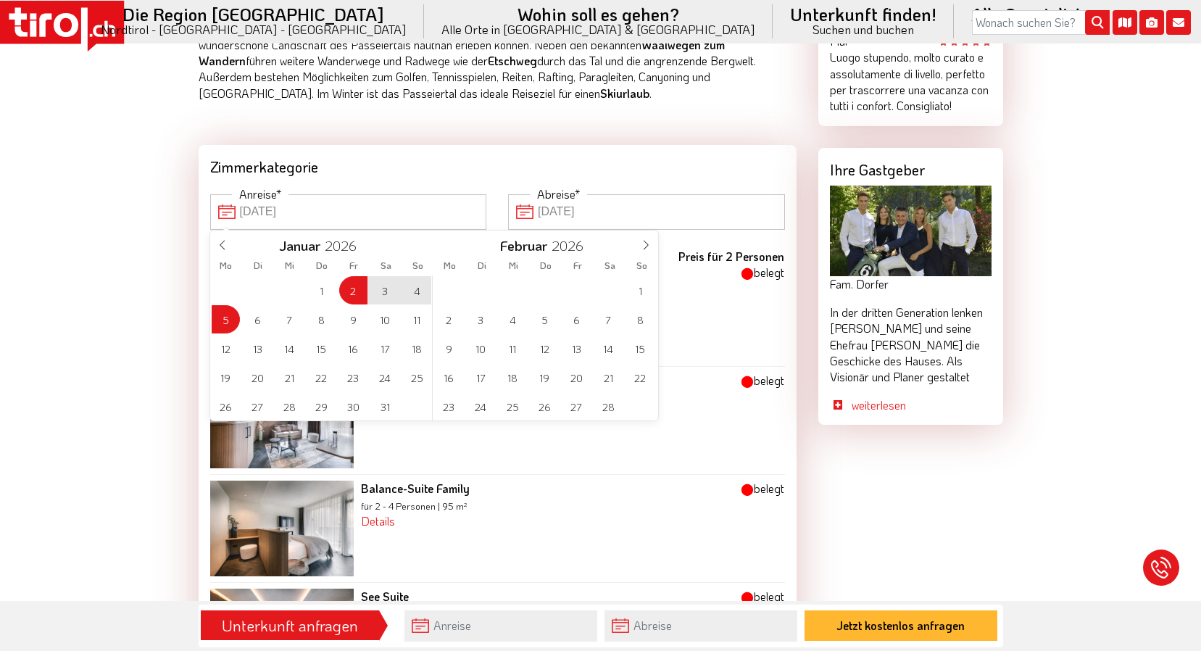
click at [639, 468] on div "Balance Suite für 2 Person | 80 m² Details für 2 Personen, 80 m², davon 20 m² P…" at bounding box center [522, 421] width 336 height 96
click at [416, 207] on input "02-01-2026" at bounding box center [348, 211] width 277 height 35
click at [225, 315] on div "29 30 31 1 2 3 4 5 6 7 8 9 10 11 12 13 14 15 16 17 18 19 20 21 22 23 24 25 26 2…" at bounding box center [321, 347] width 223 height 145
drag, startPoint x: 225, startPoint y: 315, endPoint x: 222, endPoint y: 304, distance: 11.3
click at [223, 307] on div "29 30 31 1 2 3 4 5 6 7 8 9 10 11 12 13 14 15 16 17 18 19 20 21 22 23 24 25 26 2…" at bounding box center [321, 347] width 223 height 145
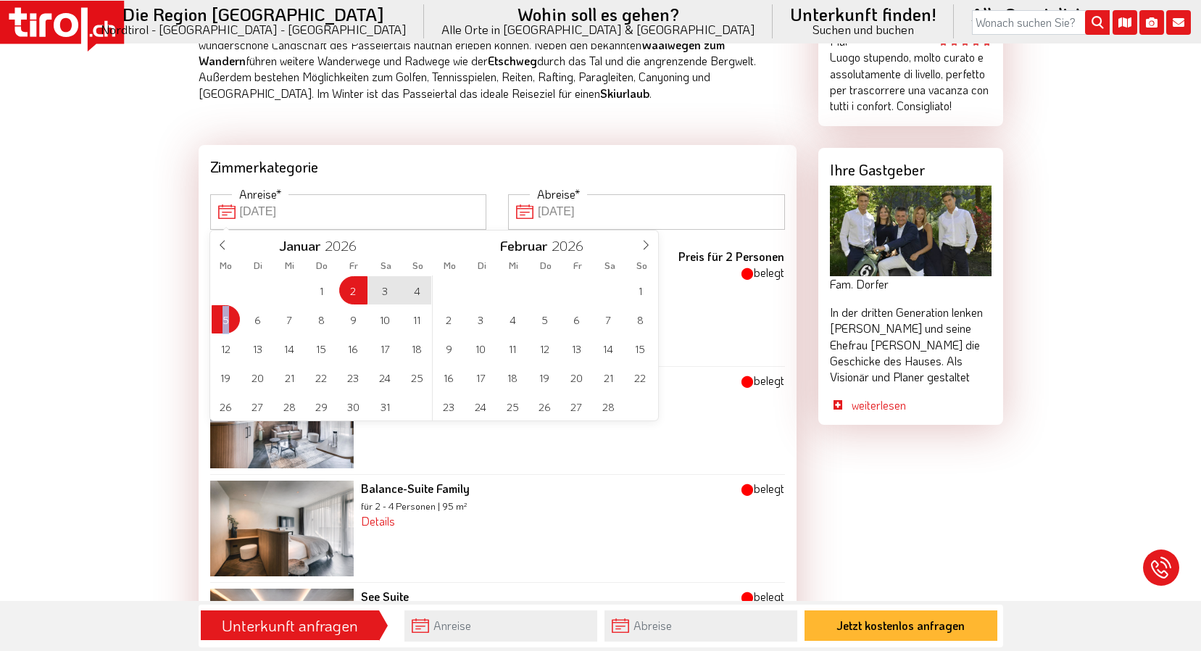
drag, startPoint x: 222, startPoint y: 304, endPoint x: 216, endPoint y: 320, distance: 17.7
click at [216, 320] on div "29 30 31 1 2 3 4 5 6 7 8 9 10 11 12 13 14 15 16 17 18 19 20 21 22 23 24 25 26 2…" at bounding box center [321, 347] width 223 height 145
click at [269, 205] on input "02-01-2026" at bounding box center [348, 211] width 277 height 35
click at [258, 211] on input "02-01-2026" at bounding box center [348, 211] width 277 height 35
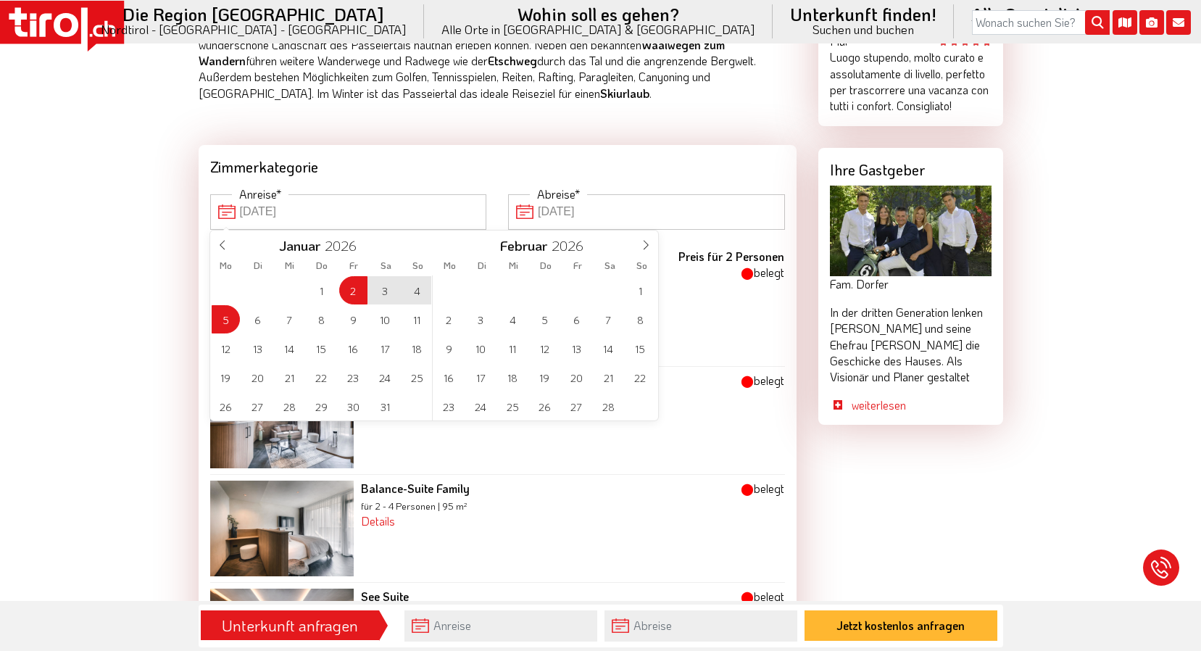
drag, startPoint x: 258, startPoint y: 211, endPoint x: 392, endPoint y: 295, distance: 158.3
click at [392, 295] on span "3" at bounding box center [385, 290] width 28 height 28
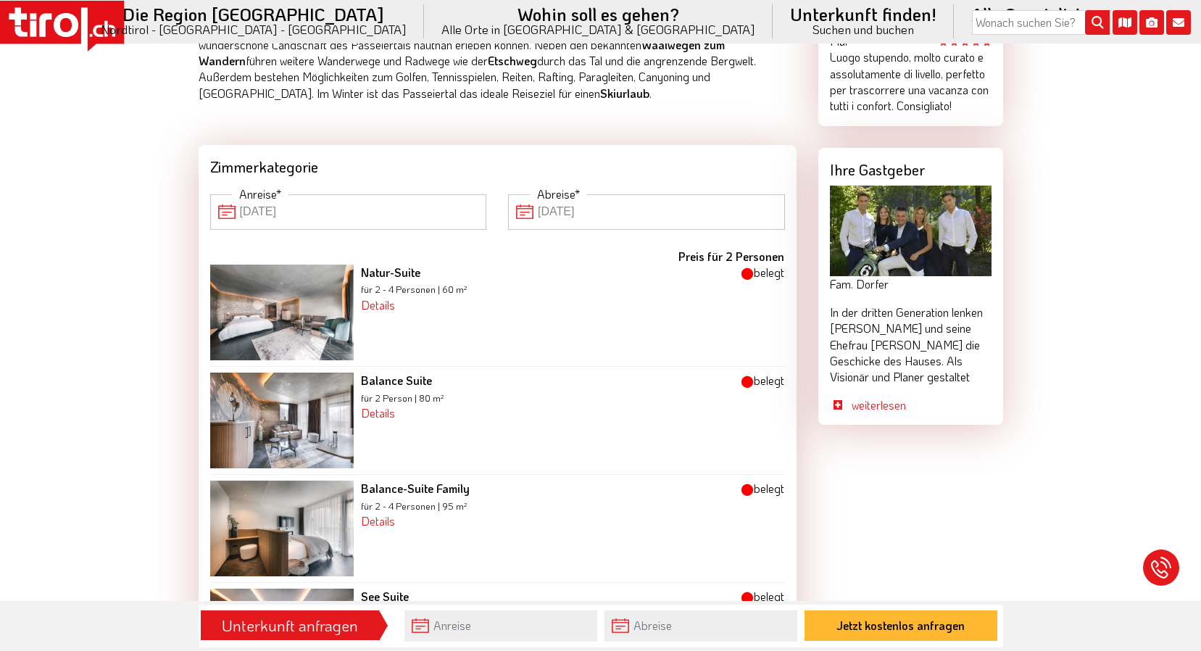
click at [526, 212] on input "05-01-2026" at bounding box center [646, 211] width 277 height 35
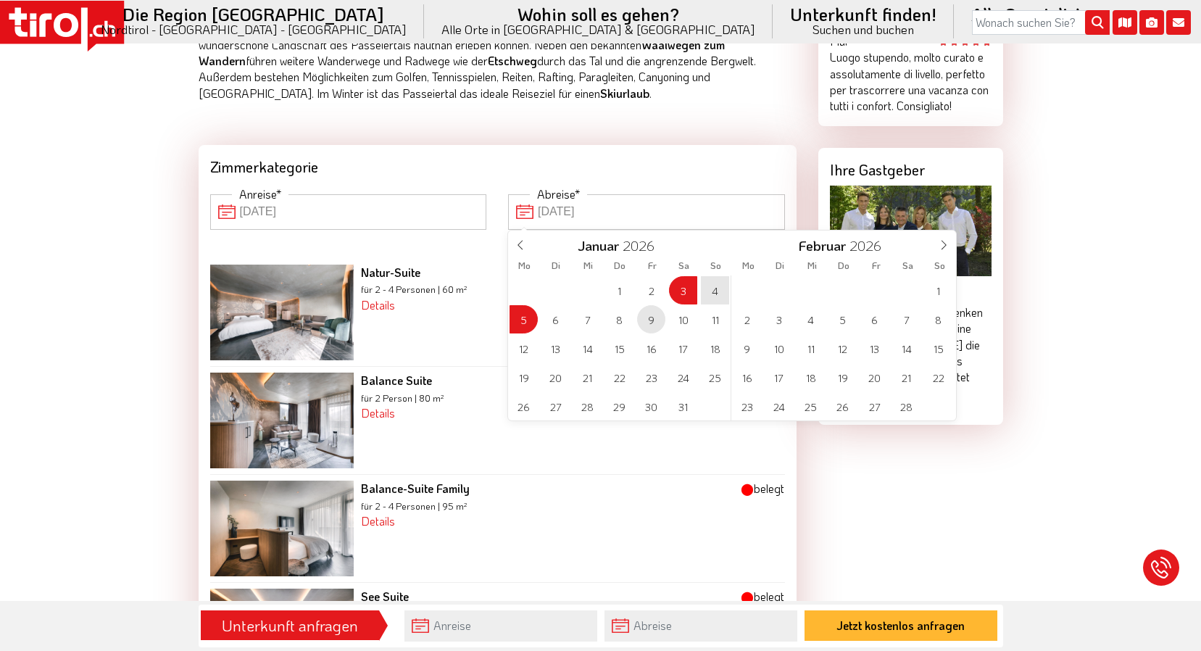
click at [652, 317] on span "9" at bounding box center [651, 319] width 28 height 28
type input "03-01-2026"
type input "09-01-2026"
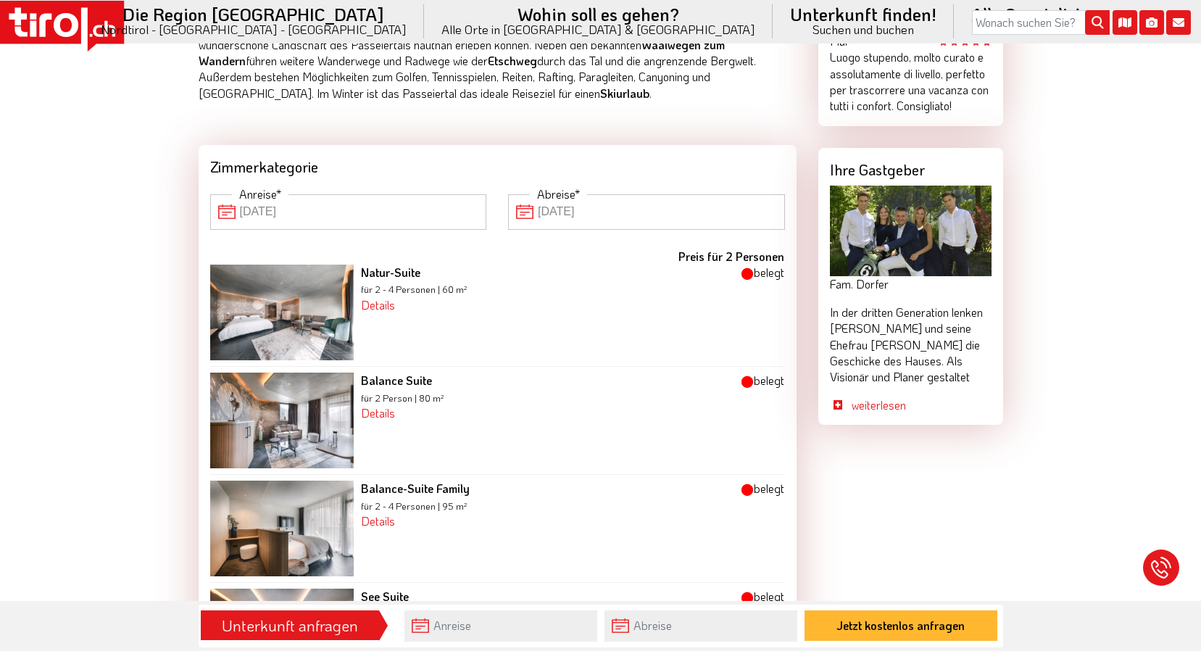
click at [342, 203] on input "03-01-2026" at bounding box center [348, 211] width 277 height 35
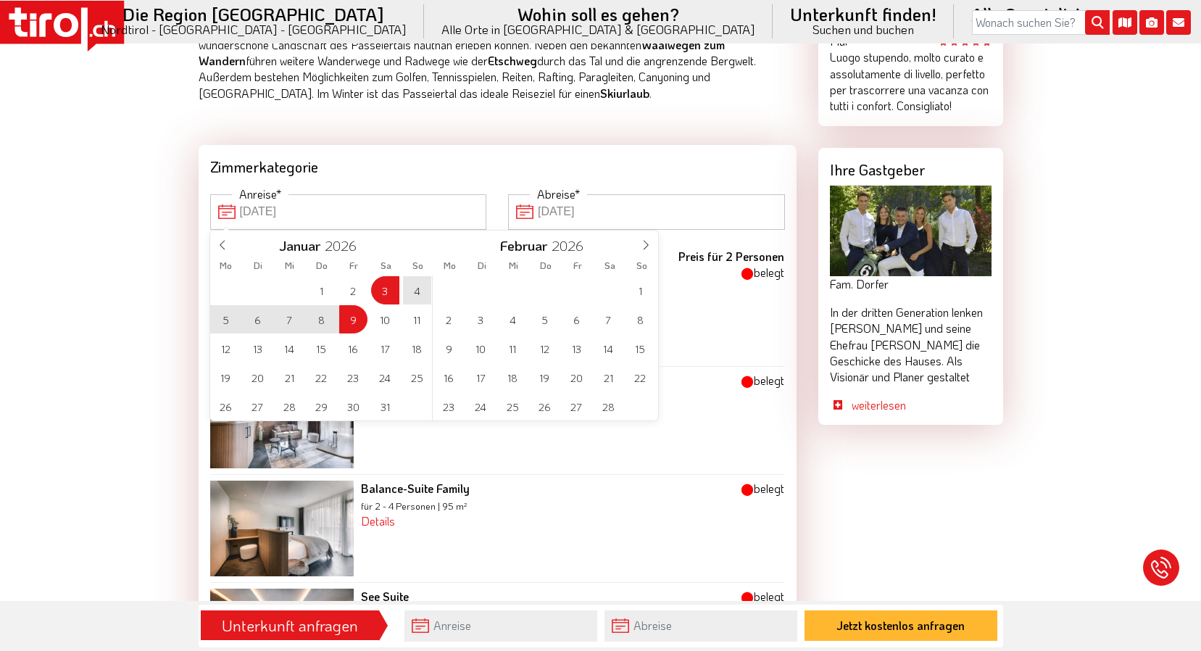
click at [261, 320] on span "6" at bounding box center [258, 319] width 28 height 28
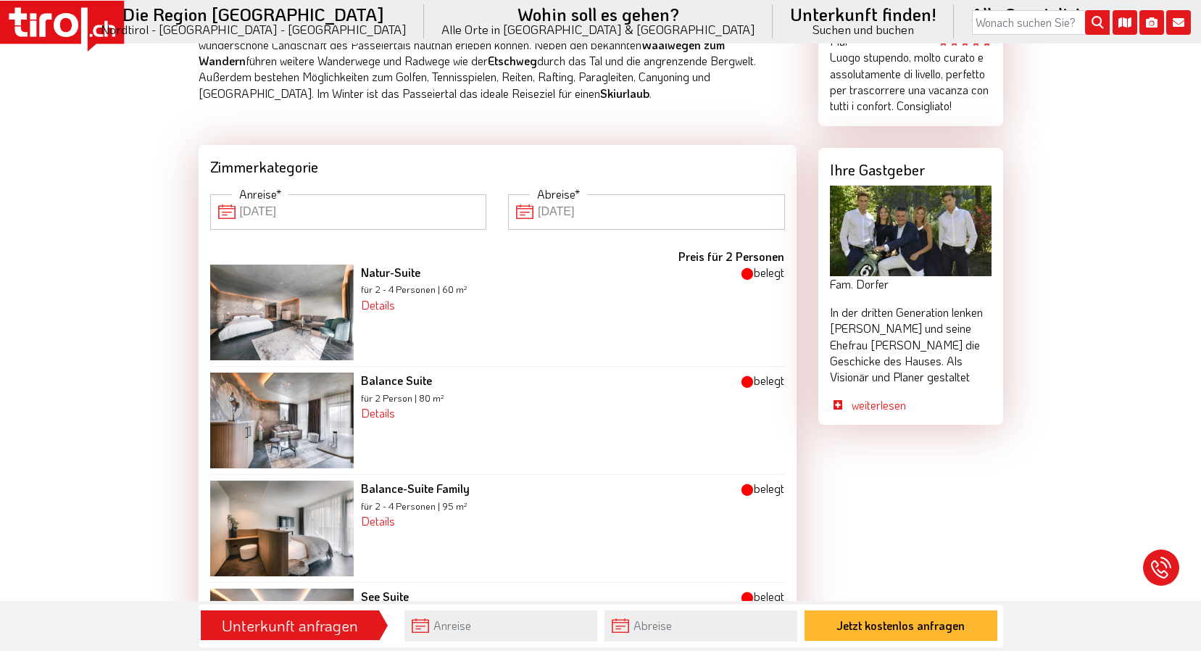
click at [283, 217] on input "06-01-2026" at bounding box center [348, 211] width 277 height 35
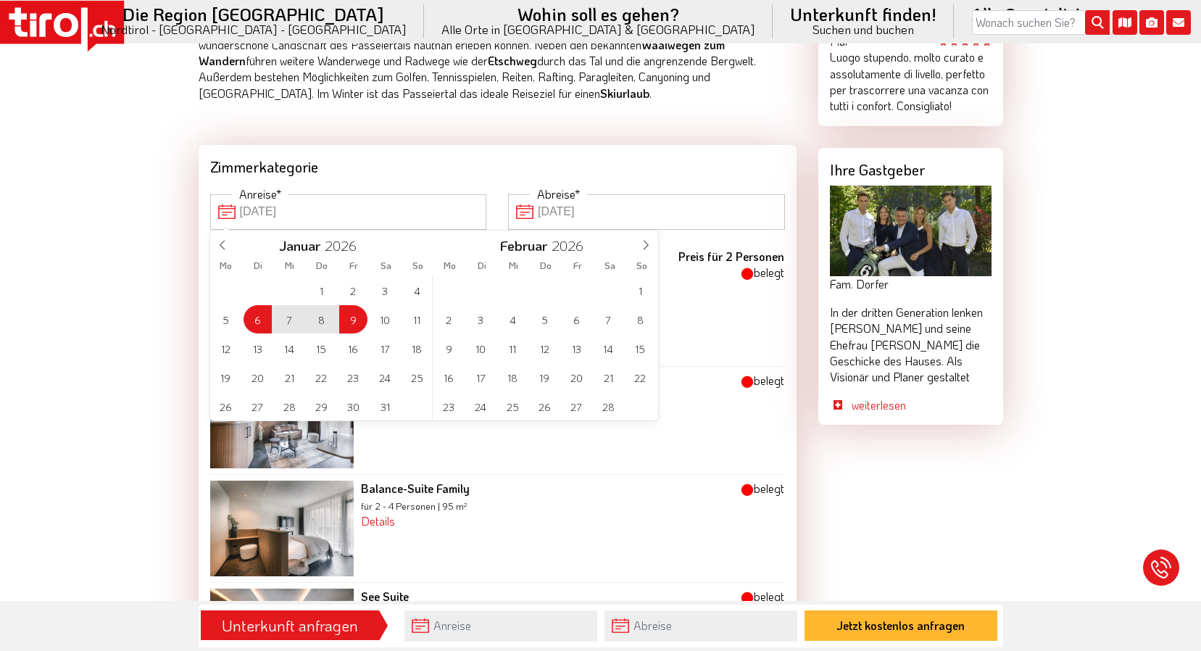
click at [289, 318] on span "7" at bounding box center [289, 319] width 28 height 28
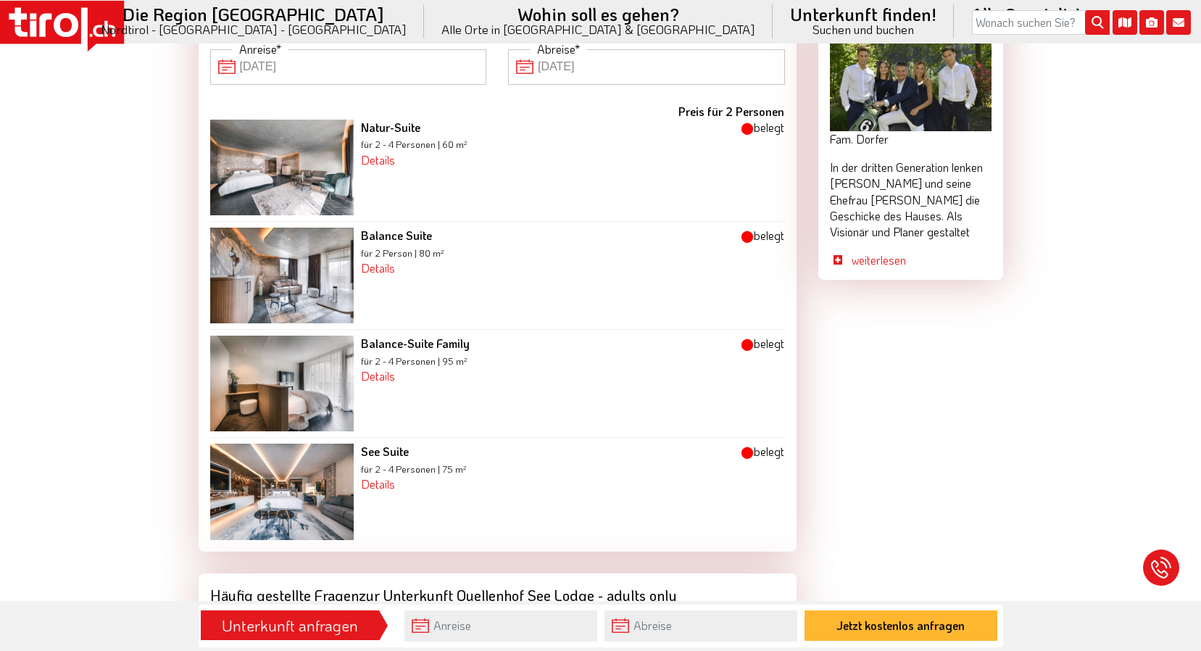
scroll to position [1058, 0]
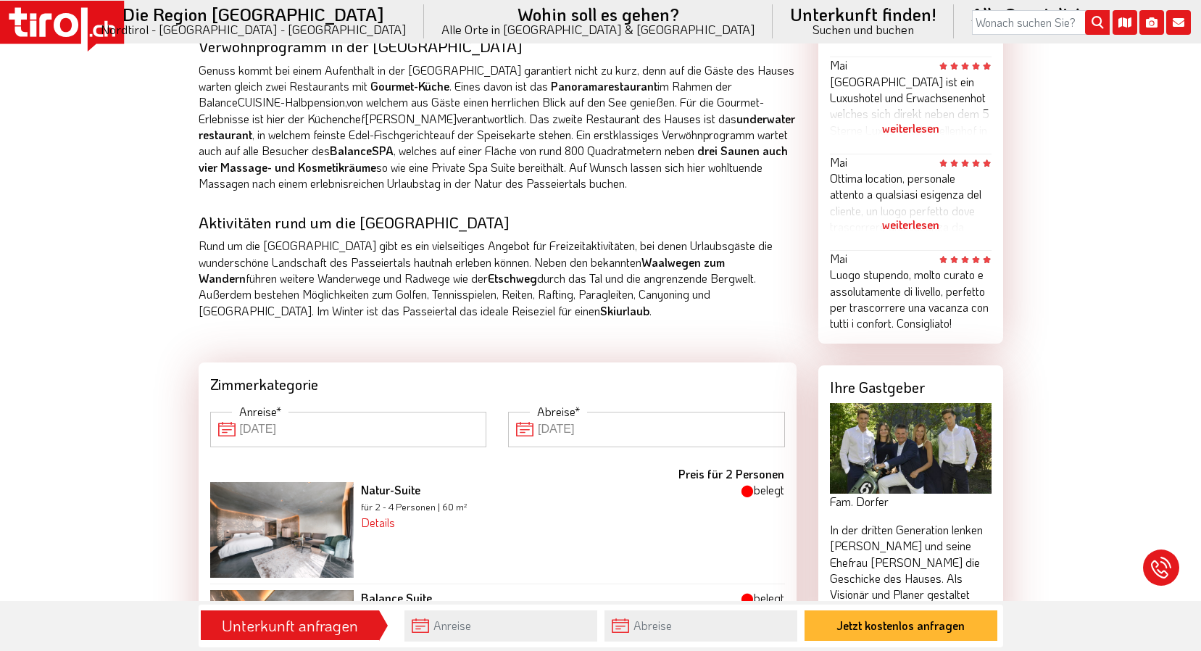
click at [266, 423] on input "07-01-2026" at bounding box center [348, 429] width 277 height 35
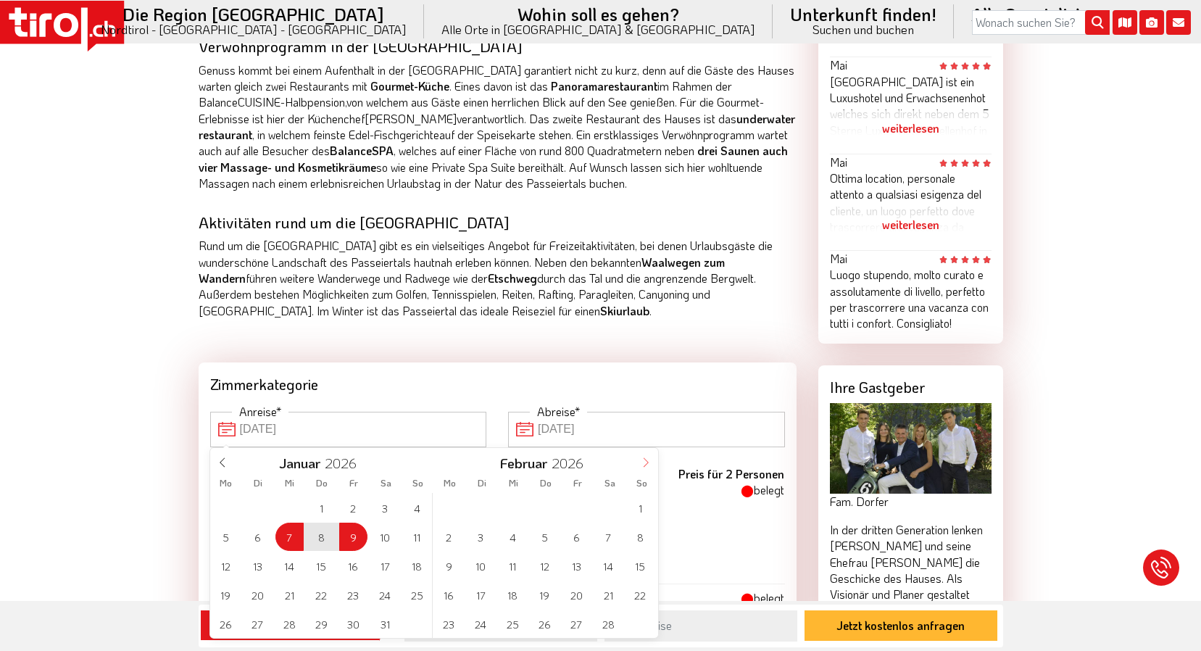
click at [645, 458] on icon at bounding box center [646, 462] width 10 height 10
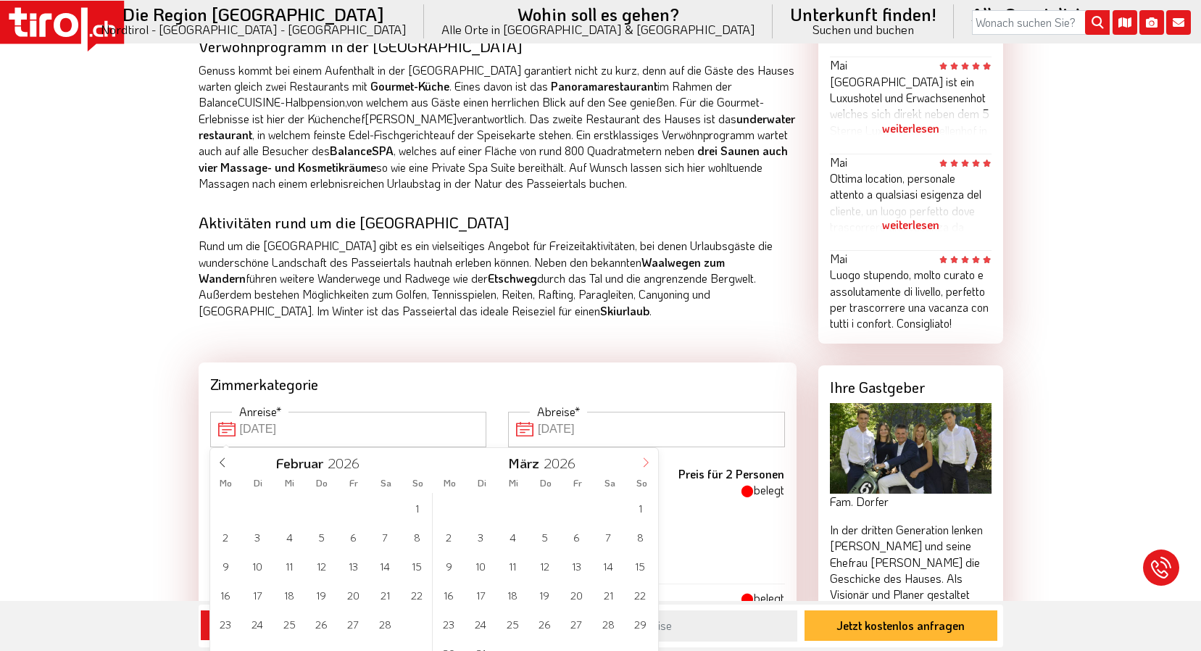
click at [645, 458] on icon at bounding box center [646, 462] width 10 height 10
click at [581, 538] on span "10" at bounding box center [577, 537] width 28 height 28
type input "09-01-2026"
type input "10-04-2026"
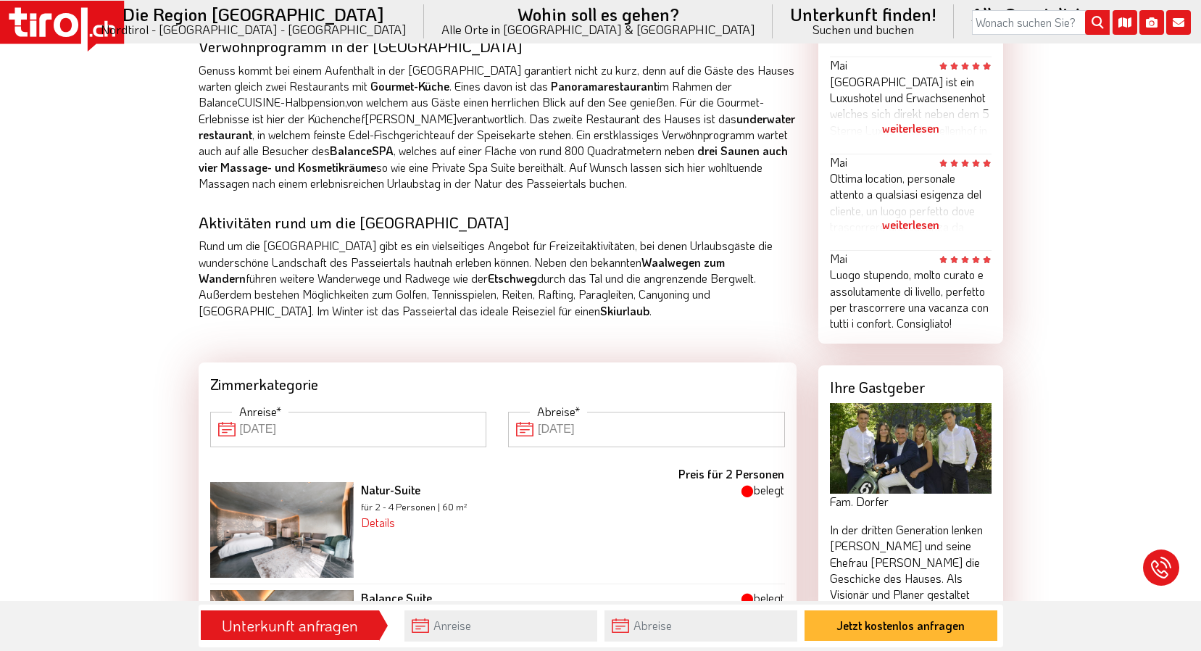
click at [693, 437] on input "10-04-2026" at bounding box center [646, 429] width 277 height 35
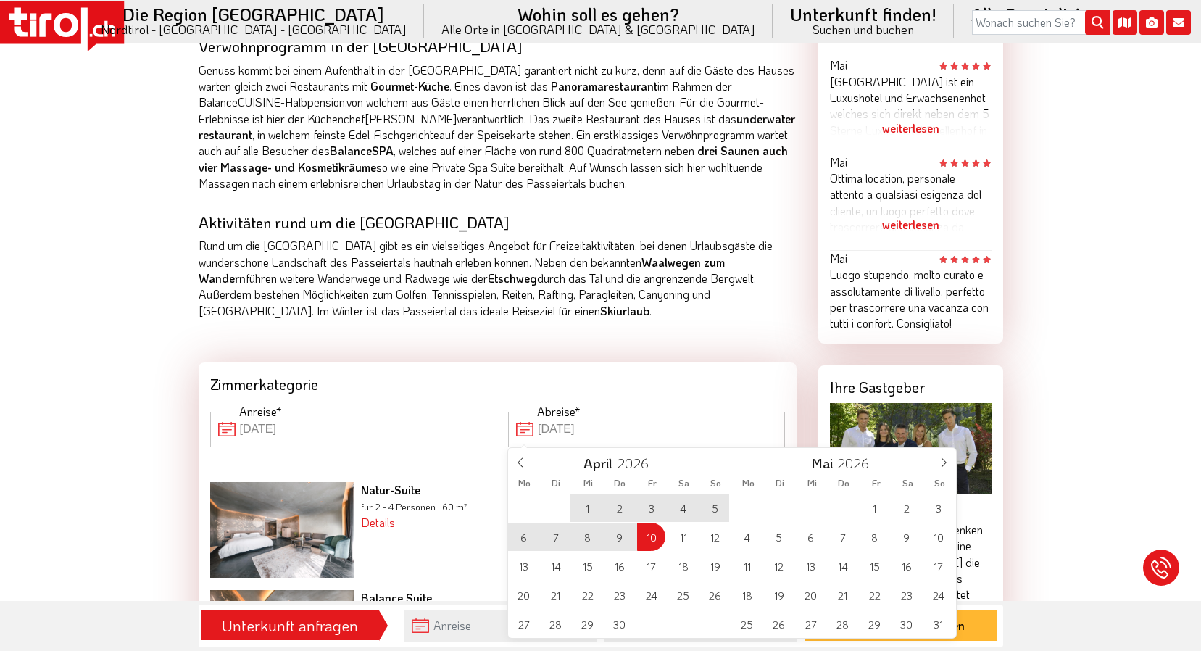
click at [617, 536] on span "9" at bounding box center [619, 537] width 28 height 28
type input "09-01-2026"
type input "09-04-2026"
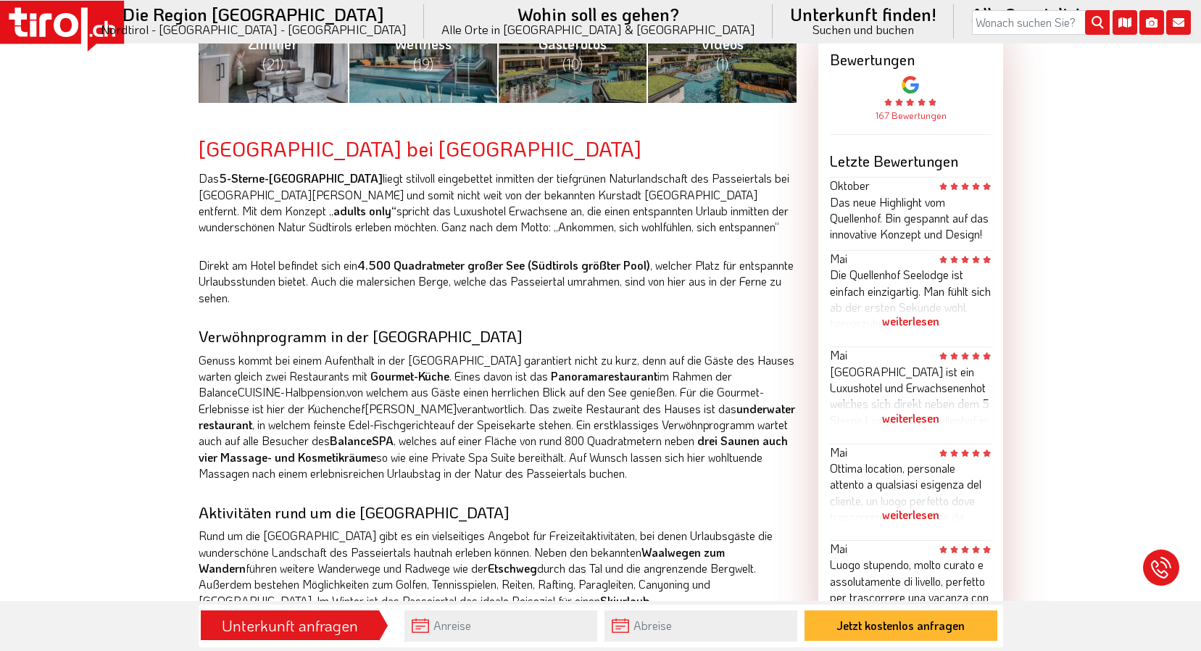
scroll to position [406, 0]
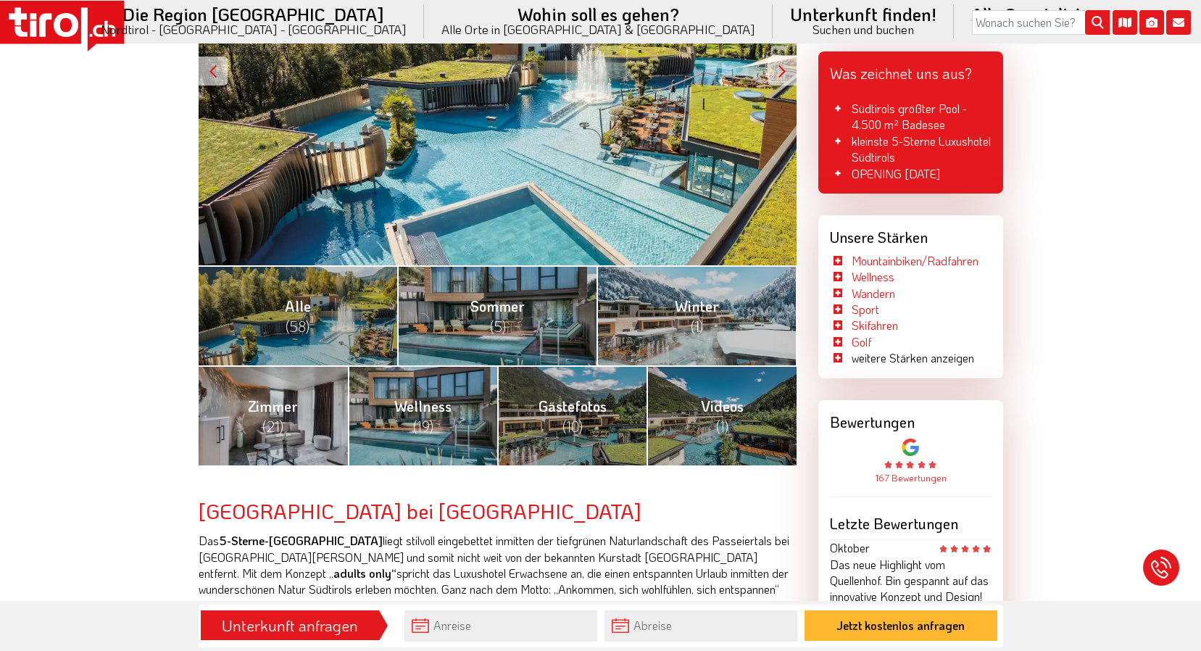
scroll to position [1305, 0]
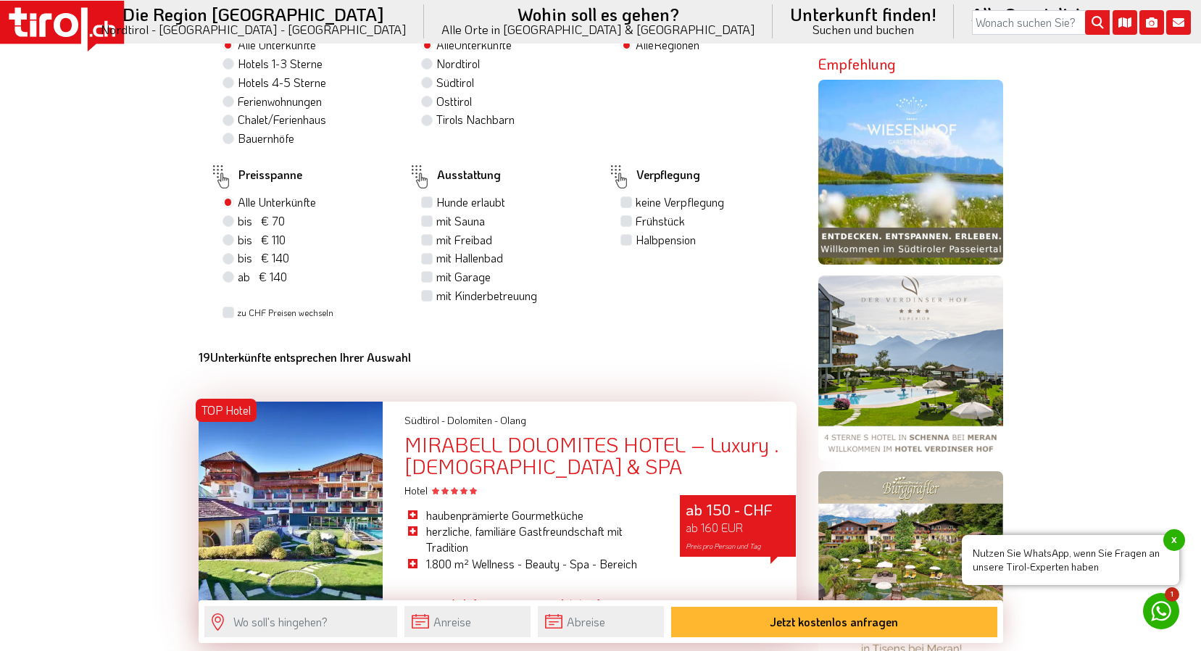
scroll to position [870, 0]
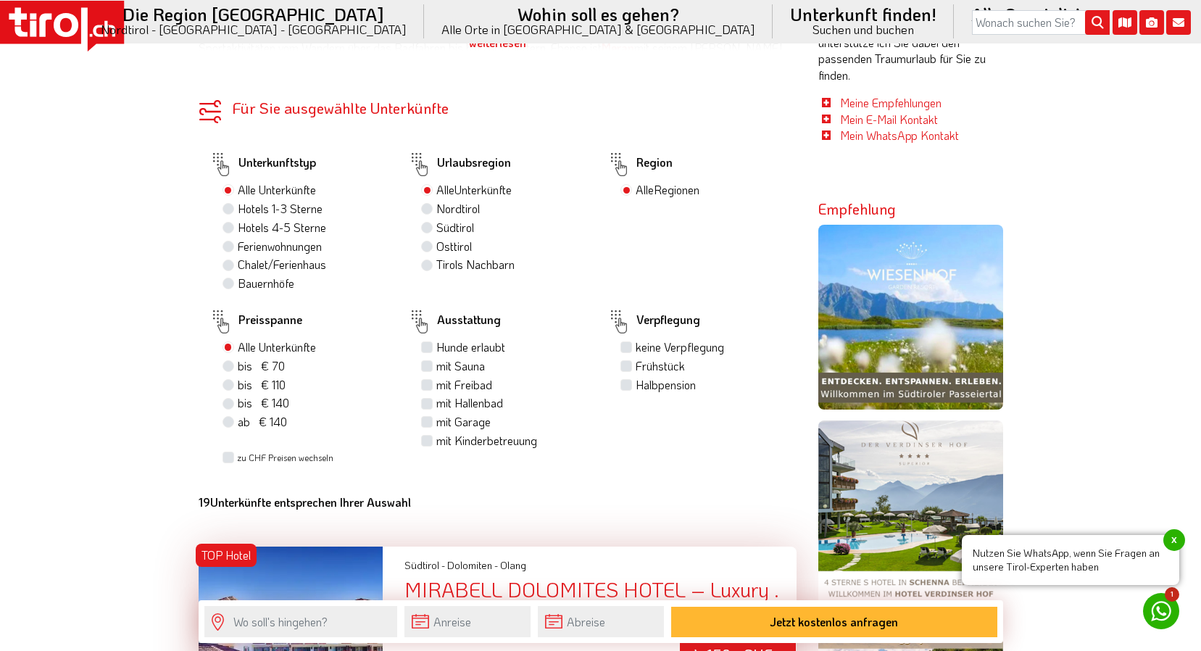
click at [306, 227] on label "Hotels 4-5 Sterne" at bounding box center [282, 228] width 88 height 16
click at [235, 227] on input "Hotels 4-5 Sterne" at bounding box center [229, 227] width 9 height 9
radio input "true"
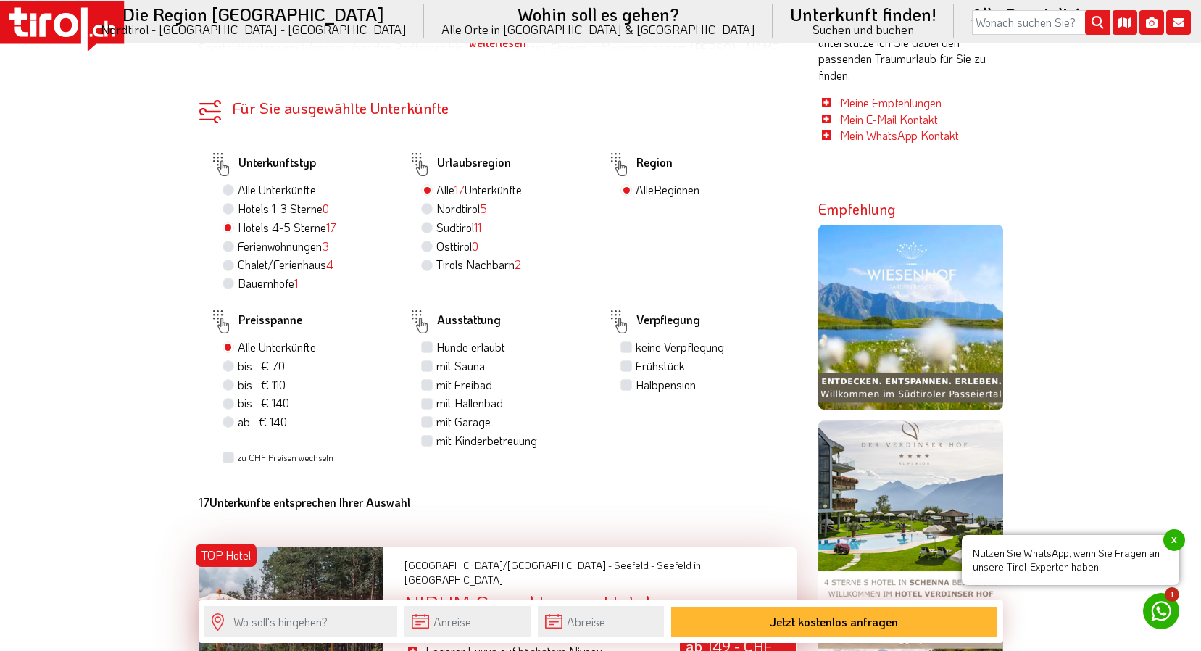
click at [638, 364] on label "Frühstück" at bounding box center [660, 366] width 49 height 16
click at [633, 364] on input "Frühstück" at bounding box center [627, 365] width 9 height 9
checkbox input "true"
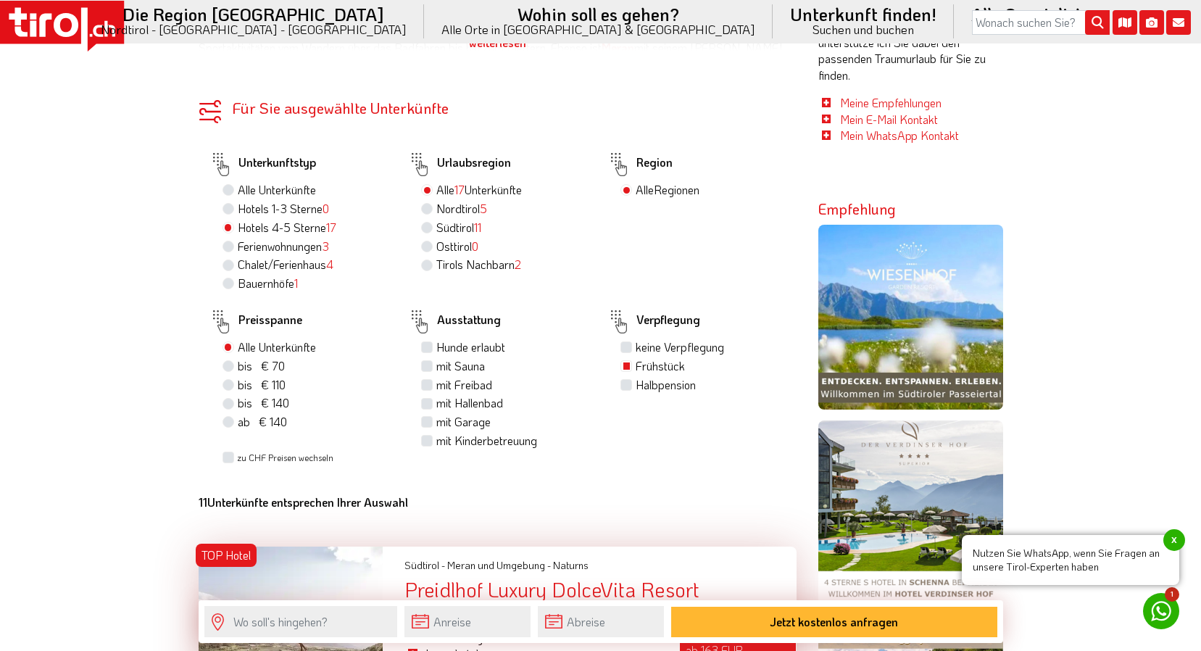
click at [474, 367] on label "mit Sauna" at bounding box center [460, 366] width 49 height 16
click at [434, 367] on input "mit Sauna" at bounding box center [428, 365] width 9 height 9
checkbox input "true"
click at [481, 403] on label "mit Hallenbad" at bounding box center [469, 403] width 67 height 16
click at [434, 403] on input "mit Hallenbad" at bounding box center [428, 402] width 9 height 9
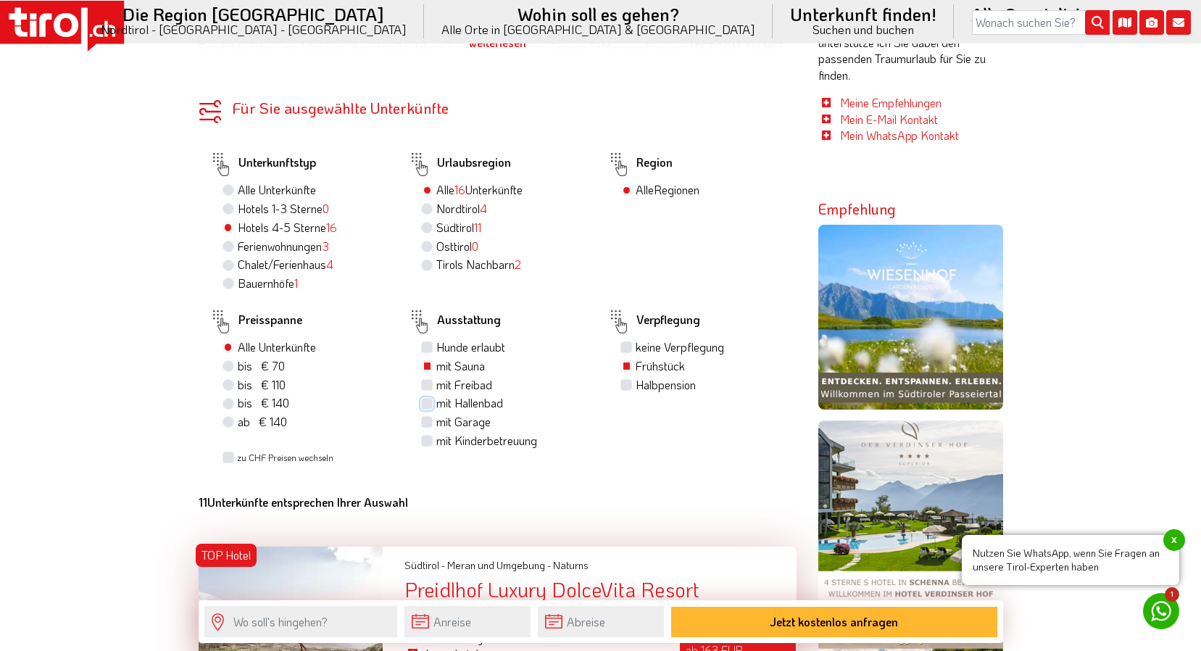
checkbox input "true"
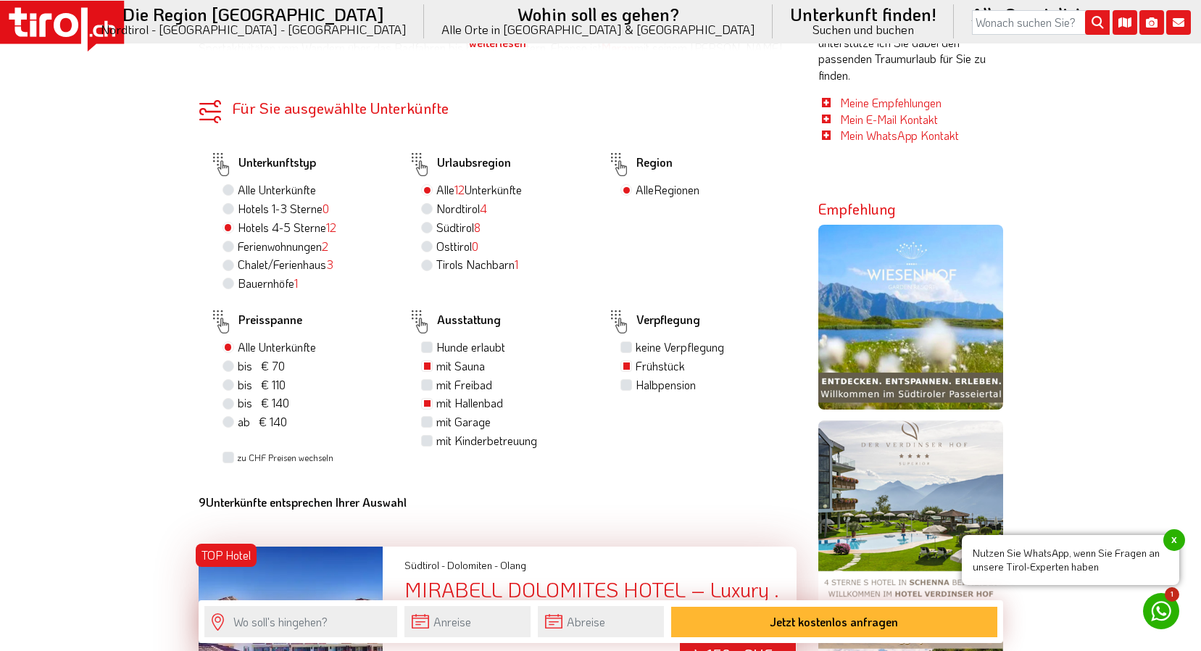
click at [455, 385] on label "mit Freibad" at bounding box center [464, 385] width 56 height 16
click at [434, 385] on input "mit Freibad" at bounding box center [428, 384] width 9 height 9
checkbox input "true"
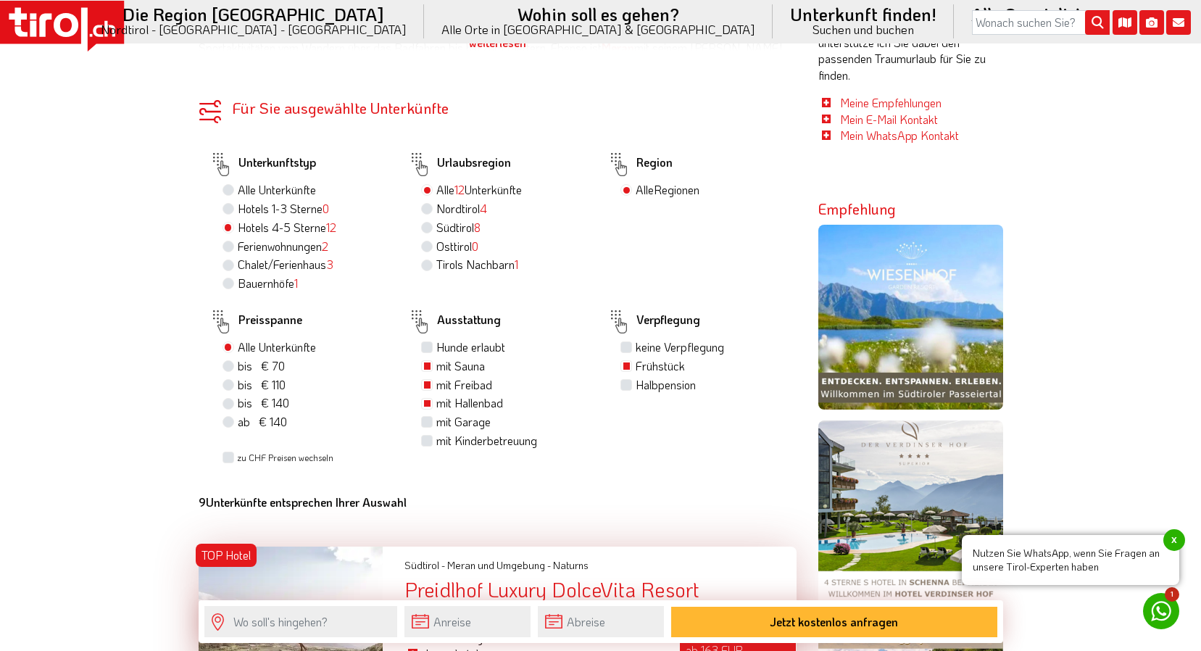
click at [637, 389] on label "Halbpension" at bounding box center [666, 385] width 60 height 16
click at [633, 389] on input "Halbpension" at bounding box center [627, 384] width 9 height 9
checkbox input "true"
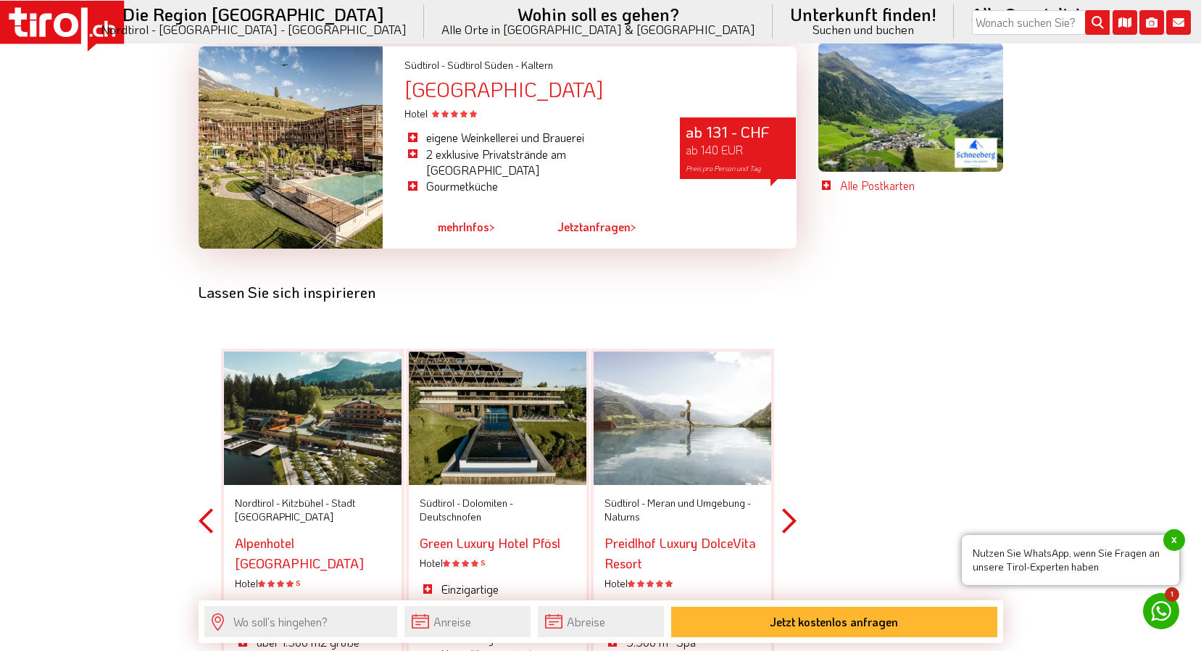
scroll to position [3697, 0]
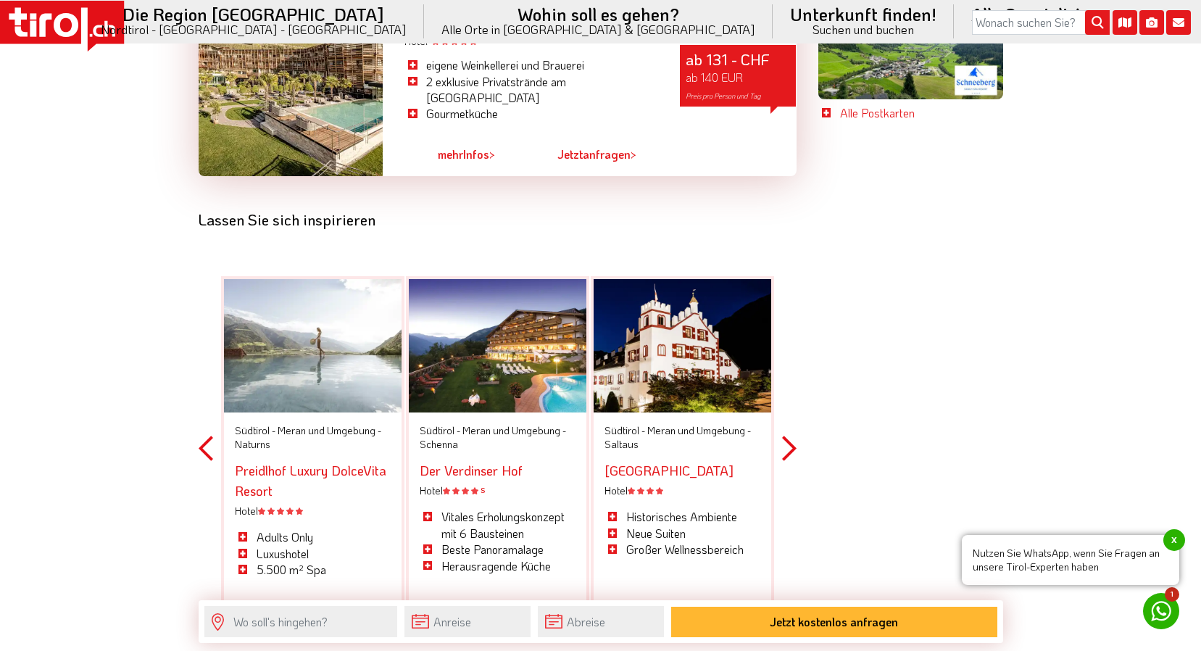
click at [340, 462] on link "Preidlhof Luxury DolceVita Resort" at bounding box center [311, 481] width 152 height 38
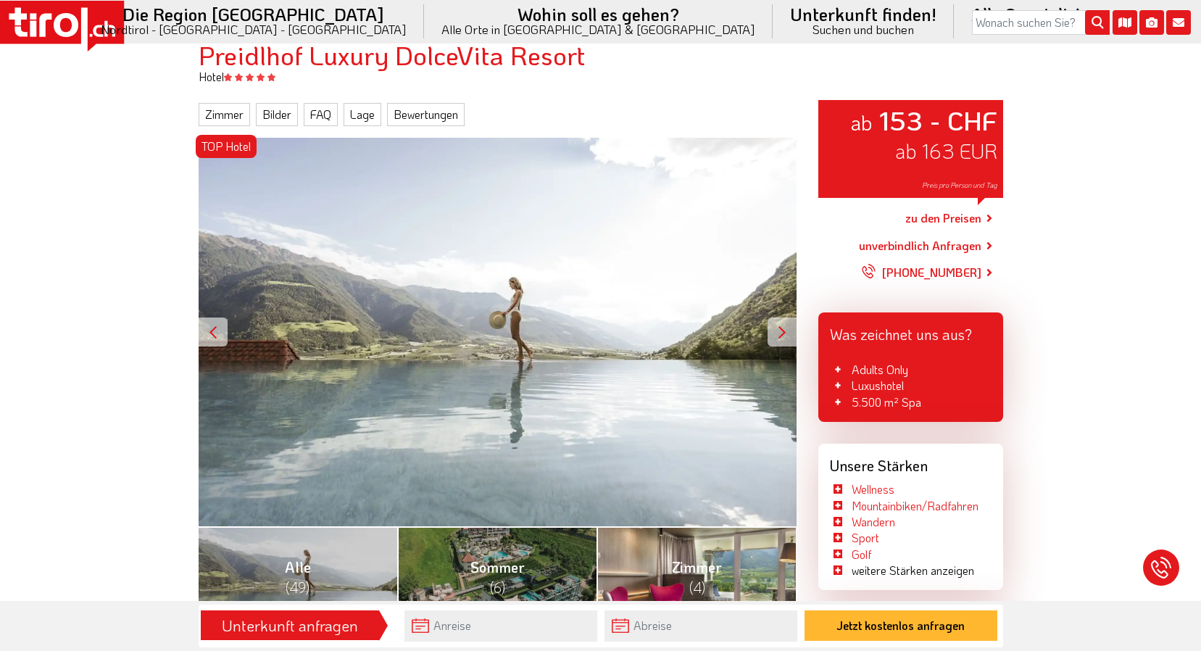
scroll to position [362, 0]
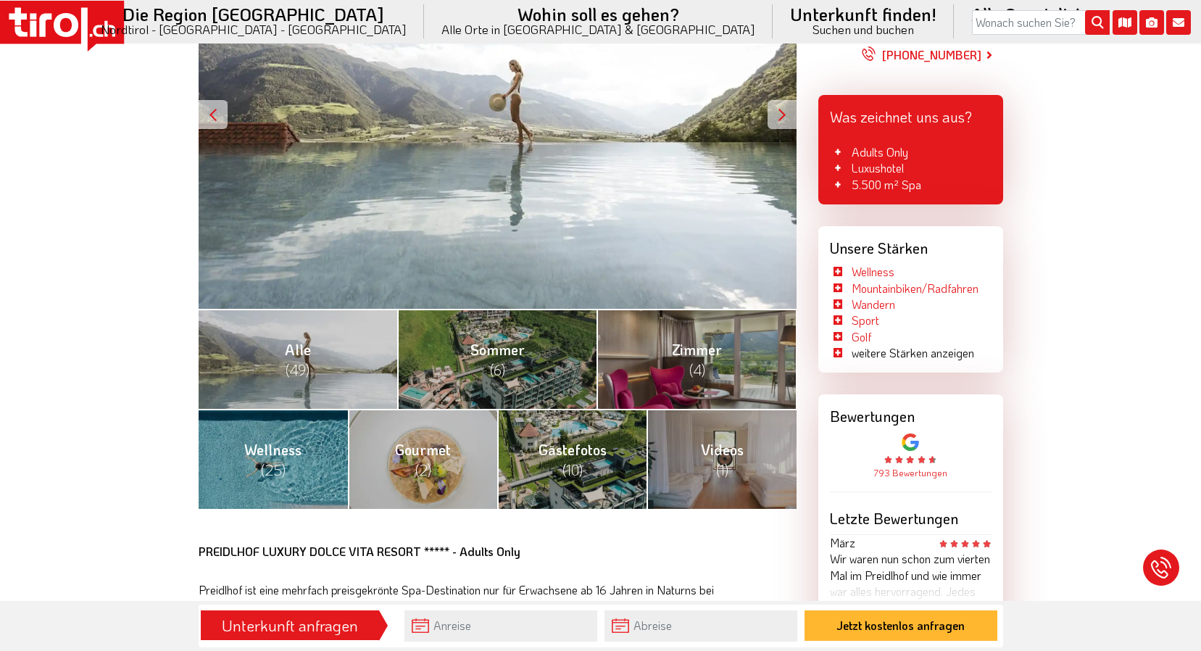
click at [788, 111] on div at bounding box center [782, 114] width 29 height 29
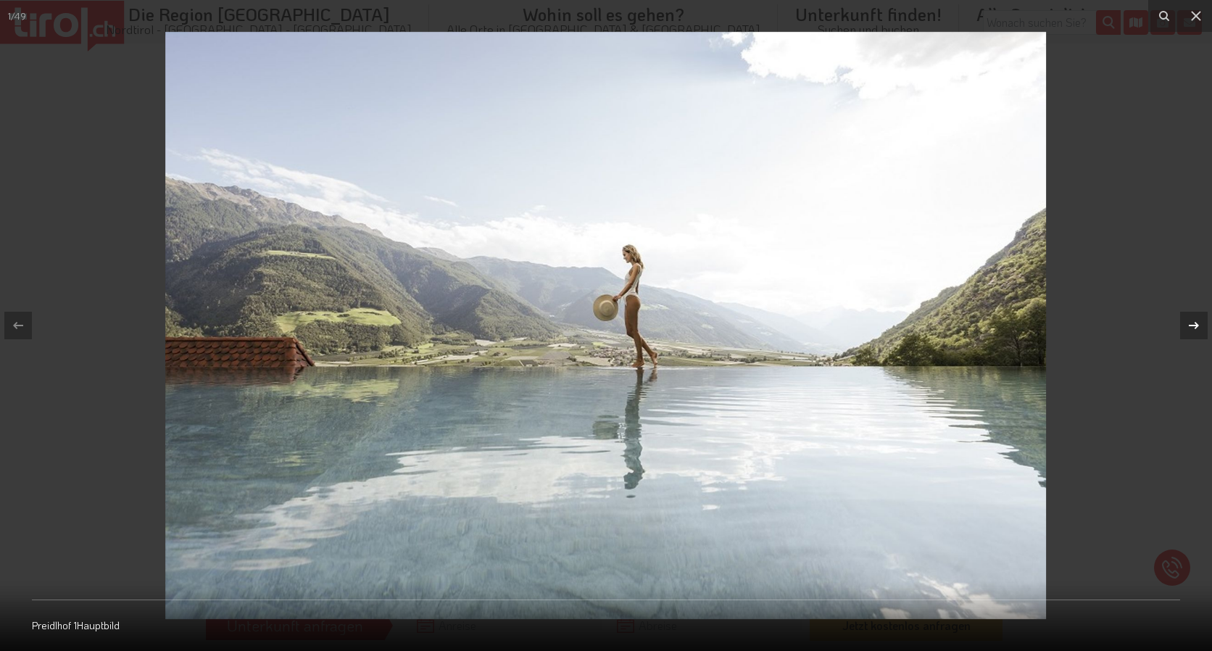
click at [1188, 324] on icon at bounding box center [1193, 325] width 17 height 17
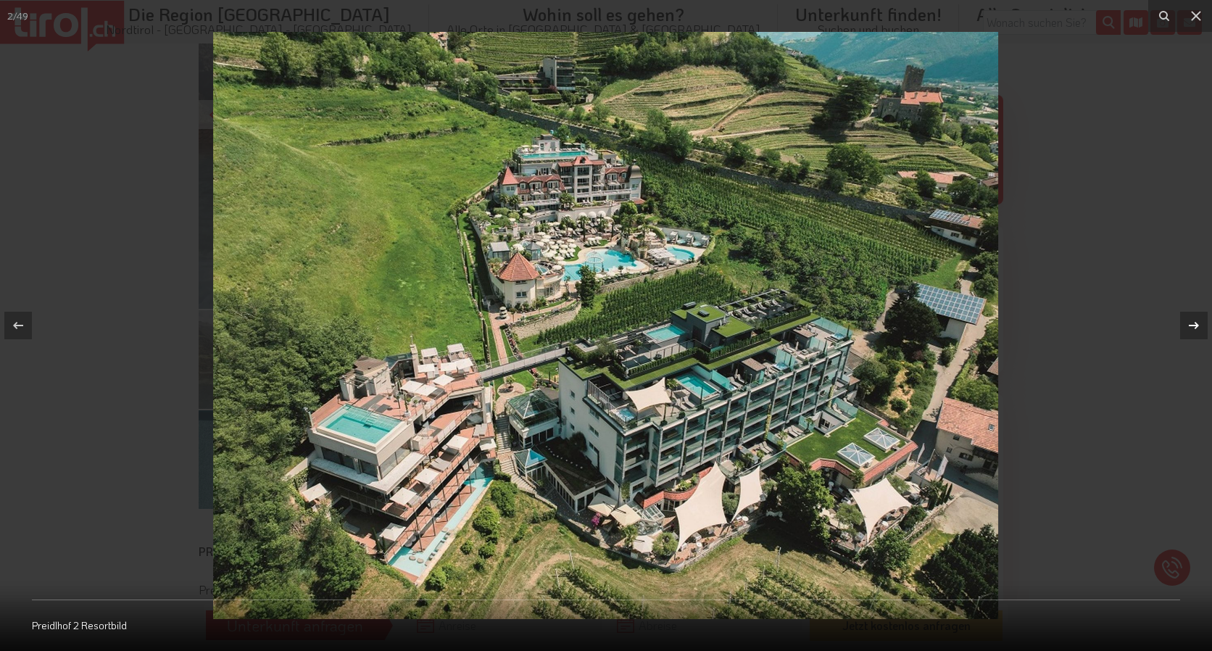
click at [1190, 324] on icon at bounding box center [1193, 325] width 17 height 17
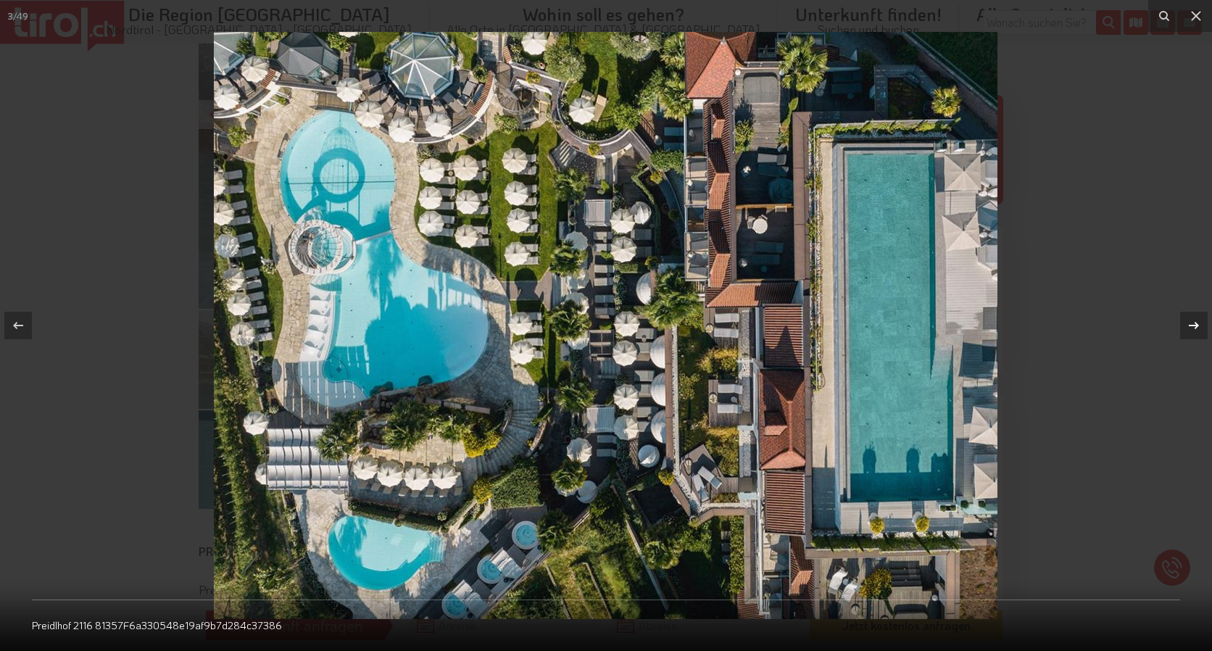
click at [1190, 324] on icon at bounding box center [1193, 325] width 17 height 17
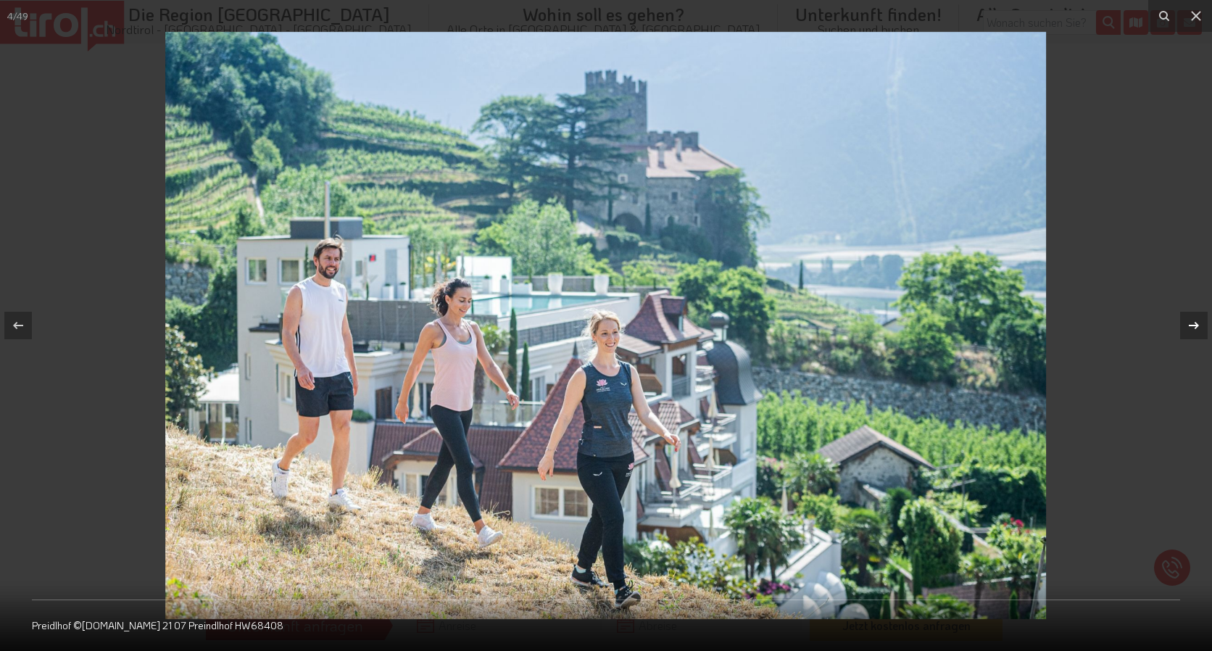
click at [1190, 324] on icon at bounding box center [1193, 325] width 17 height 17
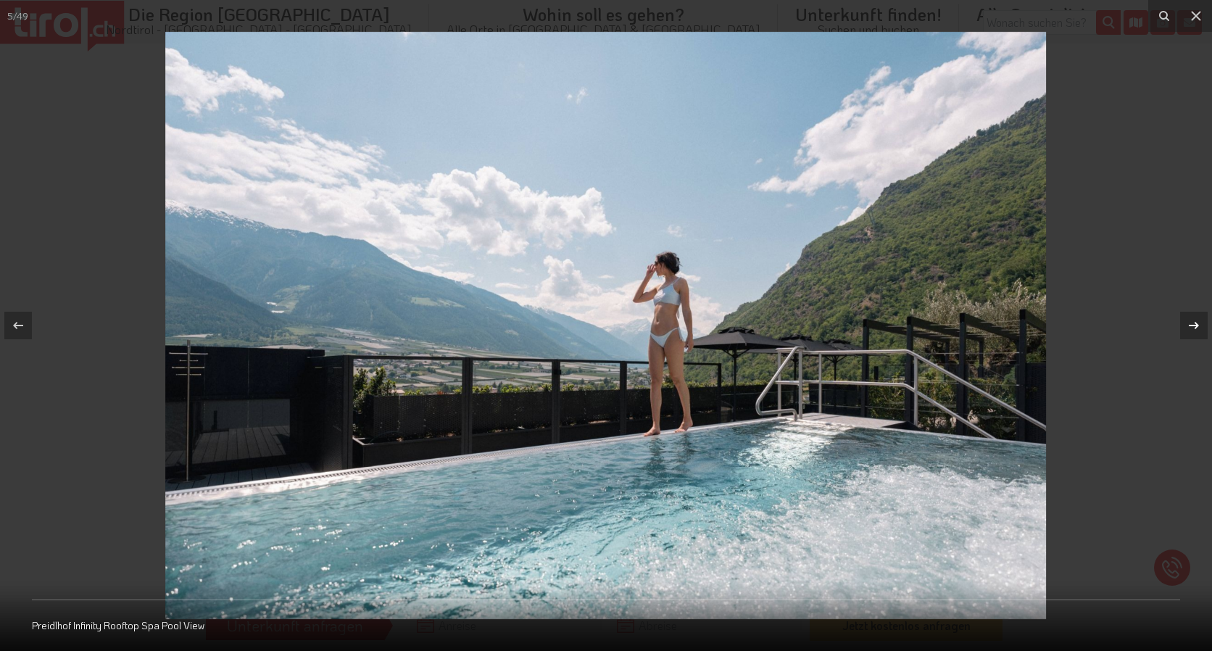
click at [1190, 324] on icon at bounding box center [1193, 325] width 17 height 17
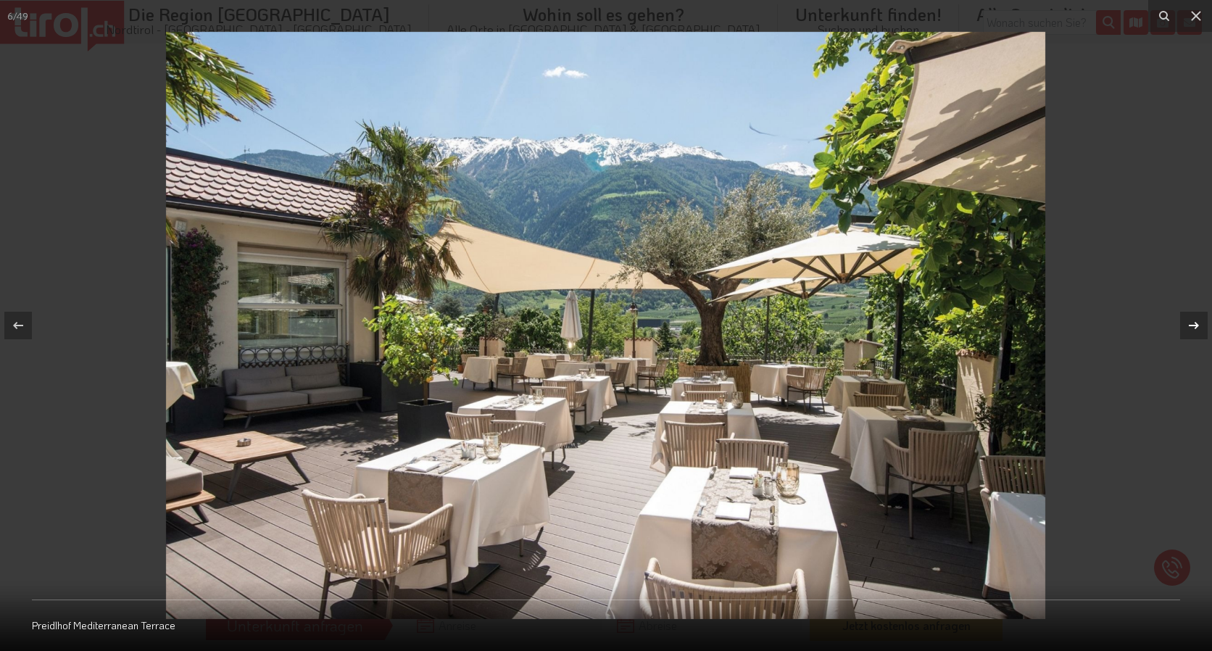
click at [1190, 324] on icon at bounding box center [1193, 325] width 17 height 17
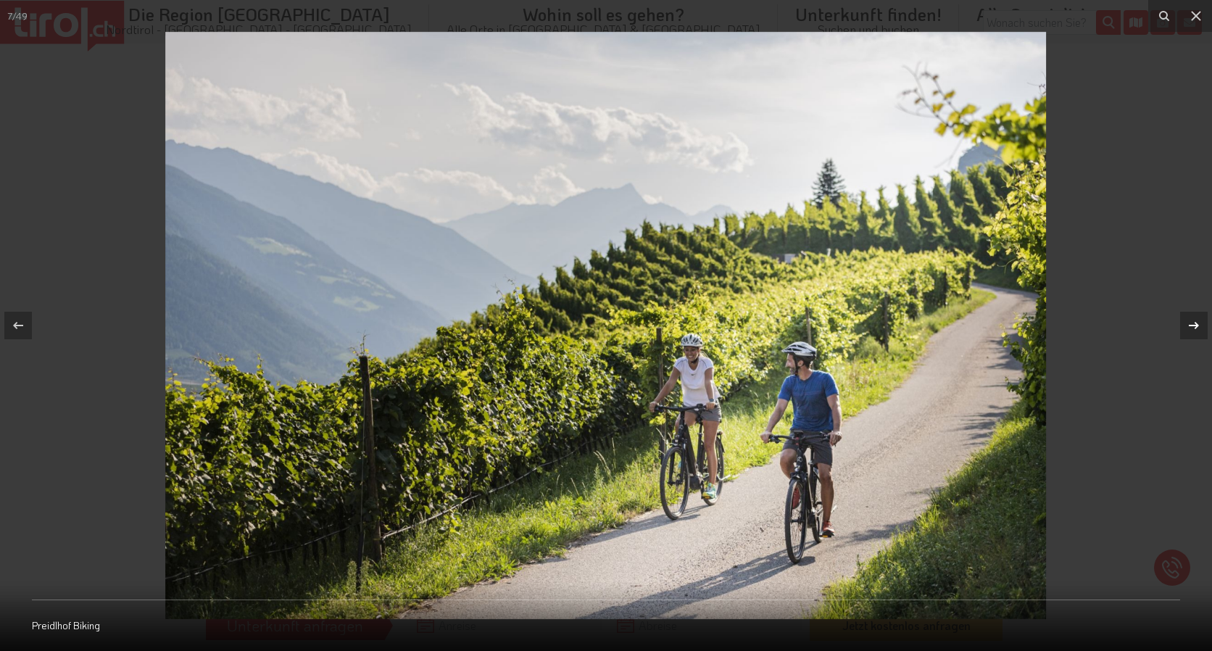
click at [1190, 324] on icon at bounding box center [1193, 325] width 17 height 17
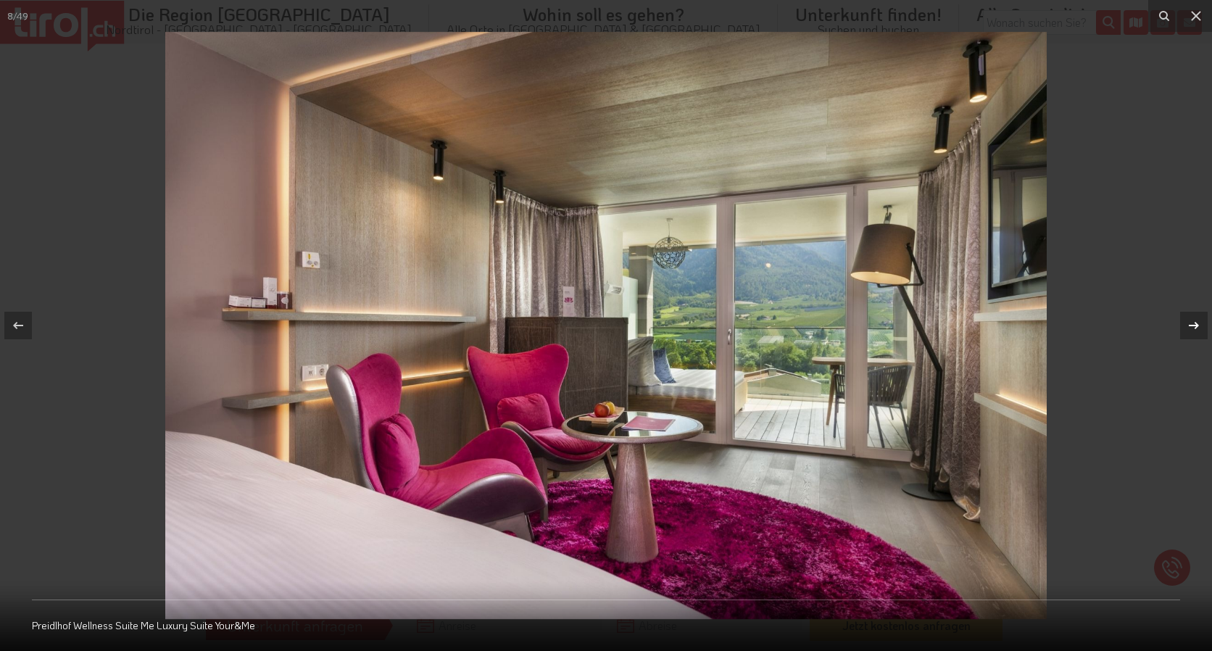
click at [1190, 324] on icon at bounding box center [1193, 325] width 17 height 17
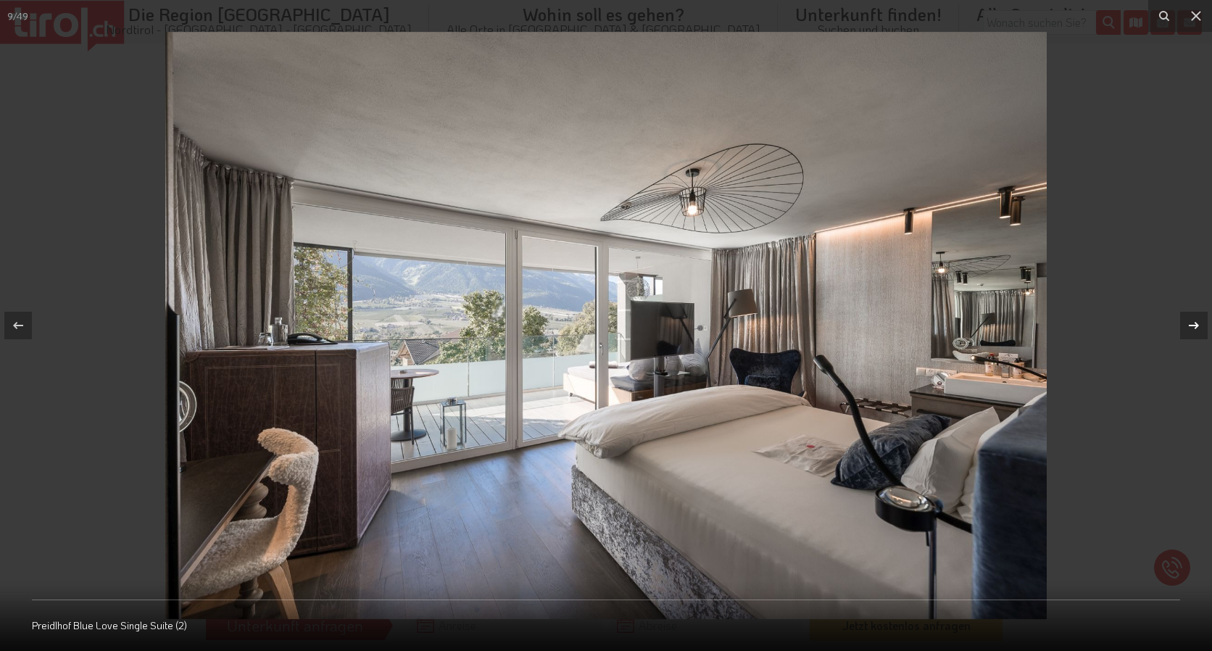
click at [1190, 324] on icon at bounding box center [1193, 325] width 17 height 17
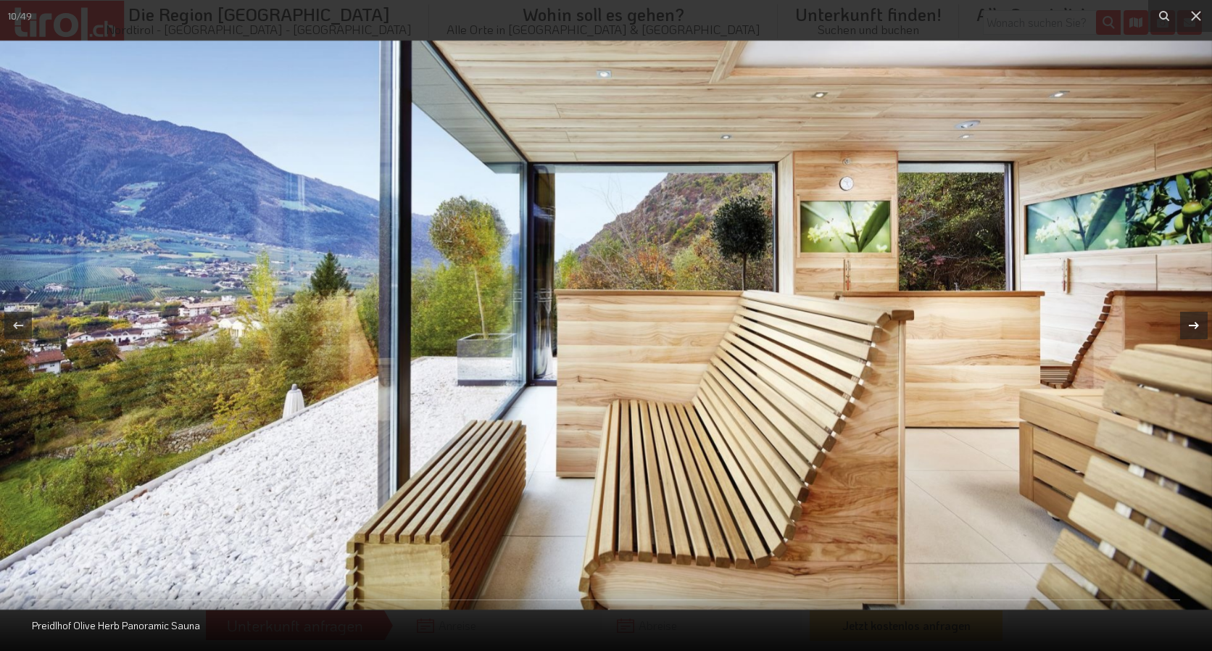
click at [1190, 324] on icon at bounding box center [1193, 325] width 17 height 17
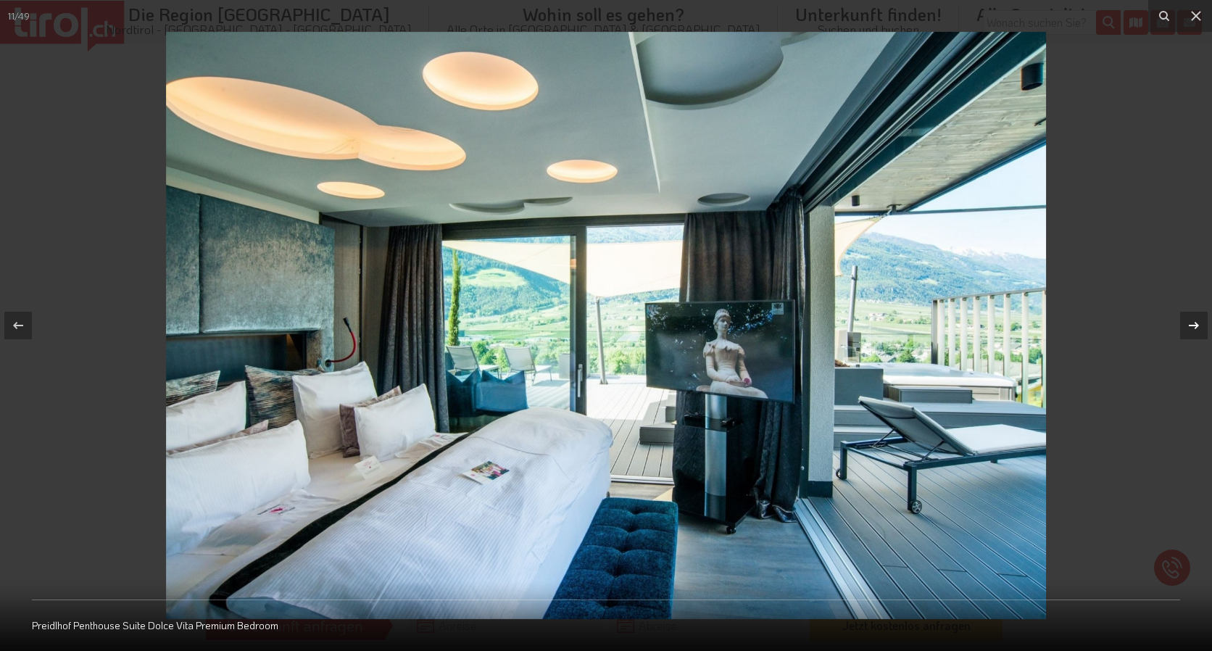
click at [1190, 324] on icon at bounding box center [1193, 325] width 17 height 17
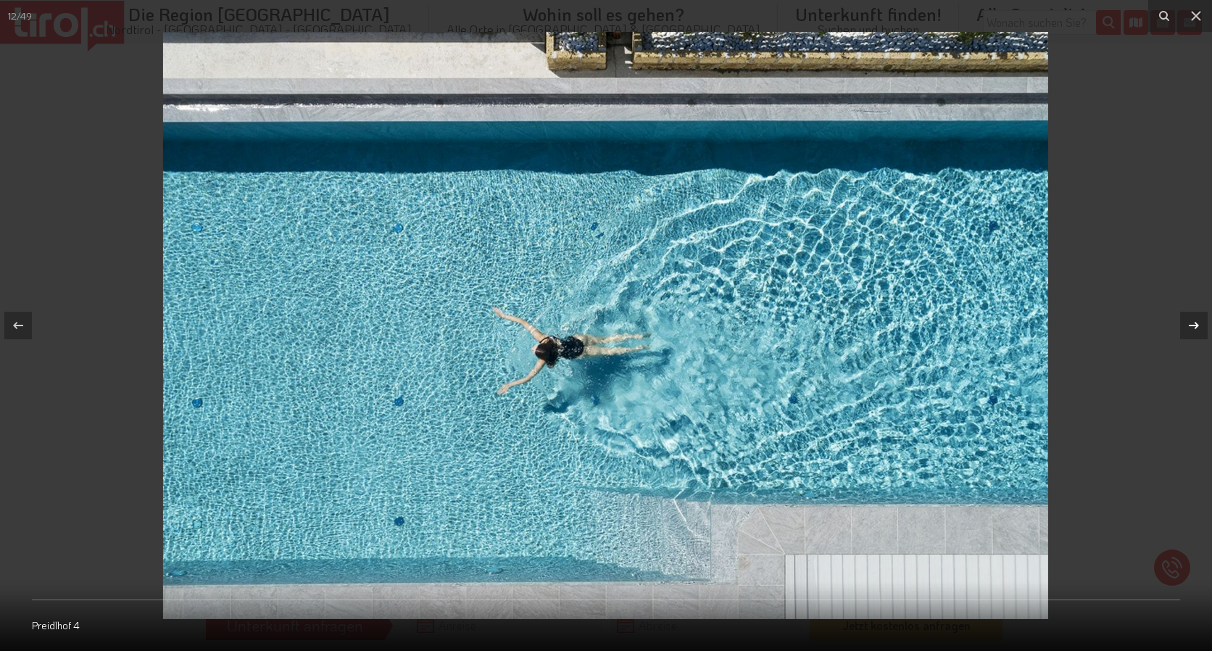
click at [1190, 324] on icon at bounding box center [1193, 325] width 17 height 17
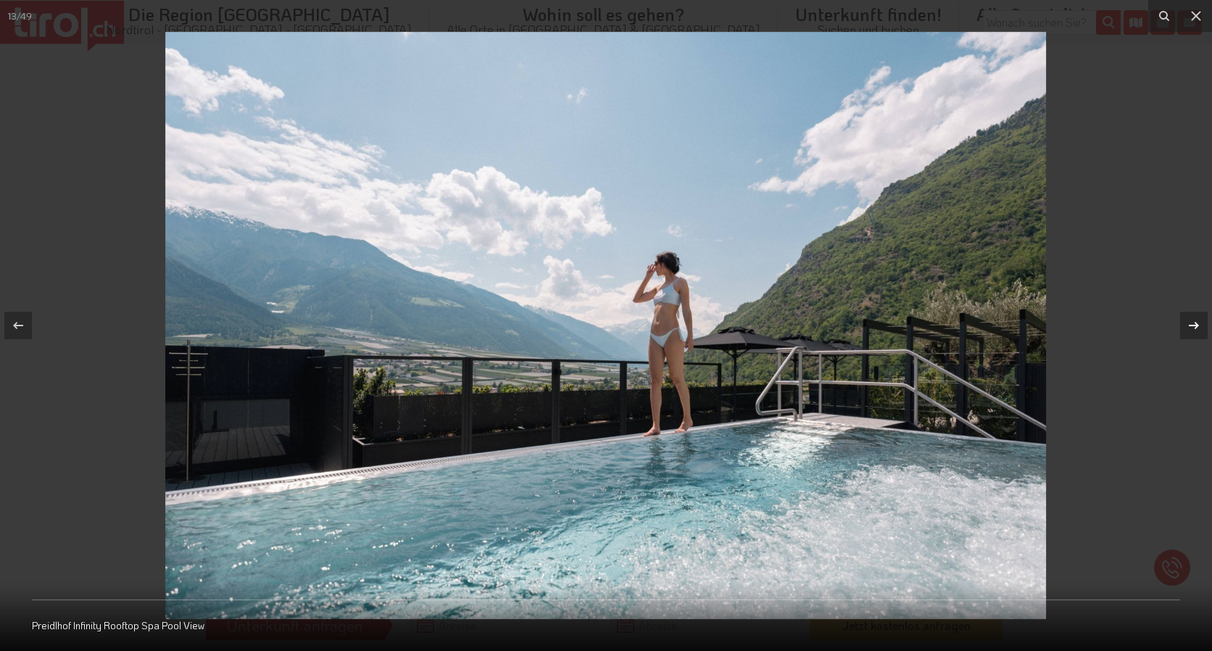
click at [1190, 324] on icon at bounding box center [1193, 325] width 17 height 17
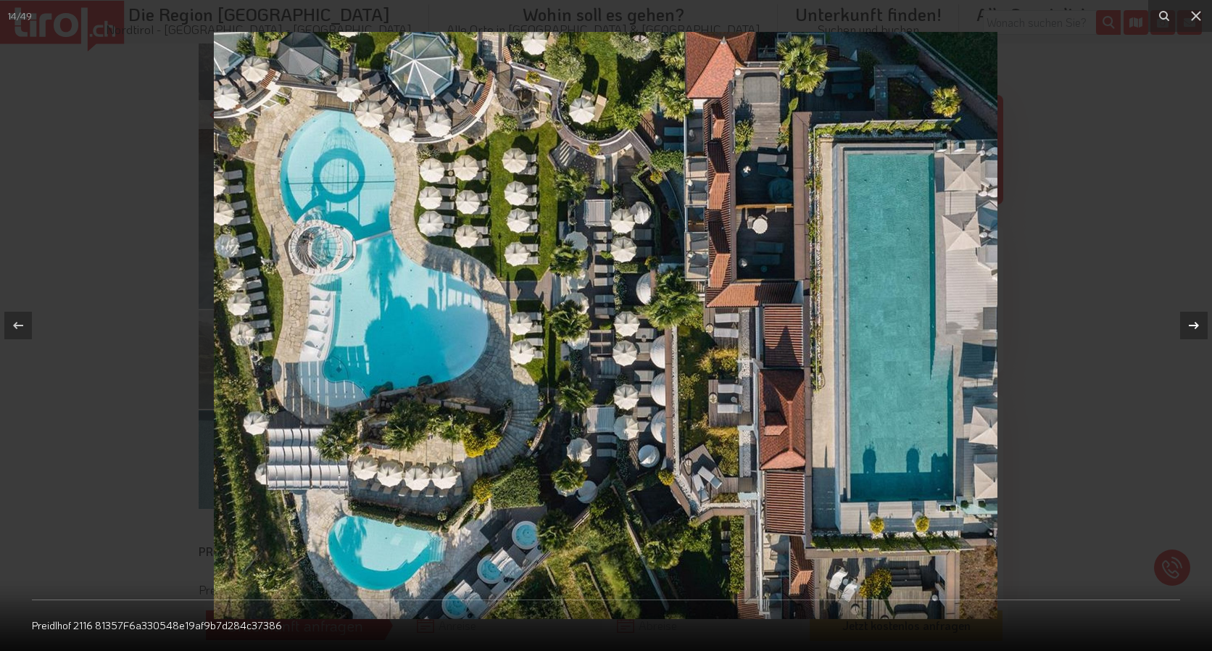
click at [1190, 324] on icon at bounding box center [1193, 325] width 17 height 17
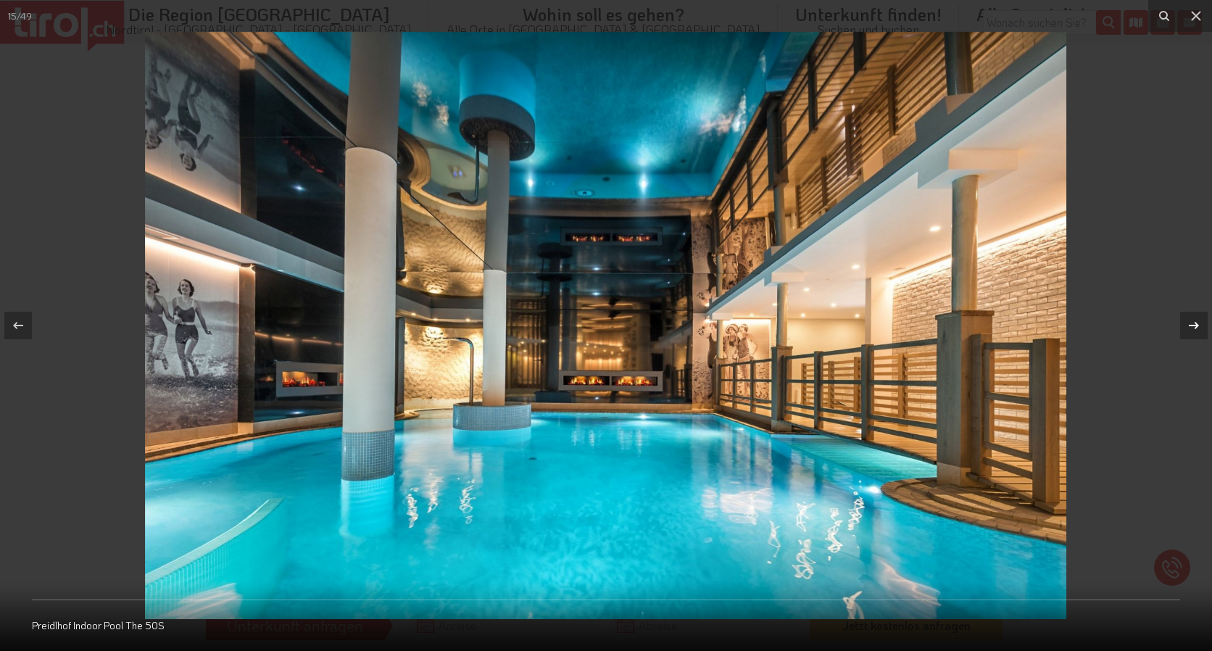
click at [1190, 324] on icon at bounding box center [1193, 325] width 17 height 17
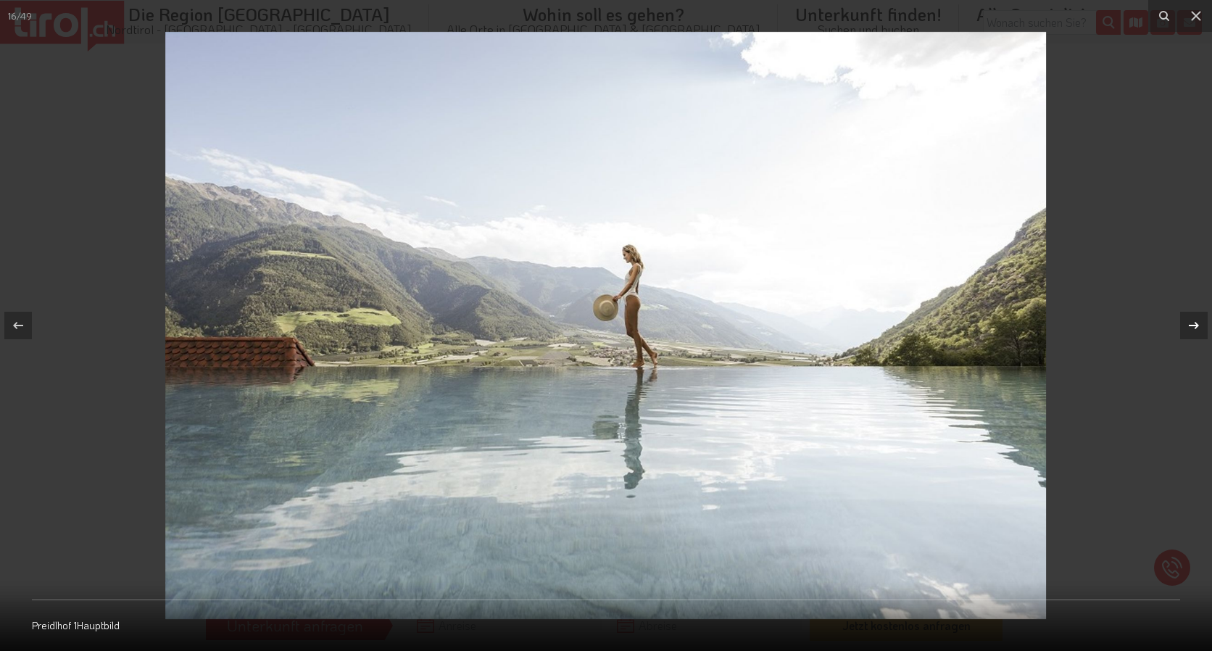
click at [1196, 321] on icon at bounding box center [1193, 325] width 17 height 17
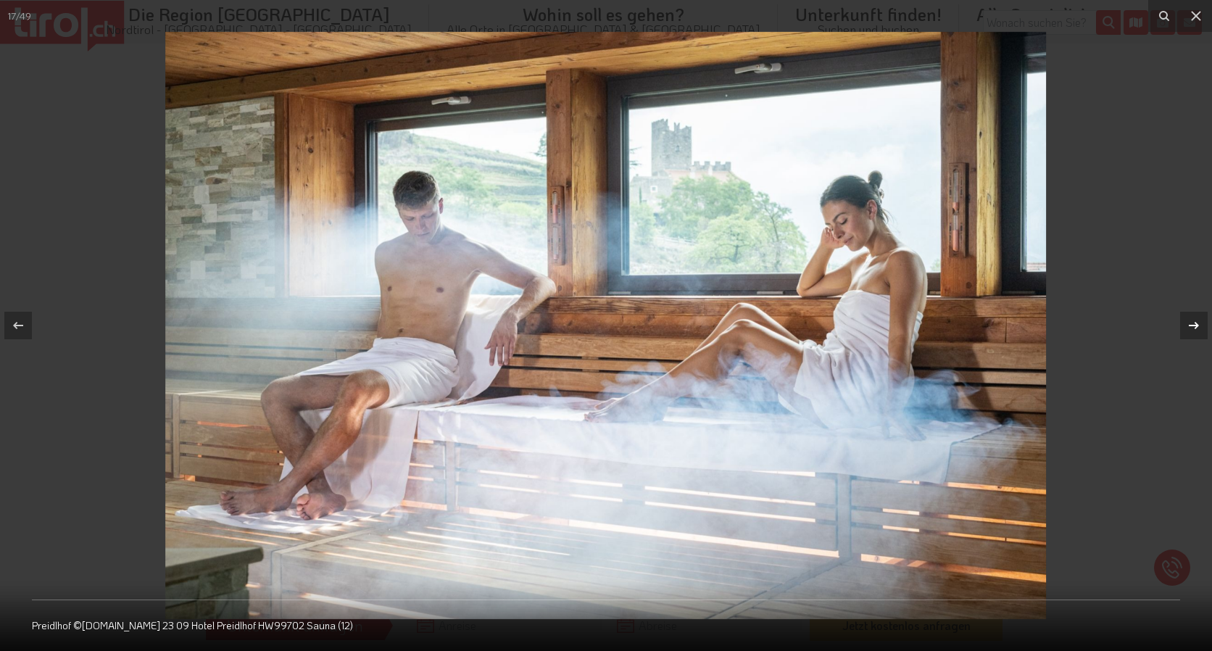
click at [1196, 321] on icon at bounding box center [1193, 325] width 17 height 17
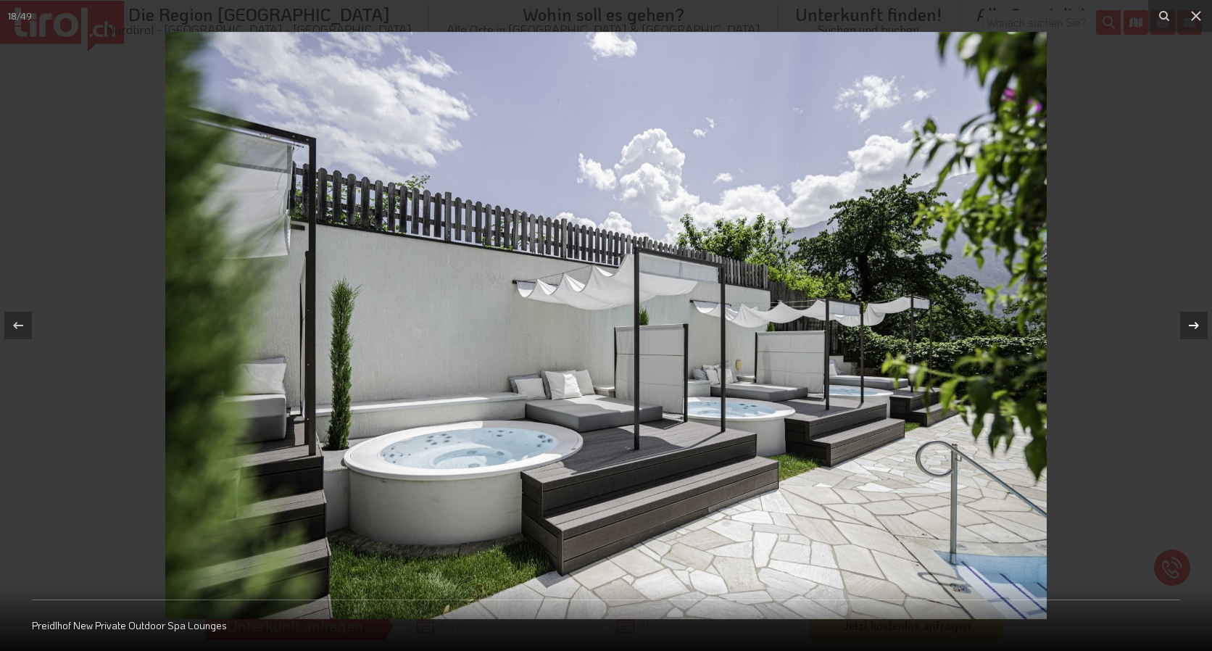
click at [1196, 321] on icon at bounding box center [1193, 325] width 17 height 17
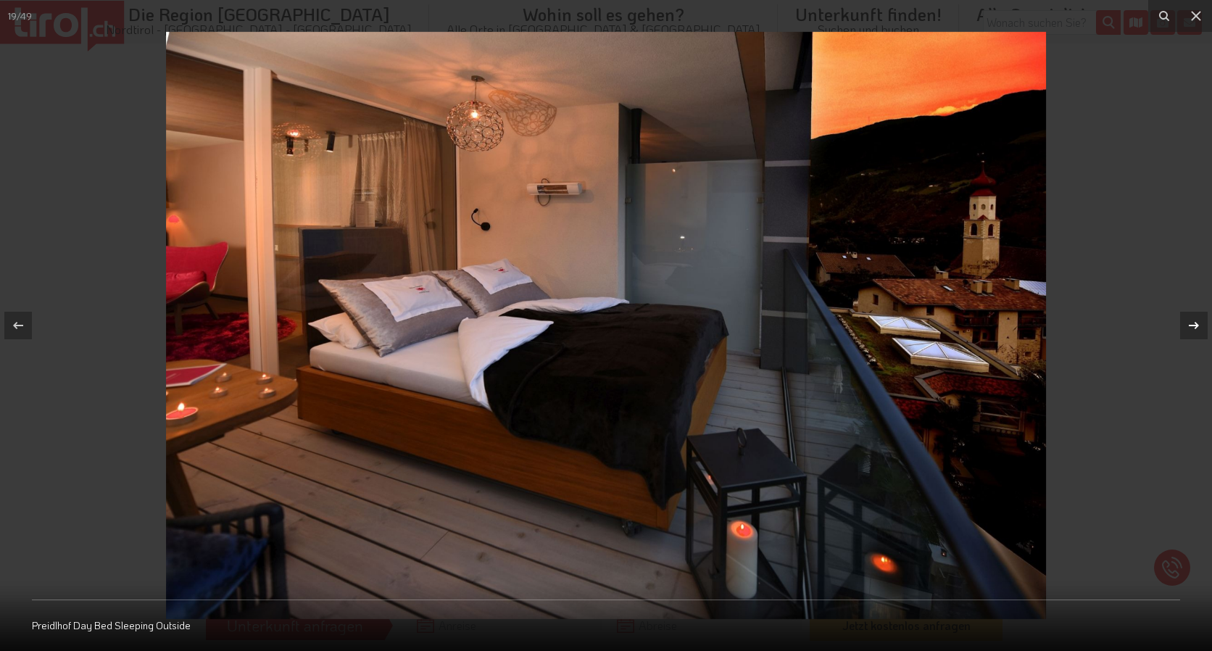
click at [1198, 325] on icon at bounding box center [1194, 325] width 10 height 7
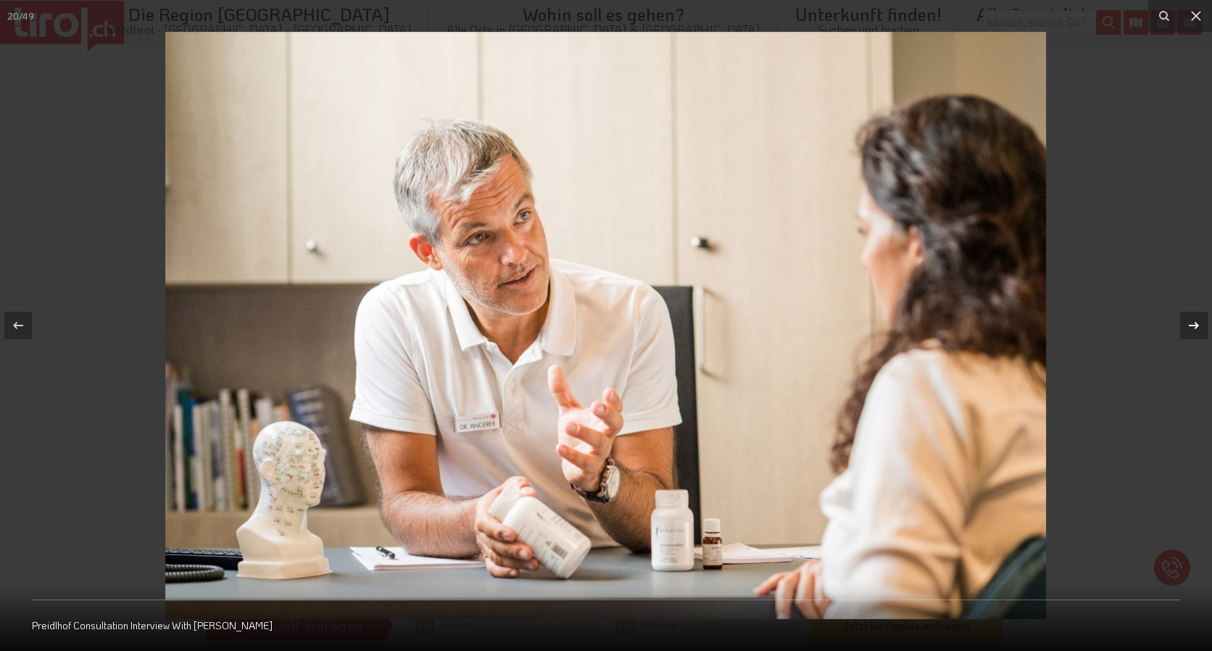
click at [1198, 323] on icon at bounding box center [1193, 325] width 17 height 17
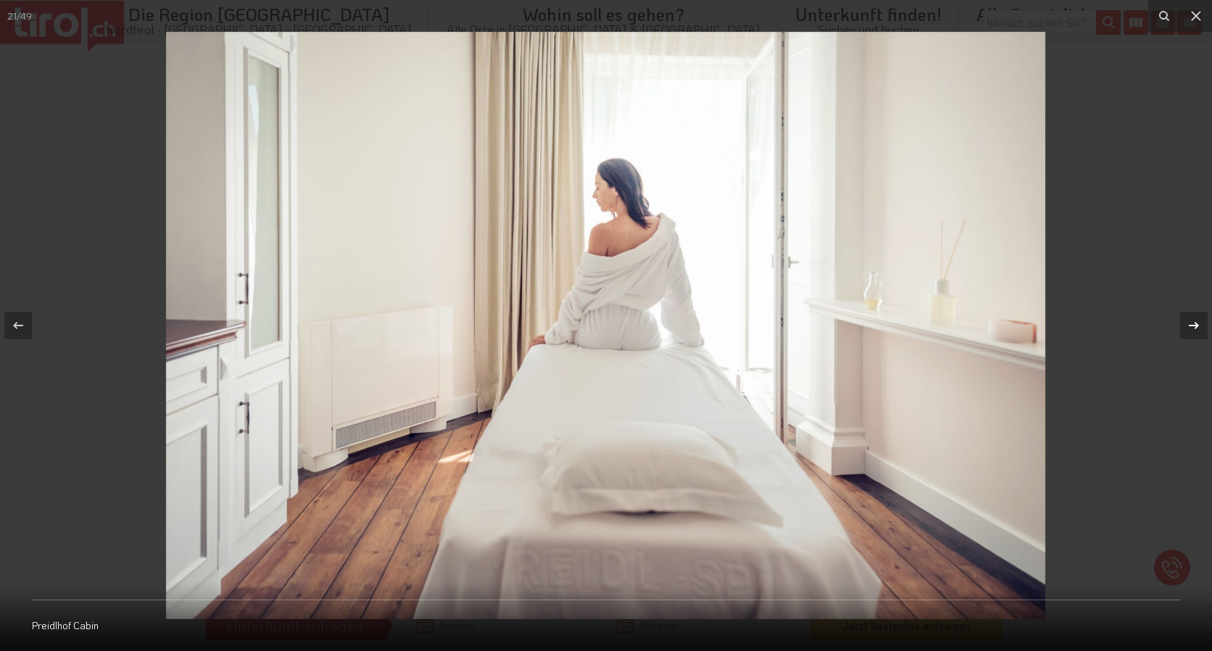
click at [1198, 323] on icon at bounding box center [1193, 325] width 17 height 17
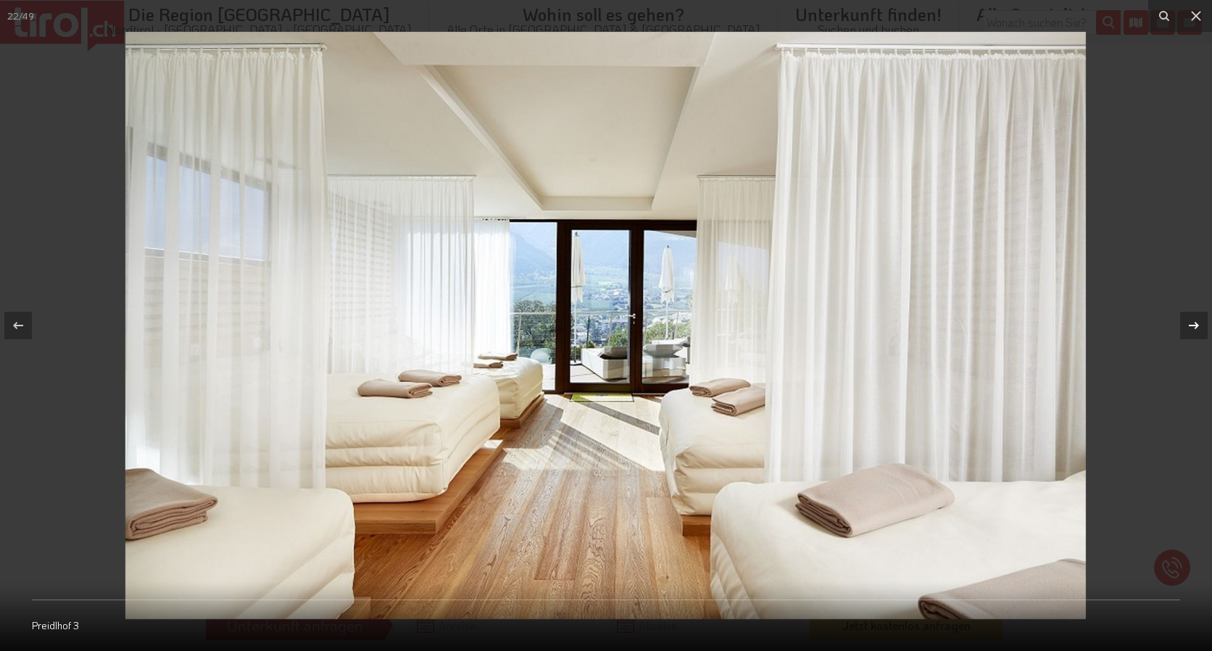
click at [1198, 323] on icon at bounding box center [1193, 325] width 17 height 17
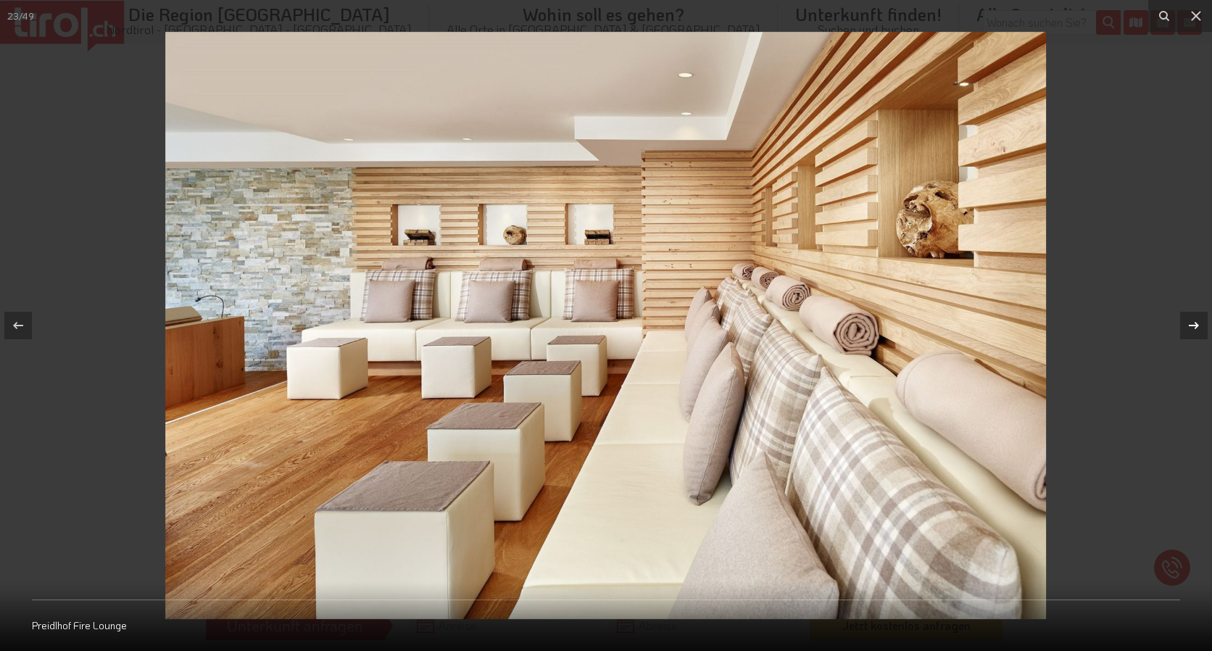
click at [1198, 323] on icon at bounding box center [1193, 325] width 17 height 17
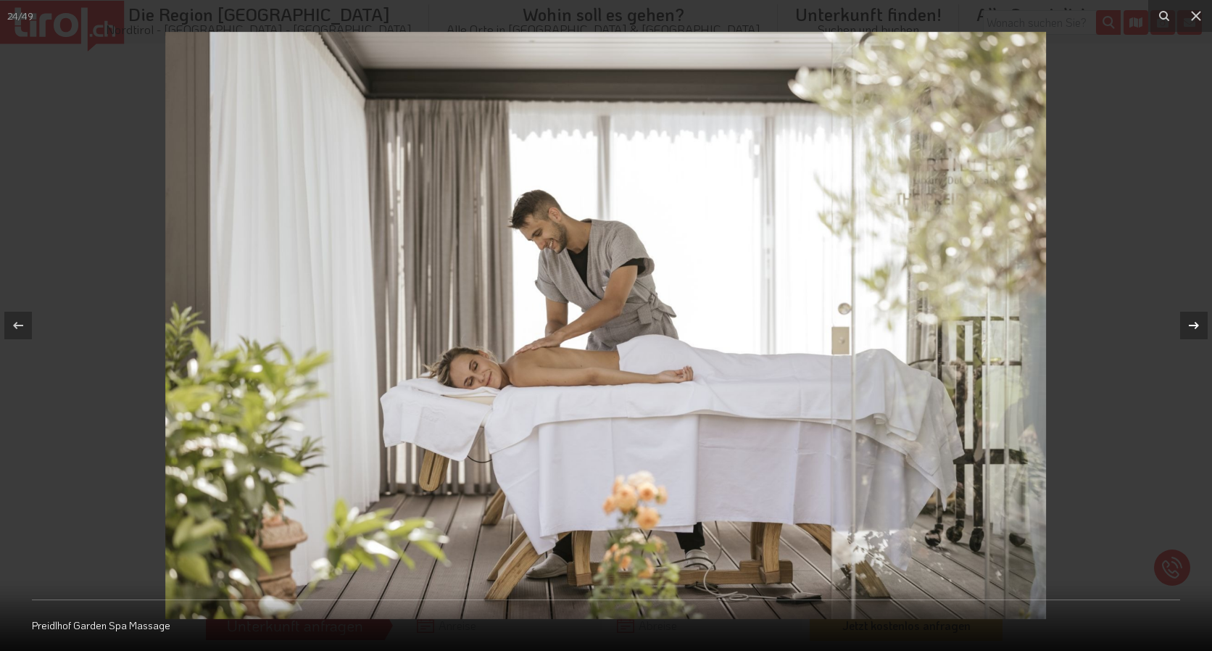
click at [1198, 323] on icon at bounding box center [1193, 325] width 17 height 17
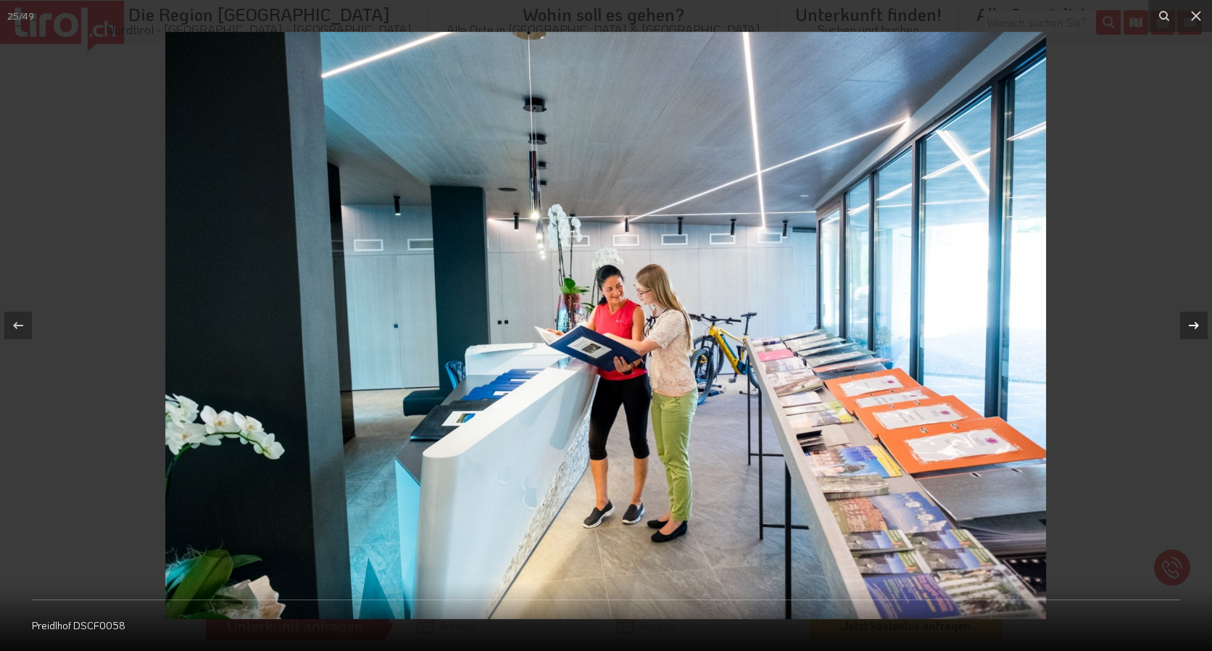
click at [1198, 323] on icon at bounding box center [1193, 325] width 17 height 17
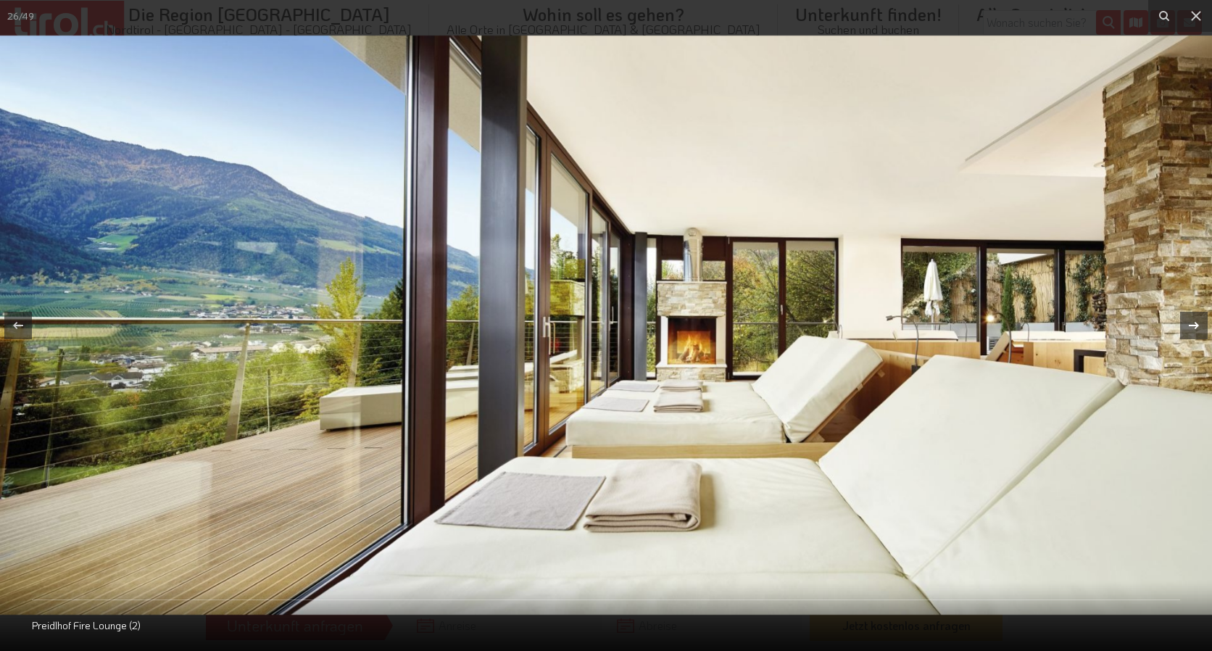
click at [1198, 323] on icon at bounding box center [1193, 325] width 17 height 17
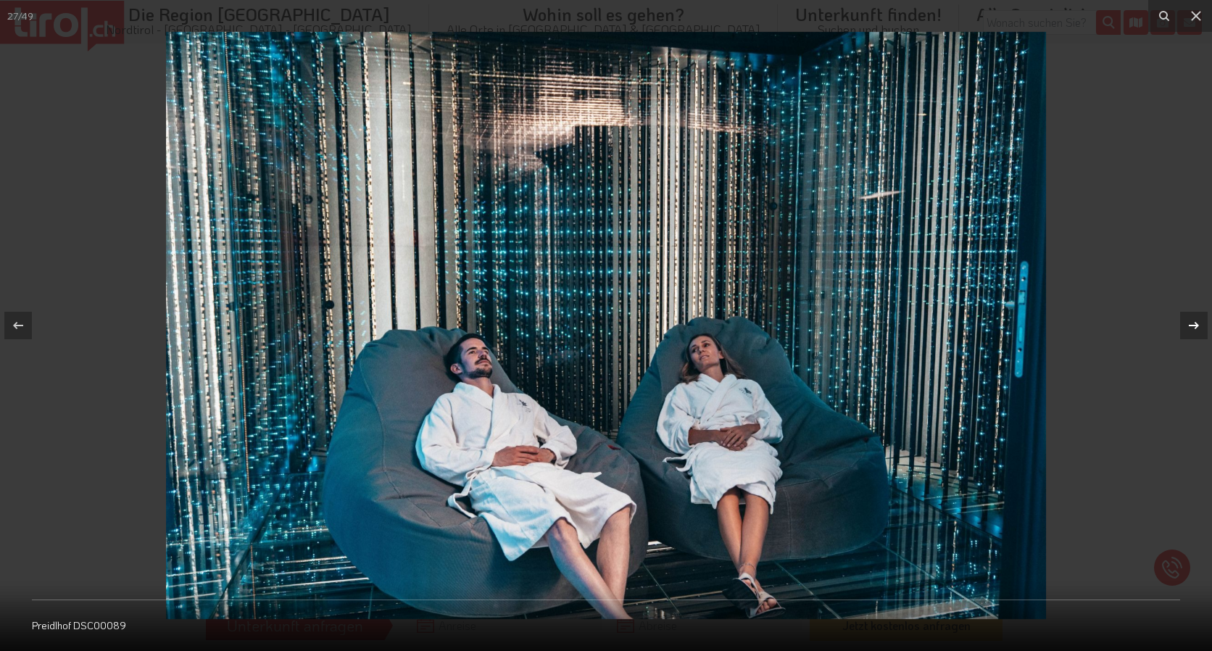
click at [1198, 323] on icon at bounding box center [1193, 325] width 17 height 17
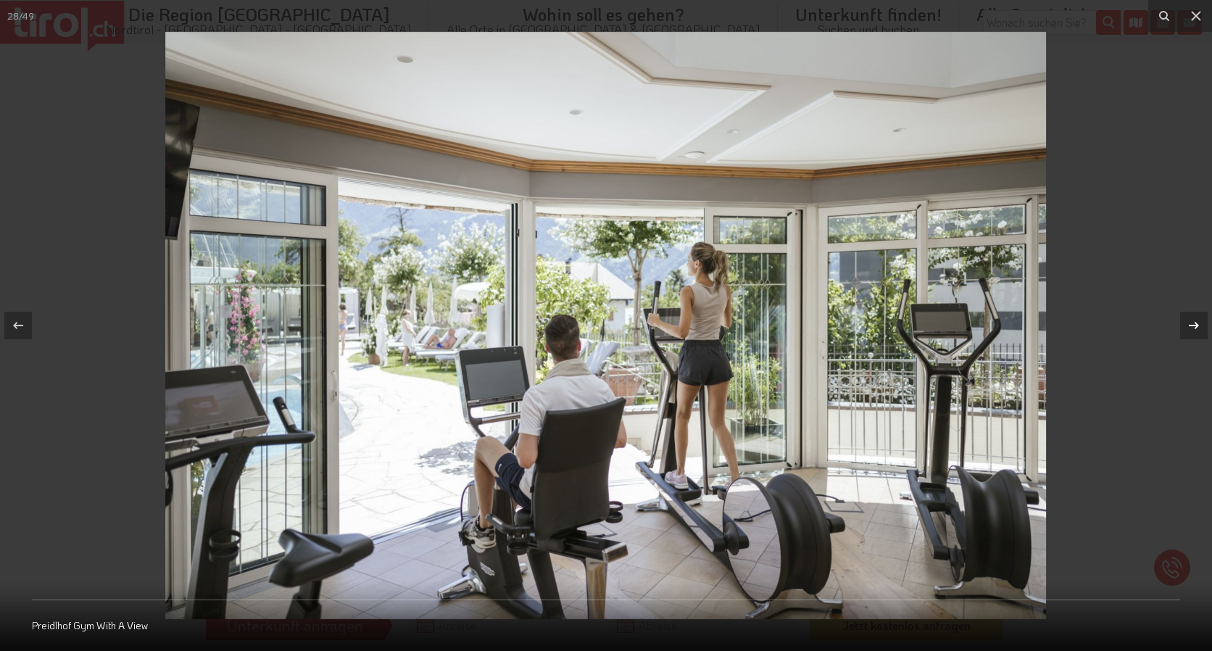
click at [1198, 323] on icon at bounding box center [1193, 325] width 17 height 17
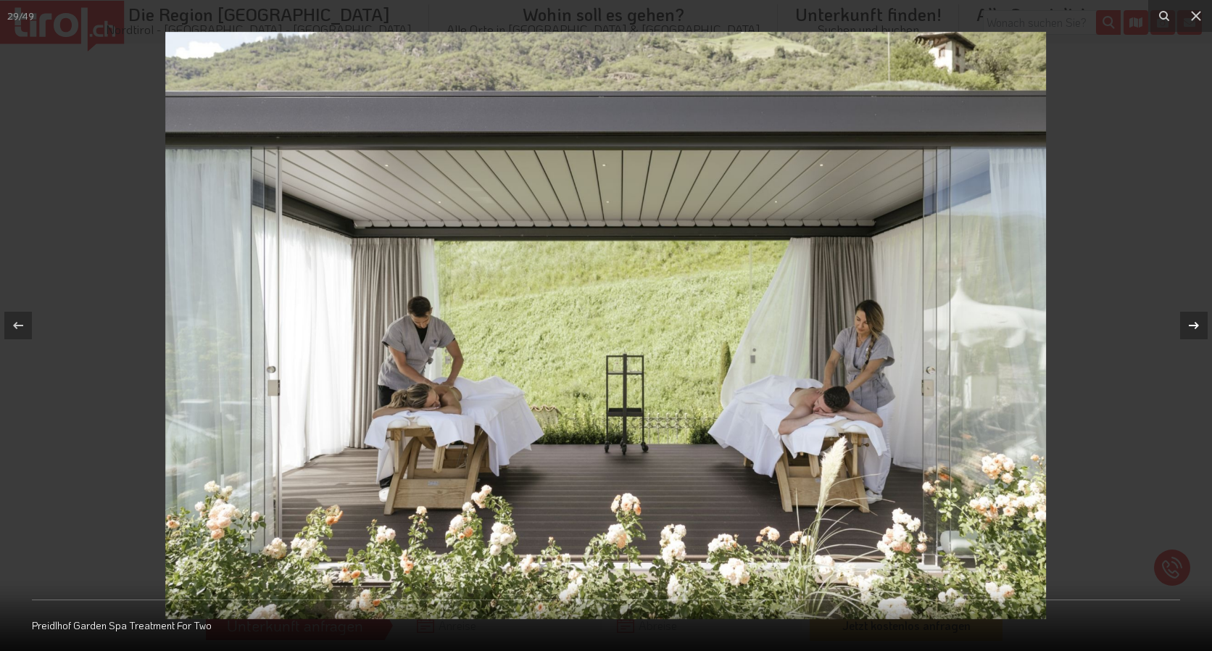
click at [1198, 323] on icon at bounding box center [1193, 325] width 17 height 17
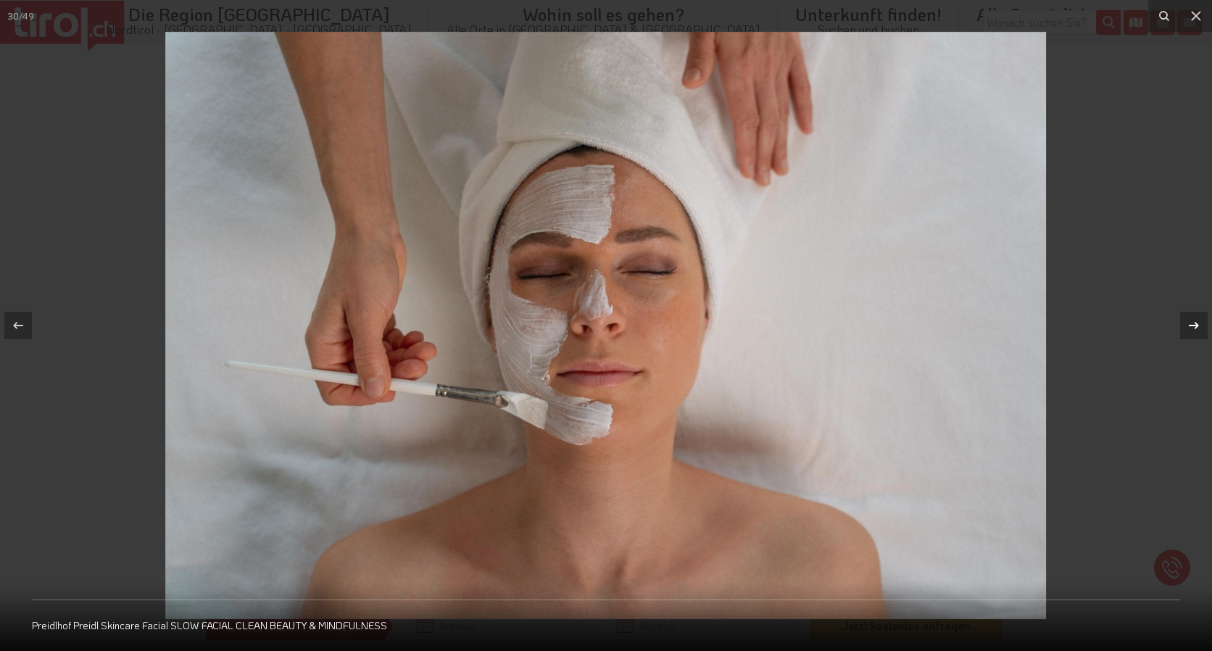
click at [1198, 323] on icon at bounding box center [1193, 325] width 17 height 17
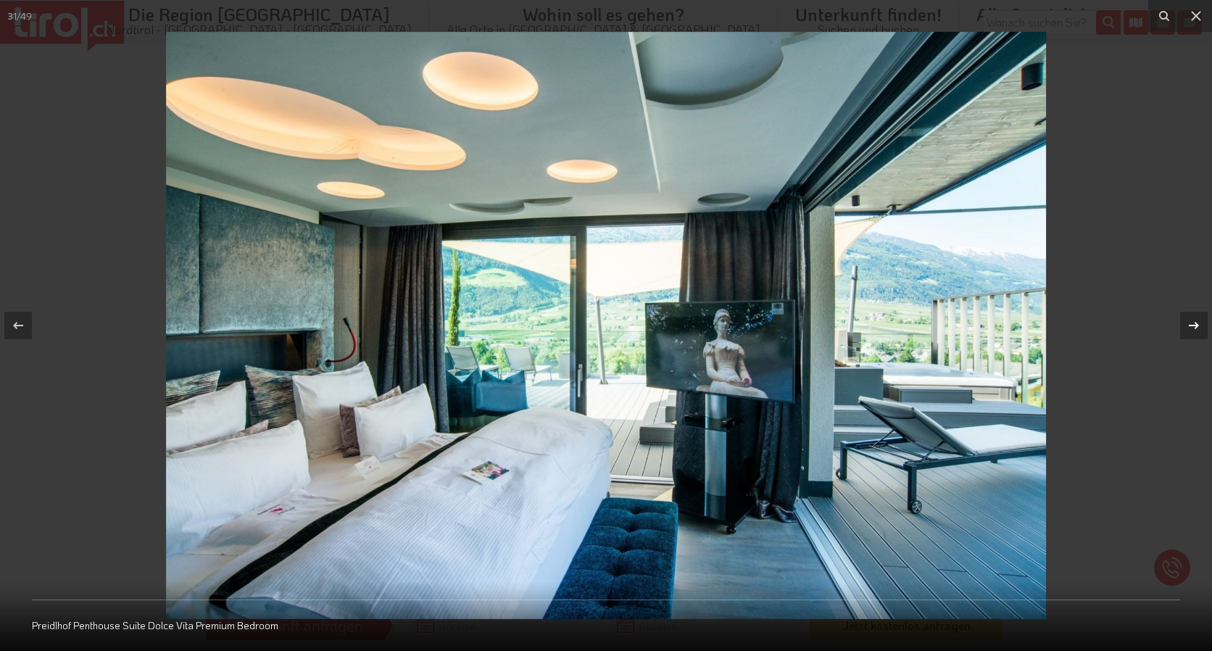
click at [1198, 323] on icon at bounding box center [1193, 325] width 17 height 17
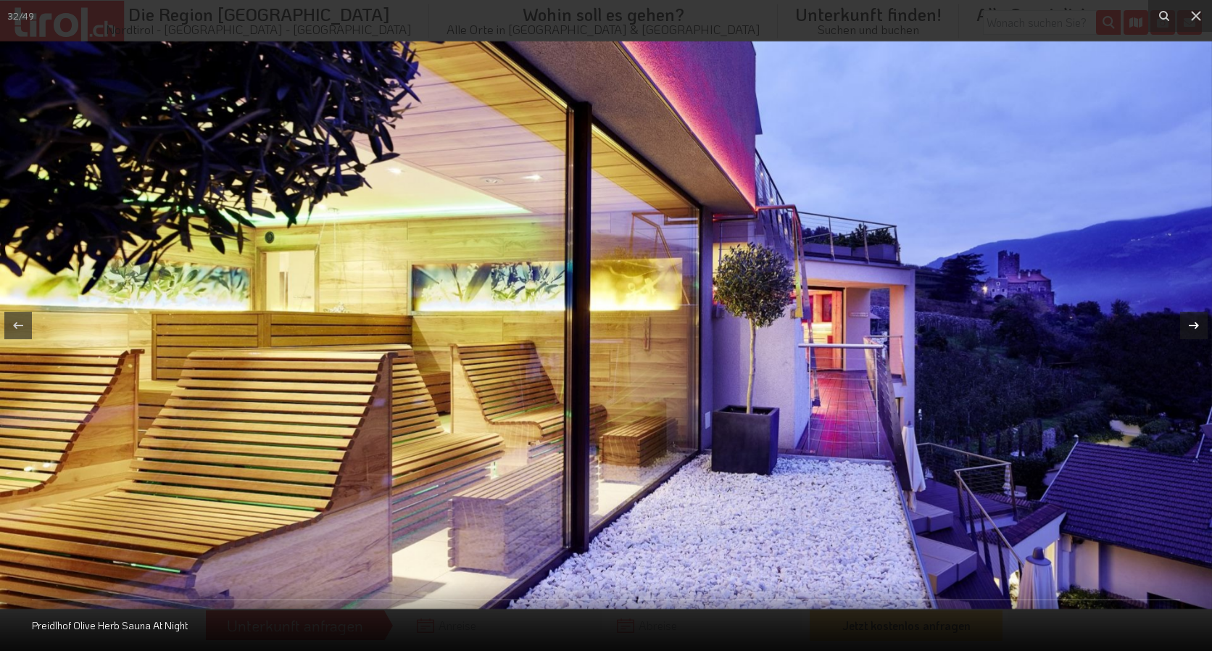
click at [1198, 323] on icon at bounding box center [1193, 325] width 17 height 17
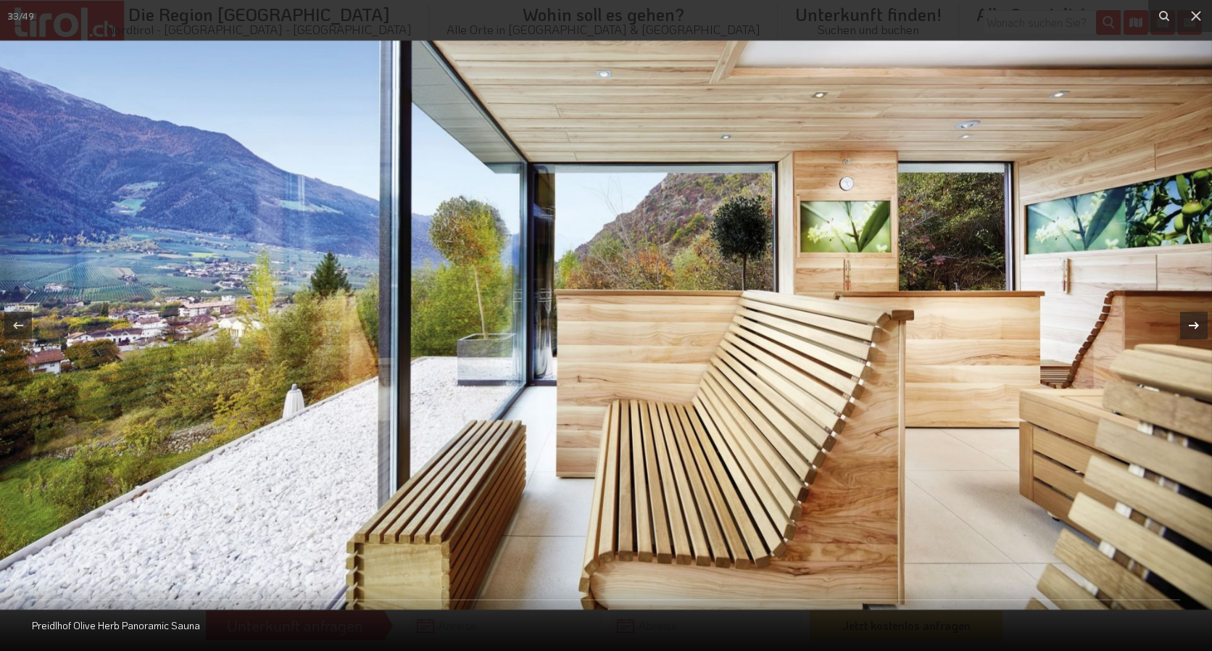
click at [1198, 323] on icon at bounding box center [1193, 325] width 17 height 17
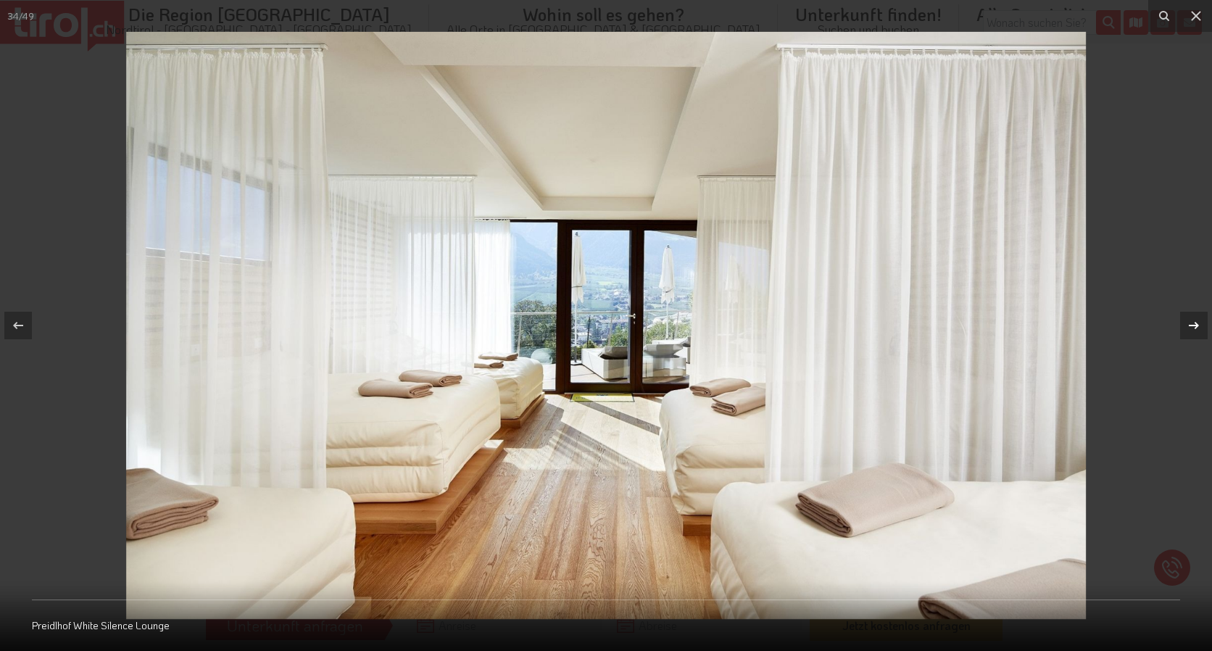
click at [1198, 323] on icon at bounding box center [1193, 325] width 17 height 17
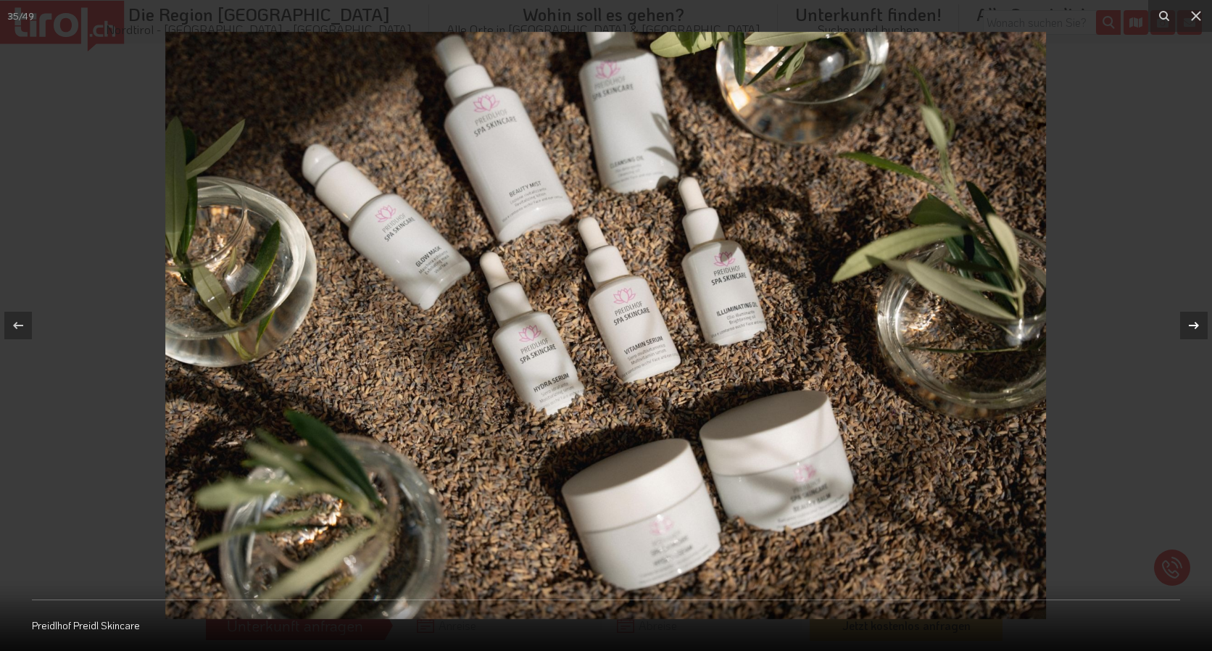
click at [1198, 323] on icon at bounding box center [1193, 325] width 17 height 17
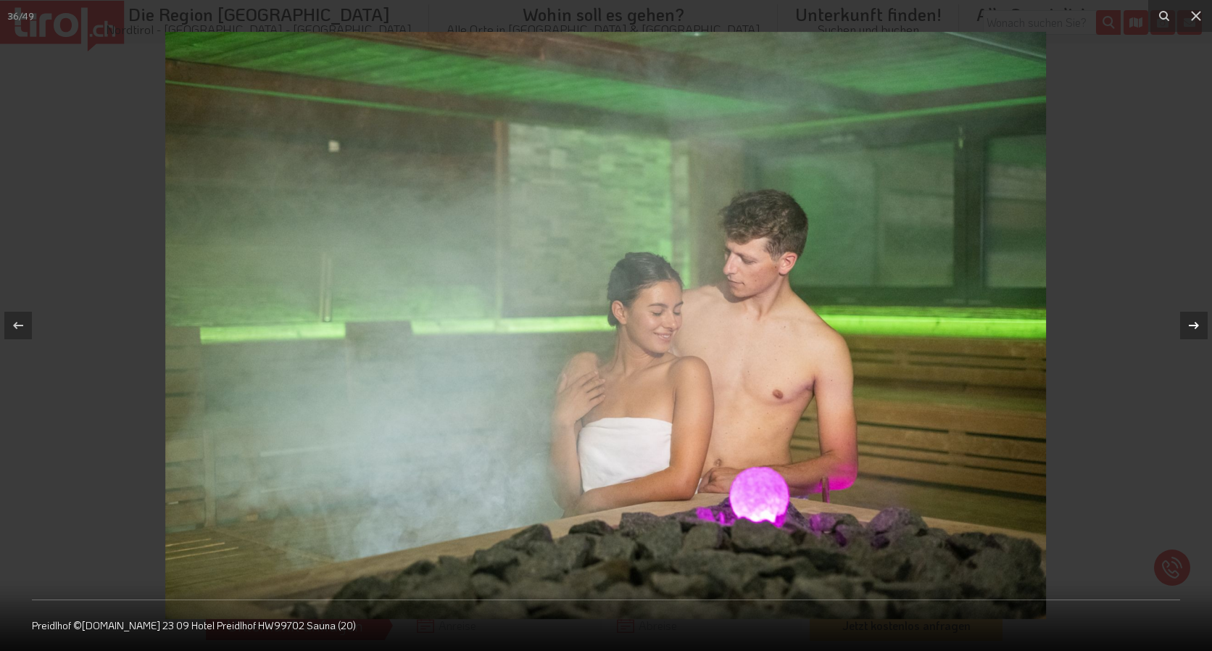
click at [1198, 323] on icon at bounding box center [1193, 325] width 17 height 17
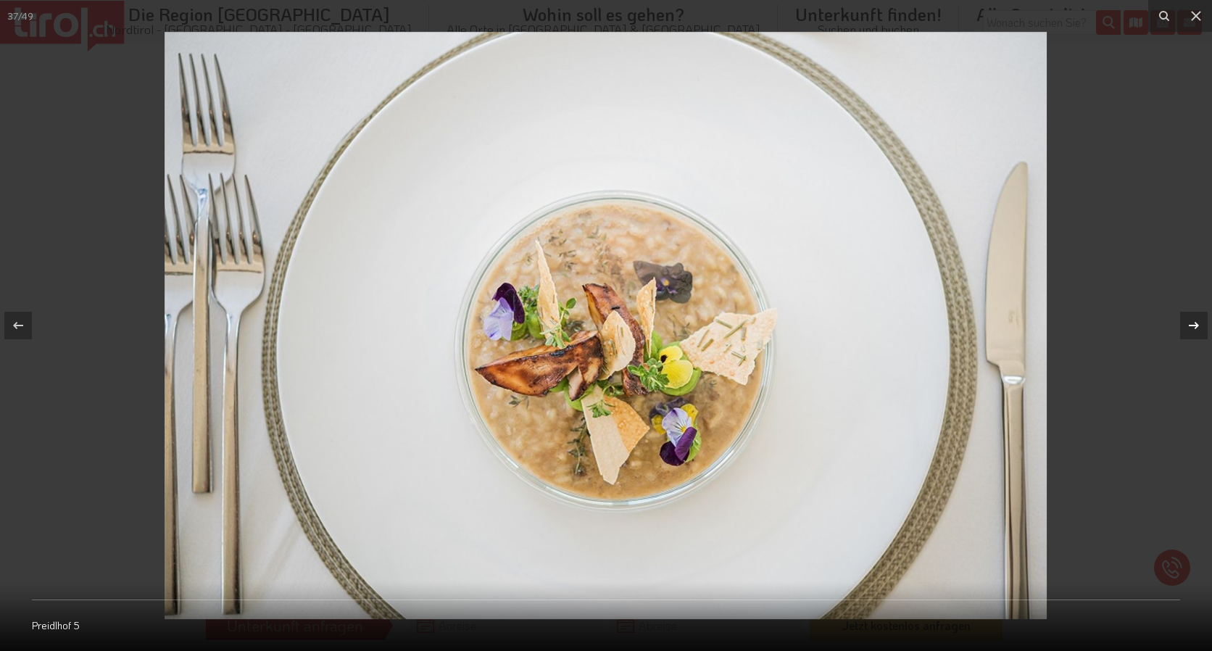
click at [1198, 323] on icon at bounding box center [1193, 325] width 17 height 17
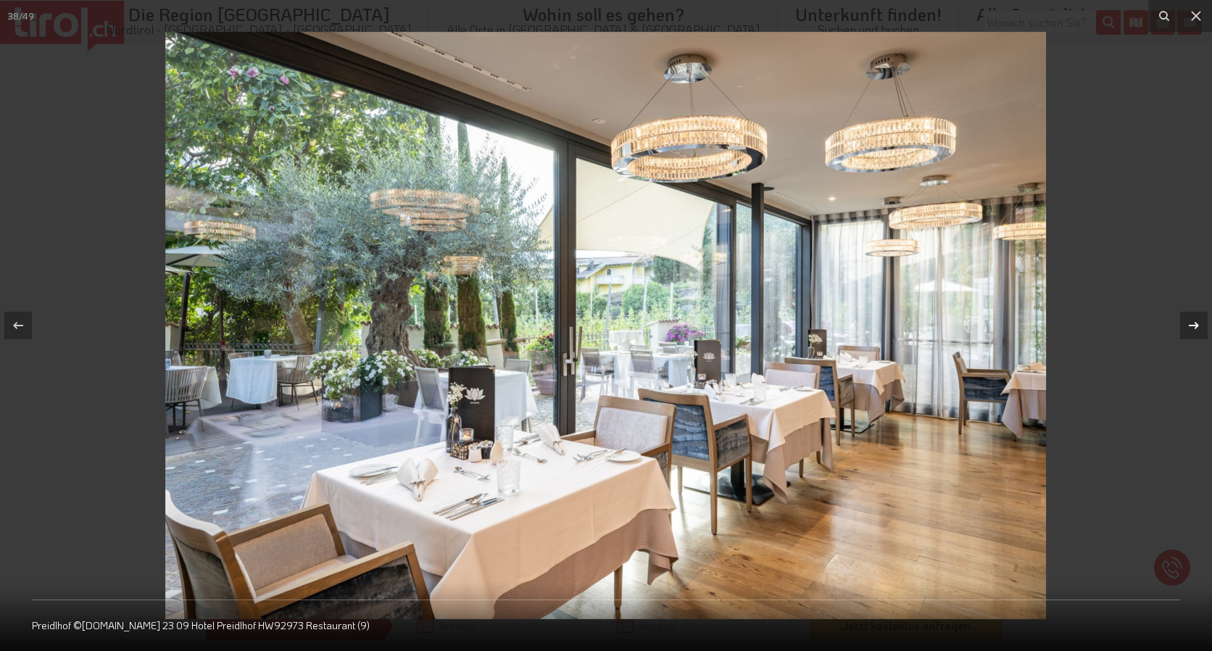
click at [1198, 323] on icon at bounding box center [1193, 325] width 17 height 17
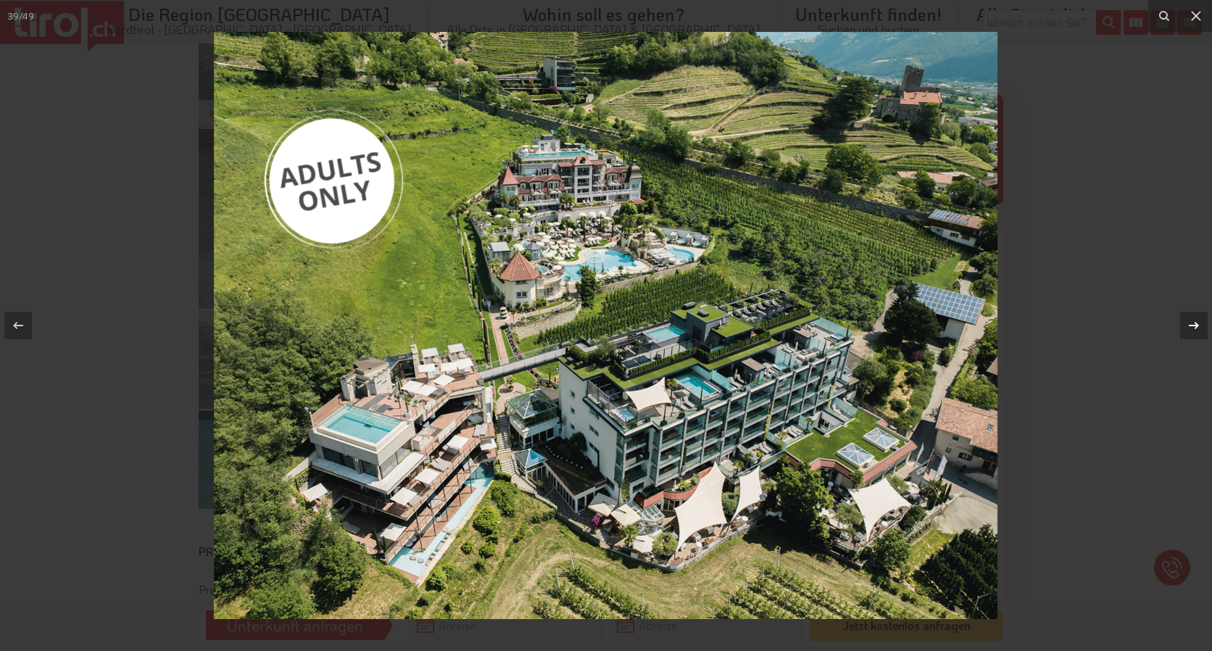
click at [1198, 323] on icon at bounding box center [1193, 325] width 17 height 17
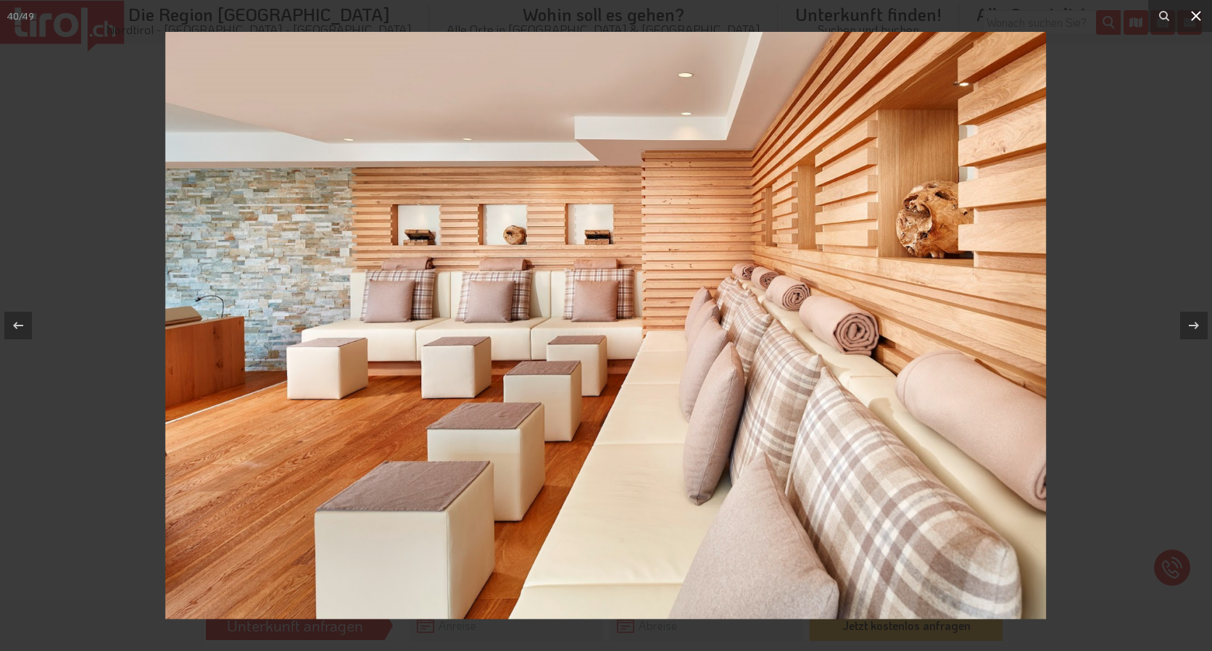
click at [1200, 9] on icon at bounding box center [1196, 15] width 17 height 17
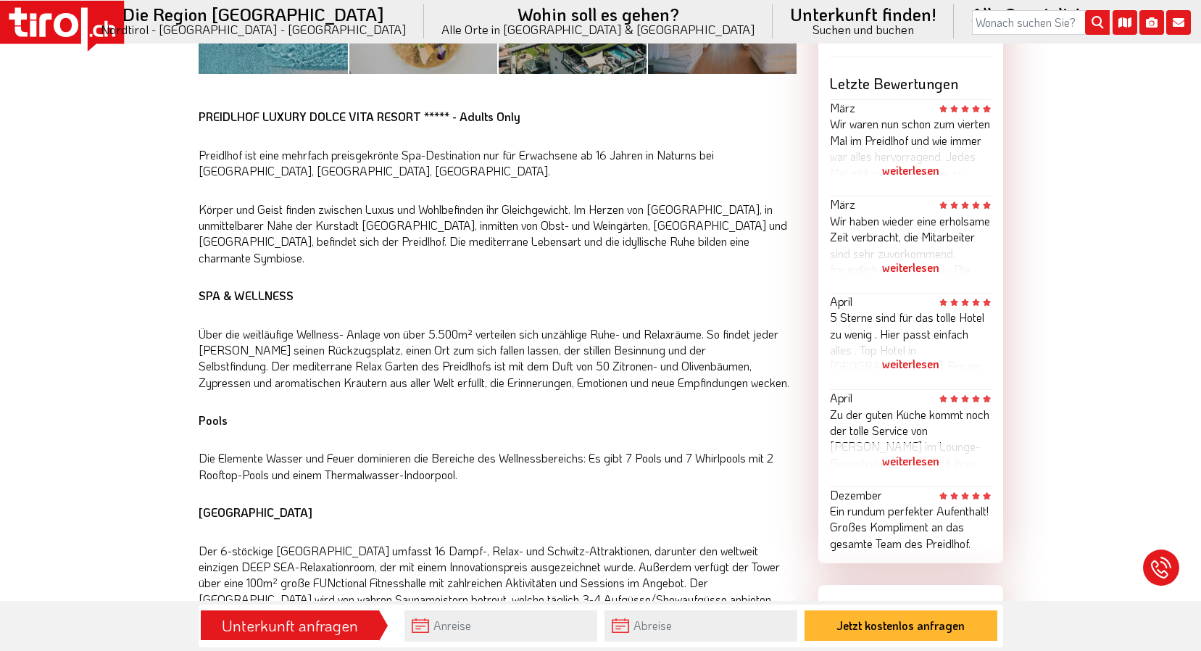
scroll to position [435, 0]
